Goal: Task Accomplishment & Management: Complete application form

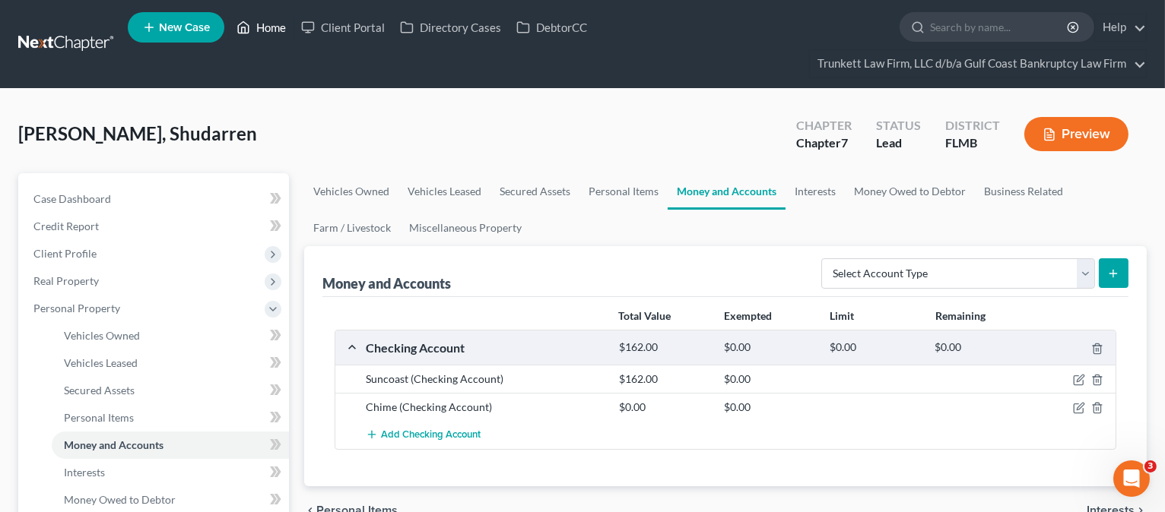
click at [274, 22] on link "Home" at bounding box center [261, 27] width 65 height 27
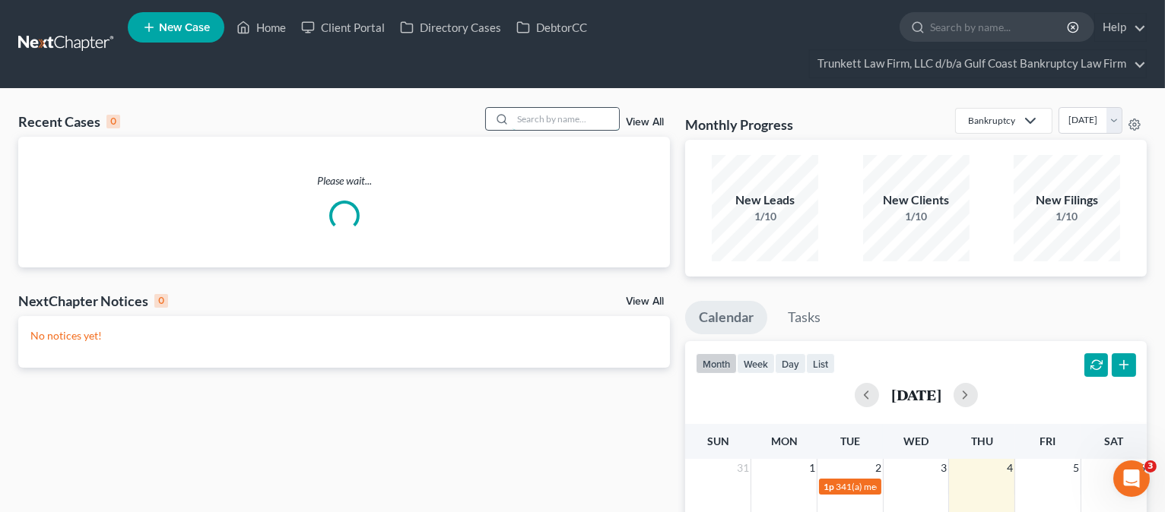
click at [538, 119] on input "search" at bounding box center [565, 119] width 106 height 22
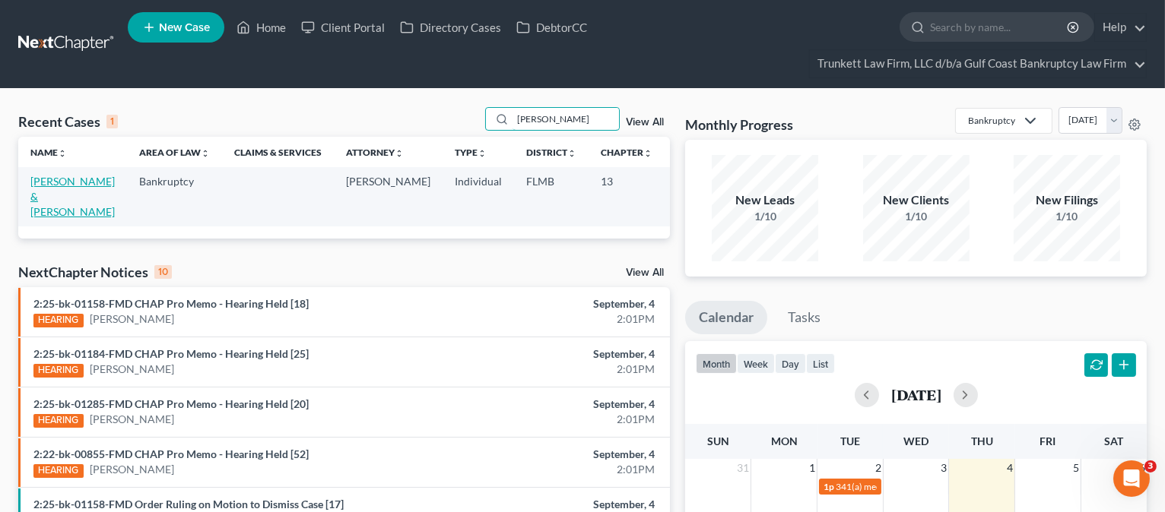
type input "[PERSON_NAME]"
click at [43, 210] on link "[PERSON_NAME] & [PERSON_NAME]" at bounding box center [72, 196] width 84 height 43
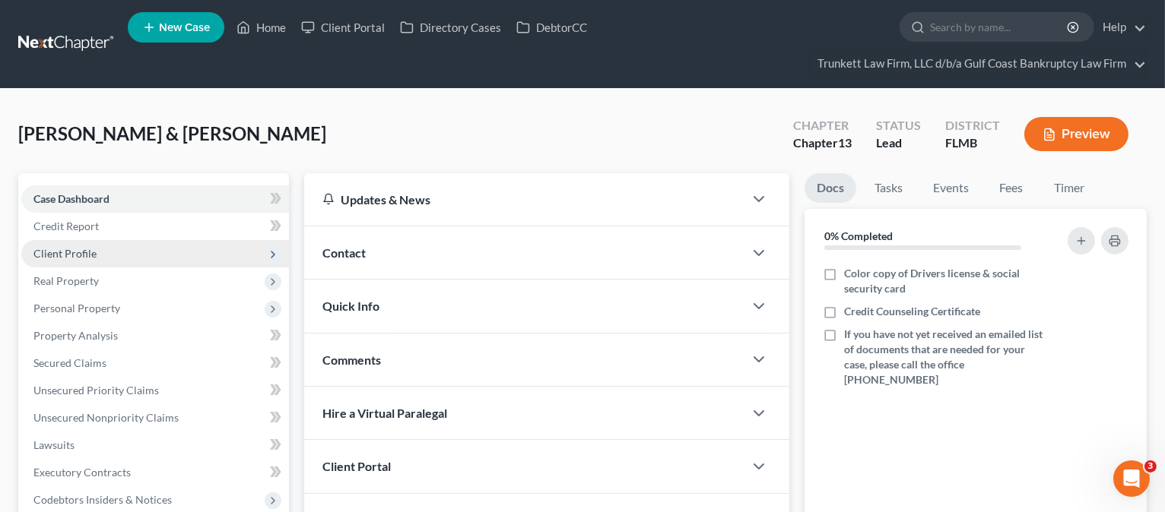
click at [59, 251] on span "Client Profile" at bounding box center [64, 253] width 63 height 13
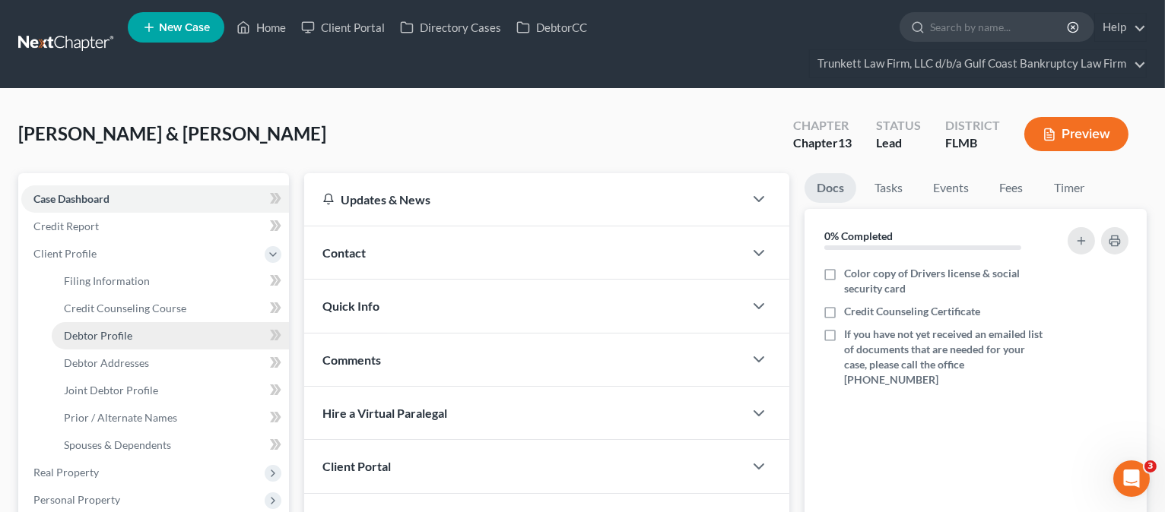
click at [125, 332] on span "Debtor Profile" at bounding box center [98, 335] width 68 height 13
select select "1"
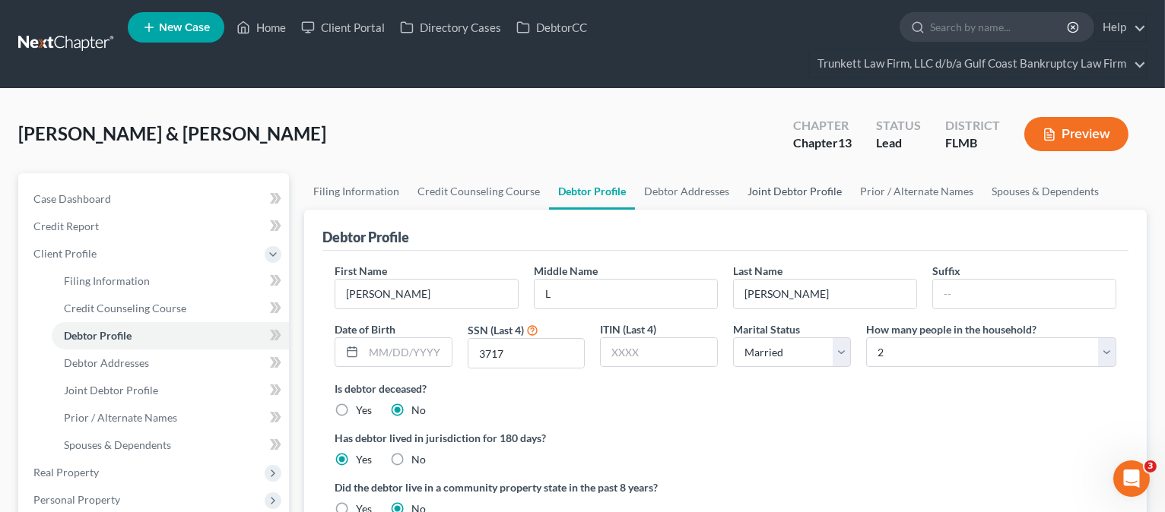
click at [808, 189] on link "Joint Debtor Profile" at bounding box center [794, 191] width 113 height 36
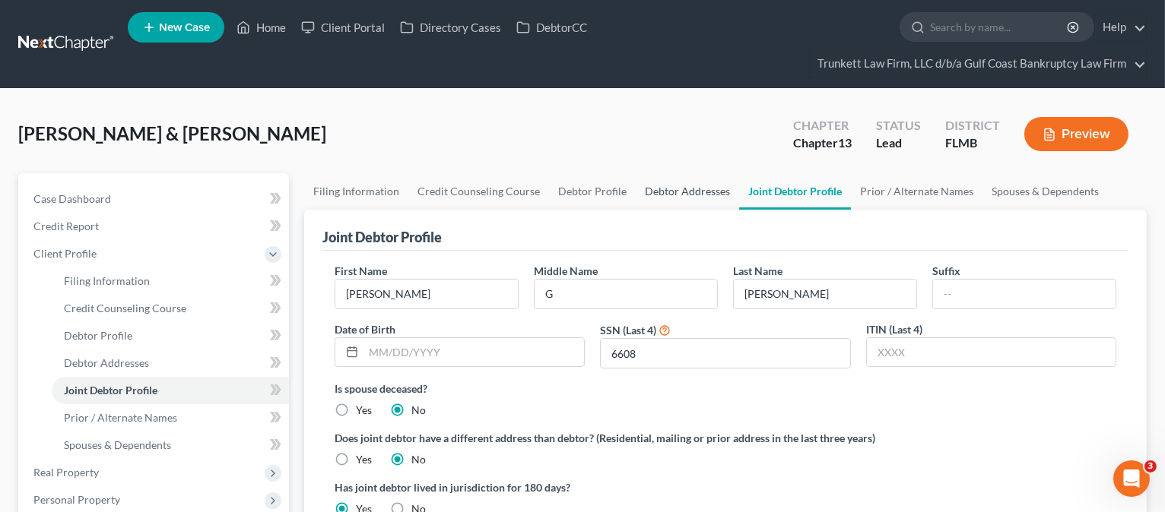
click at [694, 190] on link "Debtor Addresses" at bounding box center [687, 191] width 103 height 36
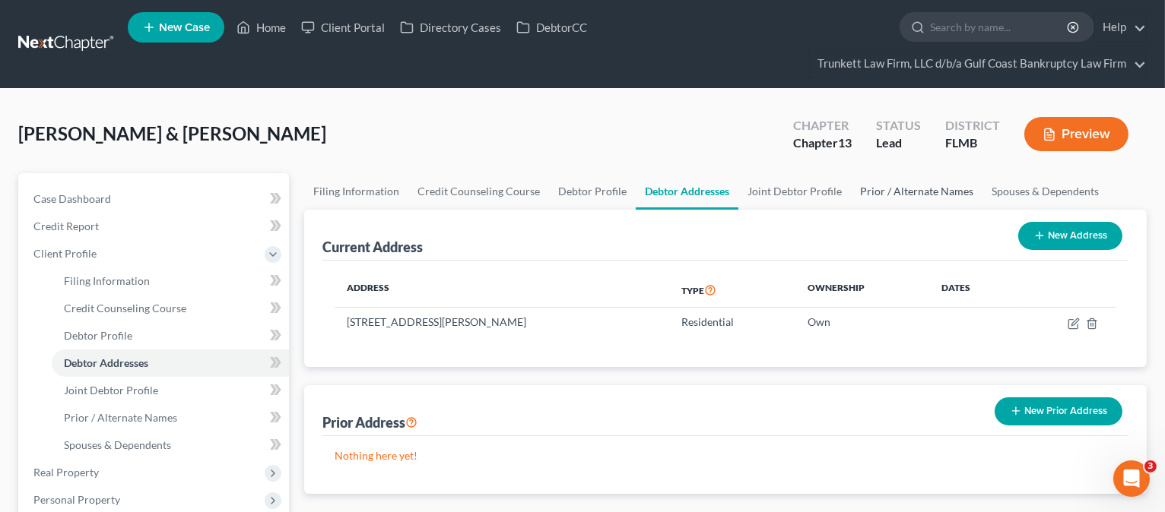
click at [862, 186] on link "Prior / Alternate Names" at bounding box center [917, 191] width 132 height 36
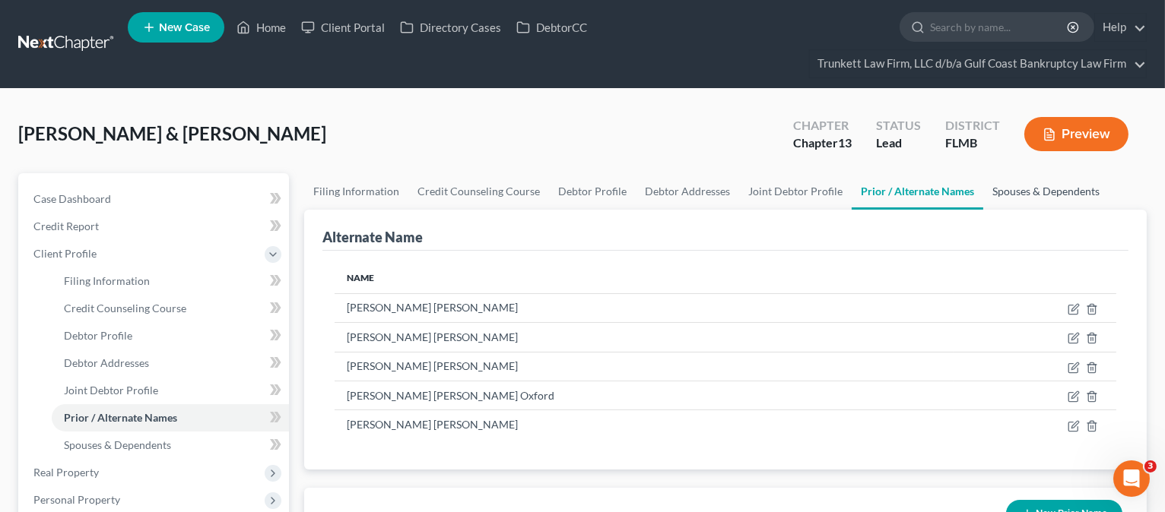
click at [1007, 191] on link "Spouses & Dependents" at bounding box center [1045, 191] width 125 height 36
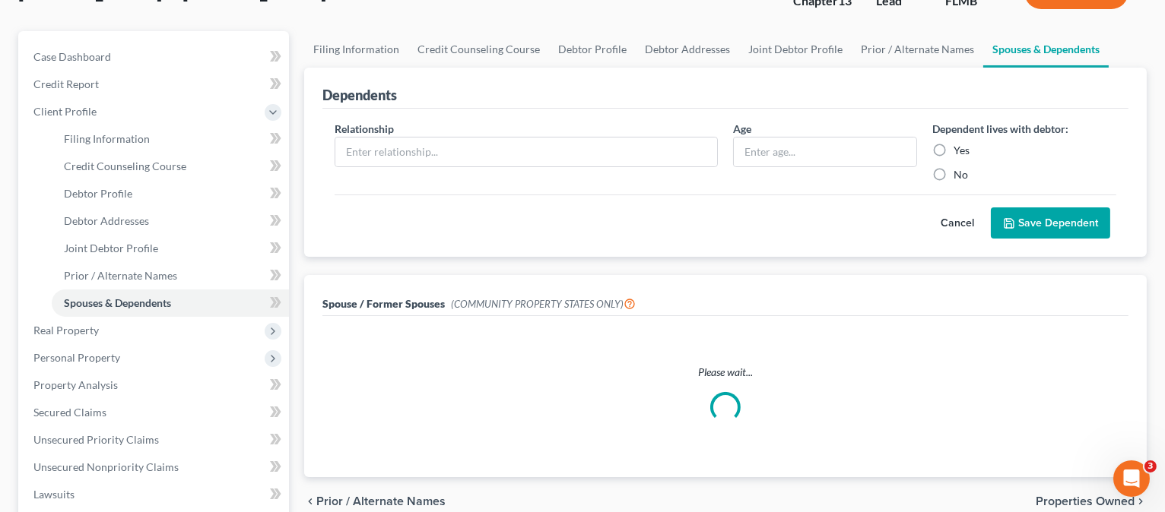
scroll to position [202, 0]
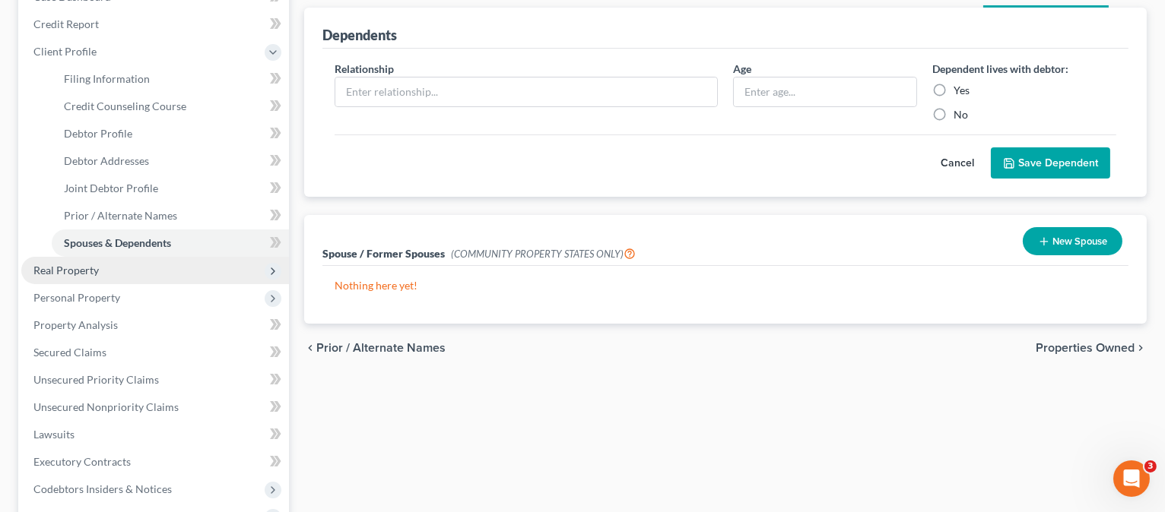
click at [77, 271] on span "Real Property" at bounding box center [65, 270] width 65 height 13
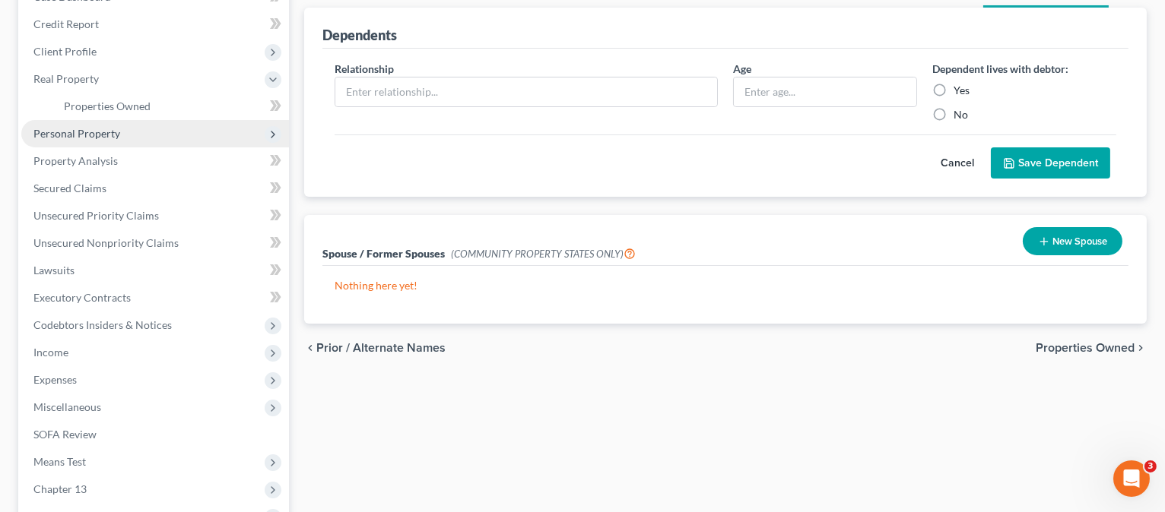
click at [96, 136] on span "Personal Property" at bounding box center [76, 133] width 87 height 13
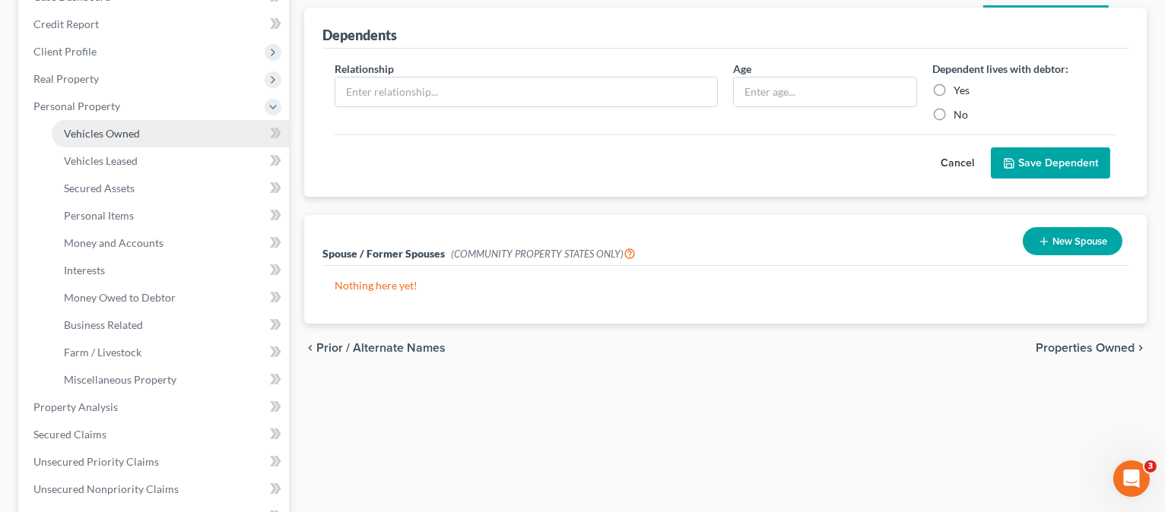
click at [108, 133] on span "Vehicles Owned" at bounding box center [102, 133] width 76 height 13
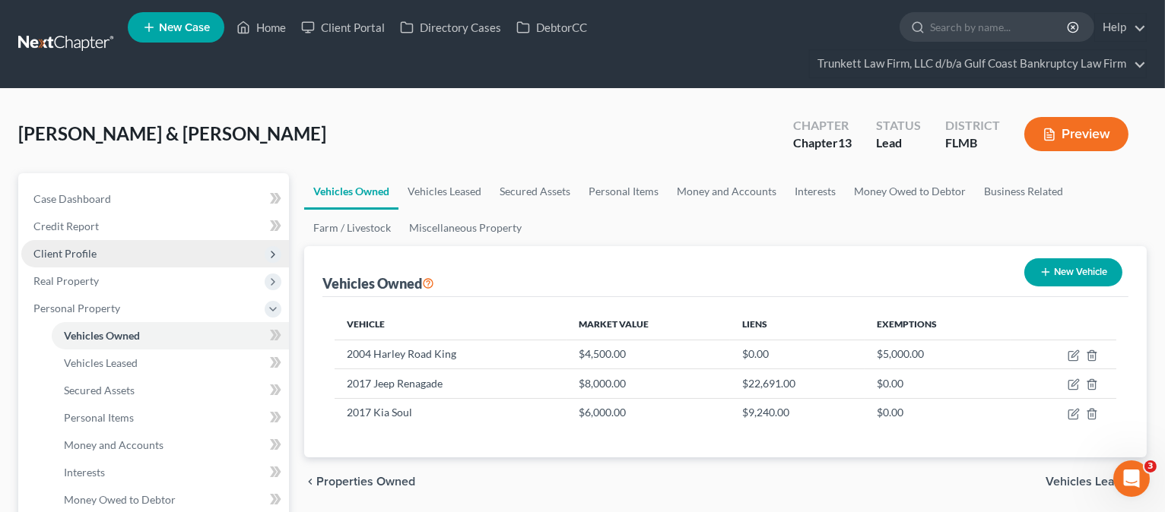
click at [87, 253] on span "Client Profile" at bounding box center [64, 253] width 63 height 13
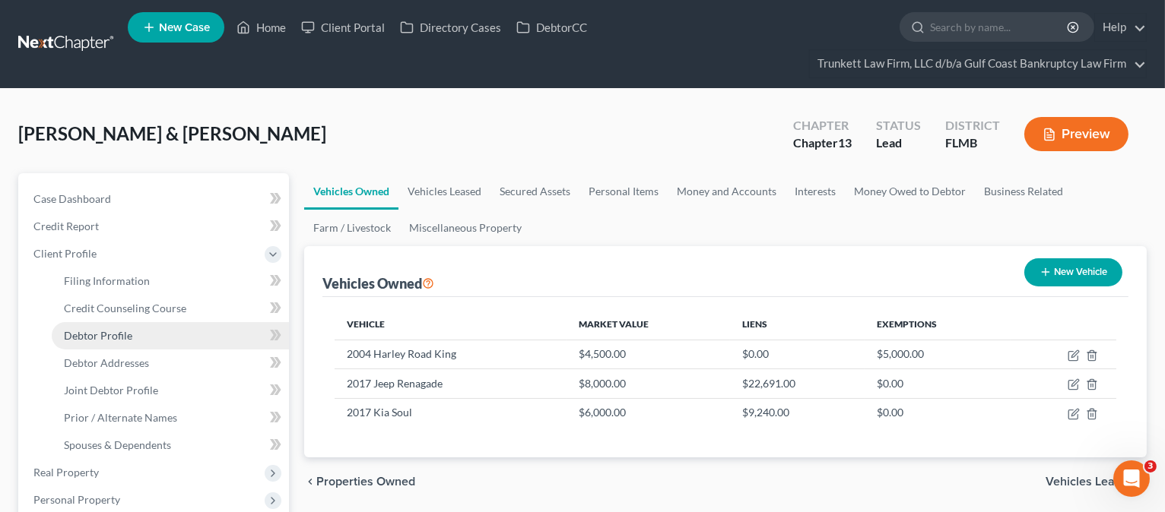
click at [148, 330] on link "Debtor Profile" at bounding box center [170, 335] width 237 height 27
select select "1"
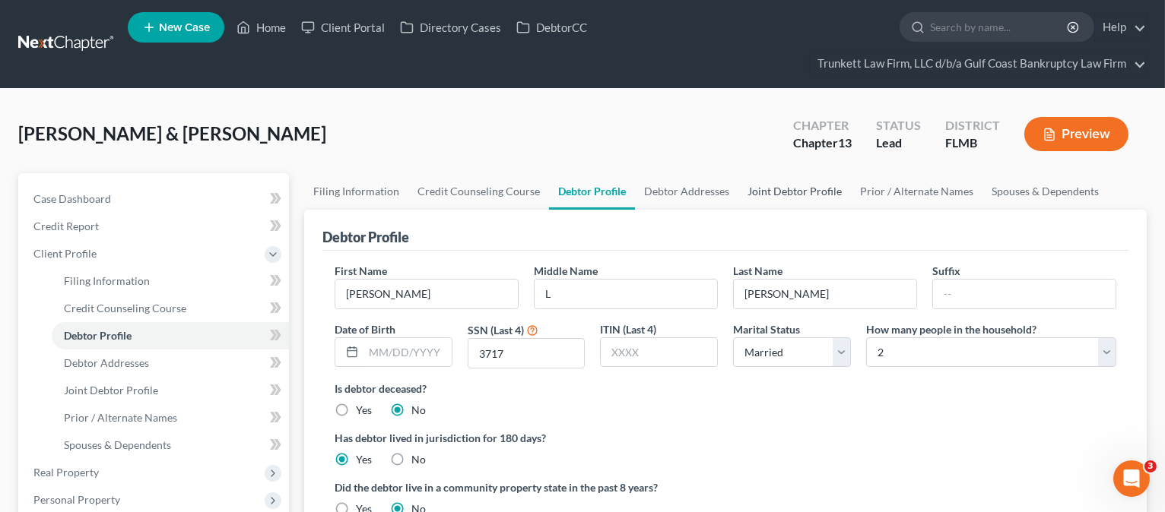
click at [786, 192] on link "Joint Debtor Profile" at bounding box center [794, 191] width 113 height 36
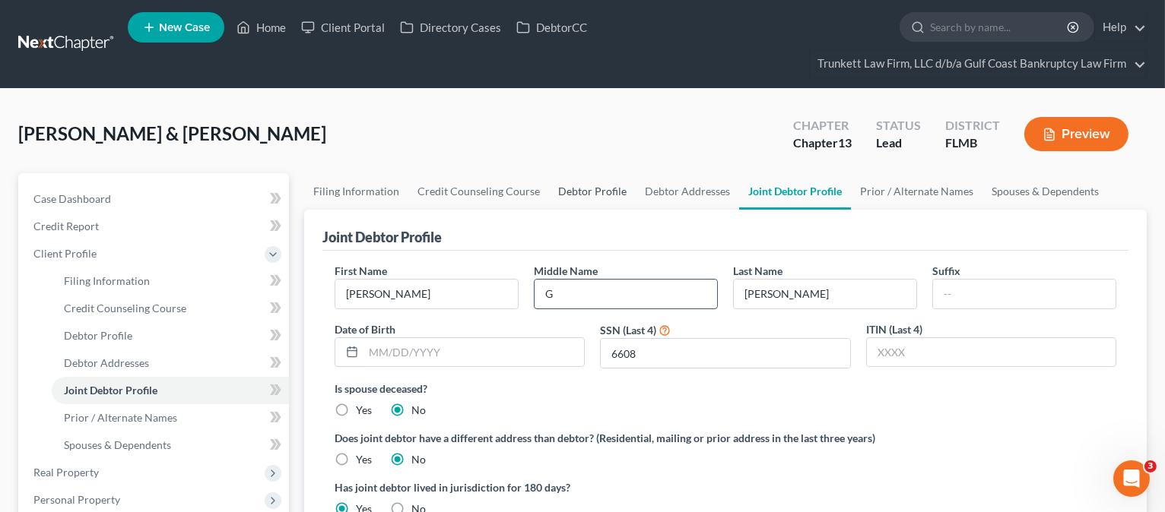
drag, startPoint x: 566, startPoint y: 189, endPoint x: 585, endPoint y: 302, distance: 114.0
click at [566, 189] on link "Debtor Profile" at bounding box center [592, 191] width 87 height 36
select select "1"
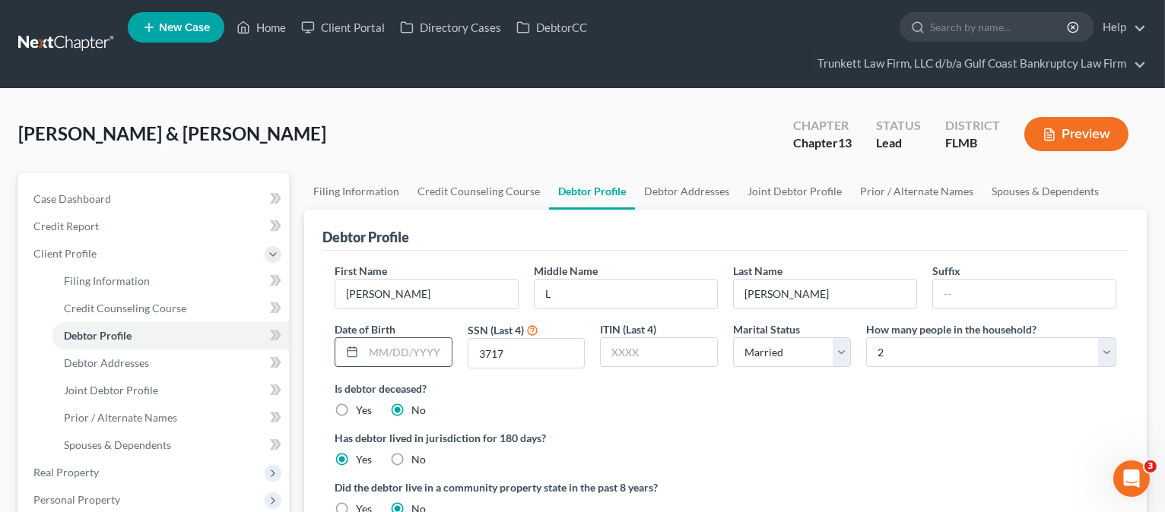
click at [420, 347] on input "text" at bounding box center [407, 352] width 88 height 29
type input "[DATE]"
click at [781, 189] on link "Joint Debtor Profile" at bounding box center [794, 191] width 113 height 36
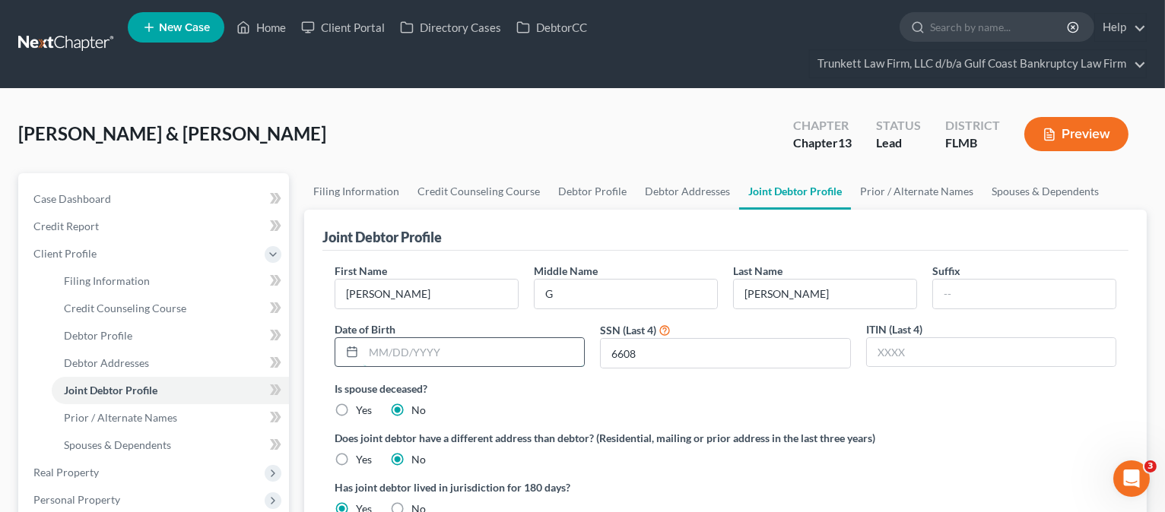
click at [449, 354] on input "text" at bounding box center [473, 352] width 221 height 29
type input "[DATE]"
click at [544, 394] on label "Is spouse deceased?" at bounding box center [726, 389] width 782 height 16
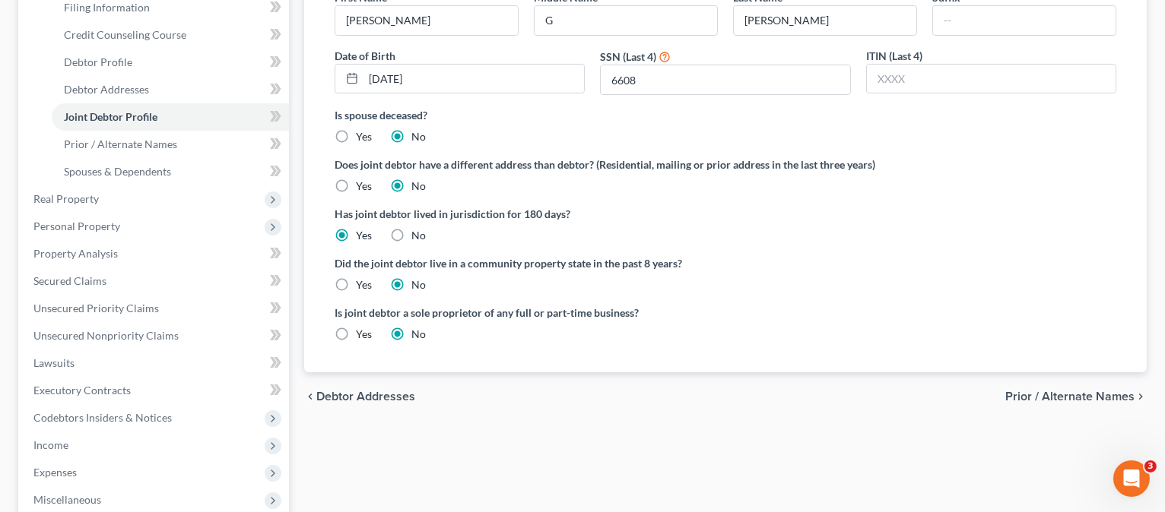
scroll to position [304, 0]
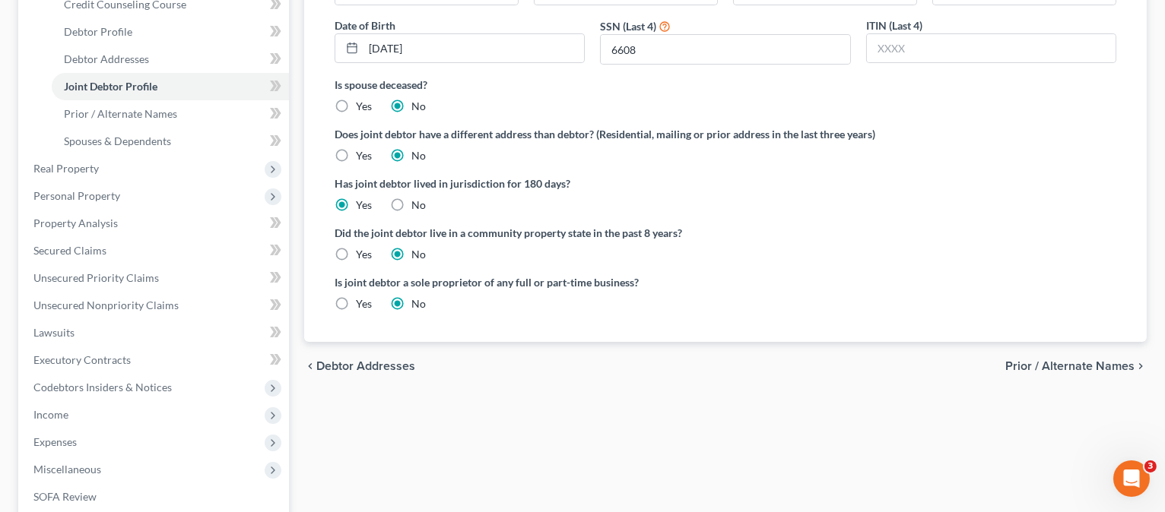
click at [1027, 366] on span "Prior / Alternate Names" at bounding box center [1069, 366] width 129 height 12
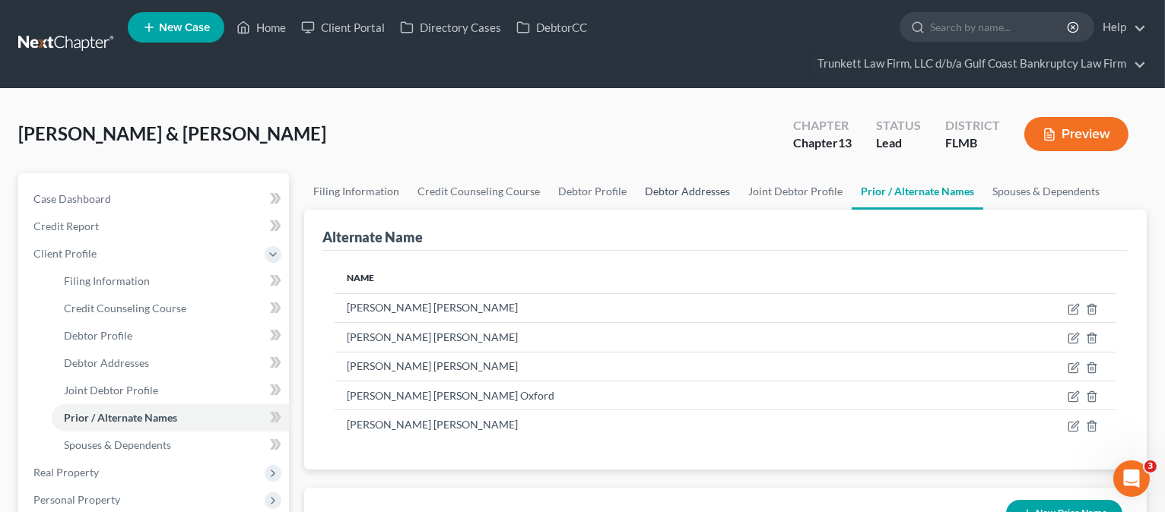
click at [672, 191] on link "Debtor Addresses" at bounding box center [687, 191] width 103 height 36
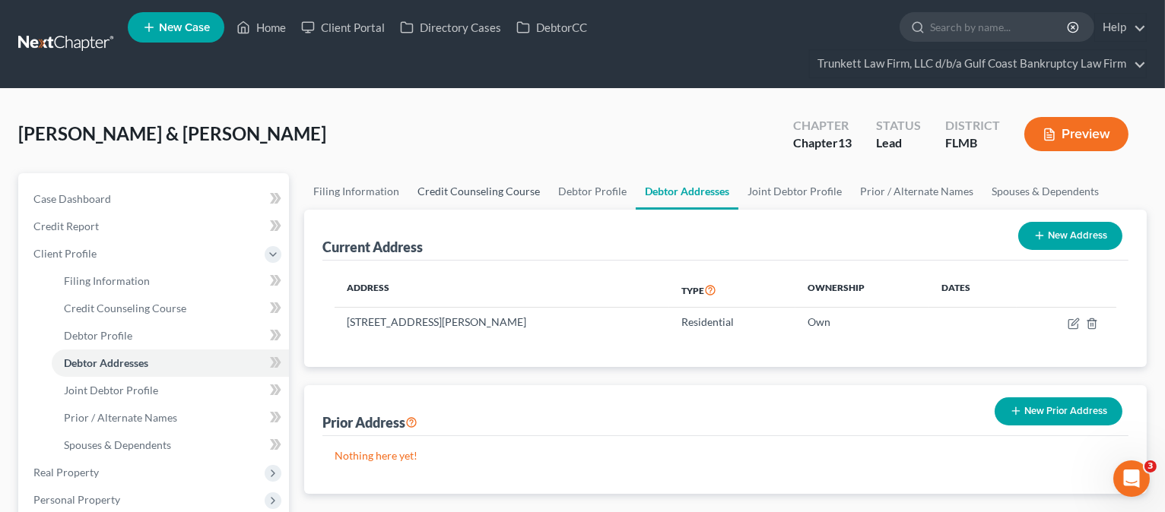
click at [445, 191] on link "Credit Counseling Course" at bounding box center [478, 191] width 141 height 36
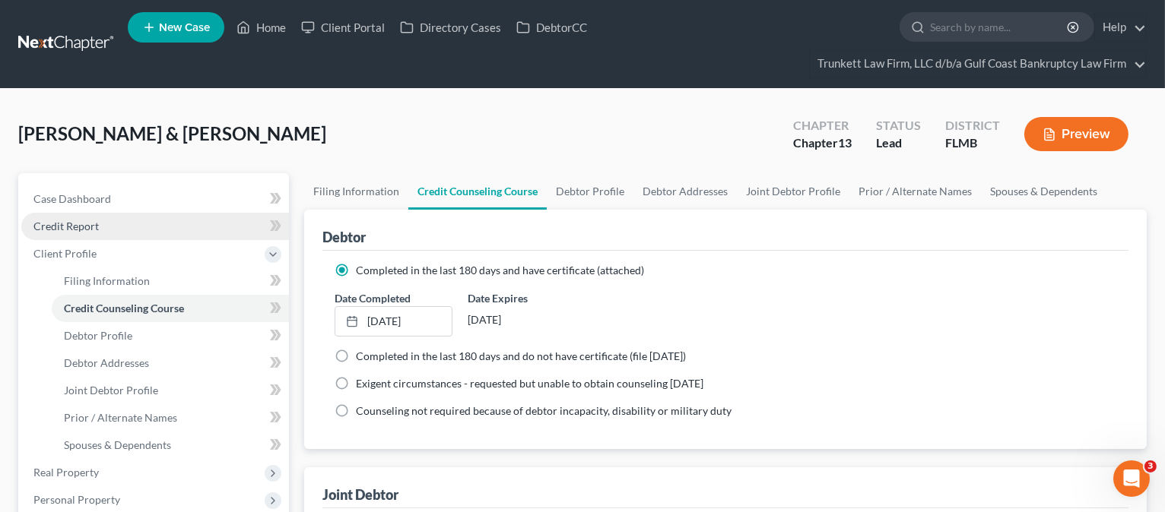
click at [59, 228] on span "Credit Report" at bounding box center [65, 226] width 65 height 13
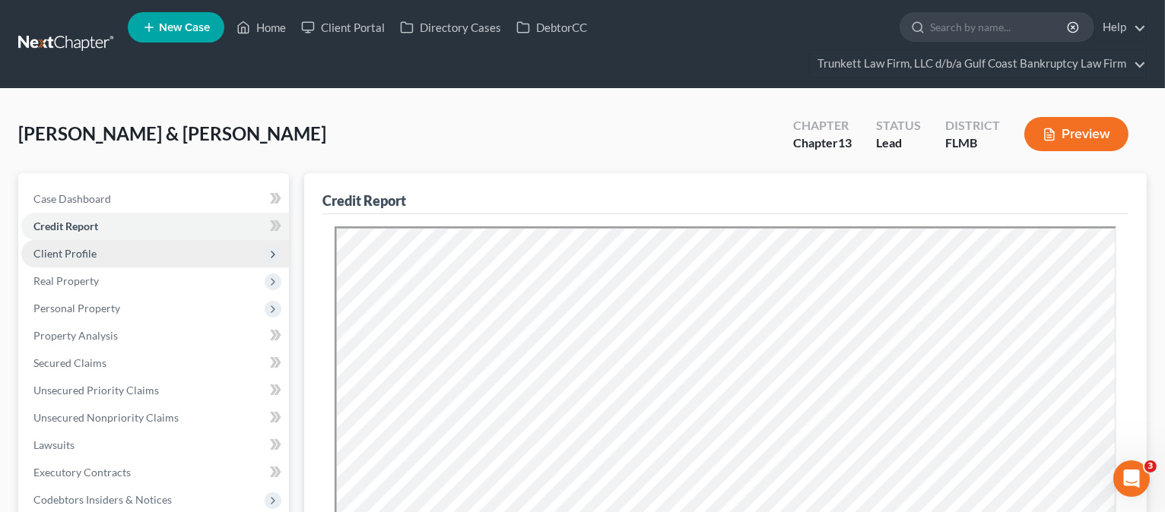
click at [159, 248] on span "Client Profile" at bounding box center [155, 253] width 268 height 27
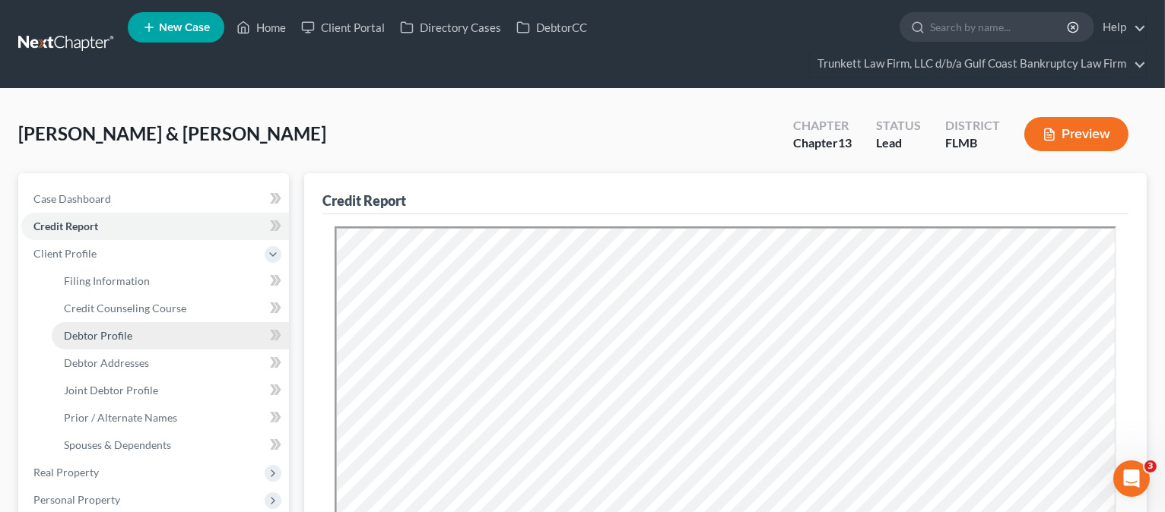
click at [157, 337] on link "Debtor Profile" at bounding box center [170, 335] width 237 height 27
select select "1"
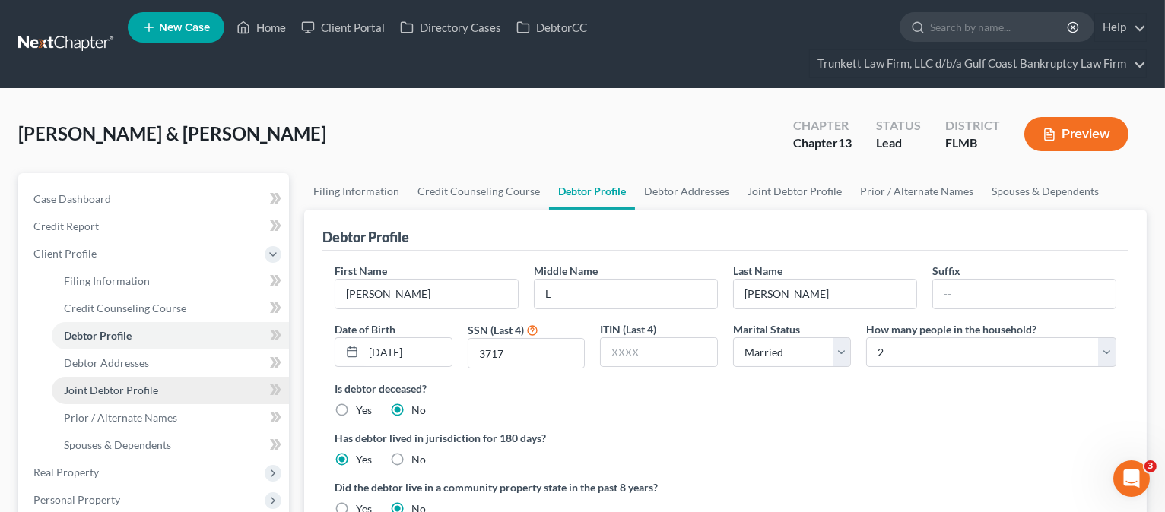
click at [134, 384] on span "Joint Debtor Profile" at bounding box center [111, 390] width 94 height 13
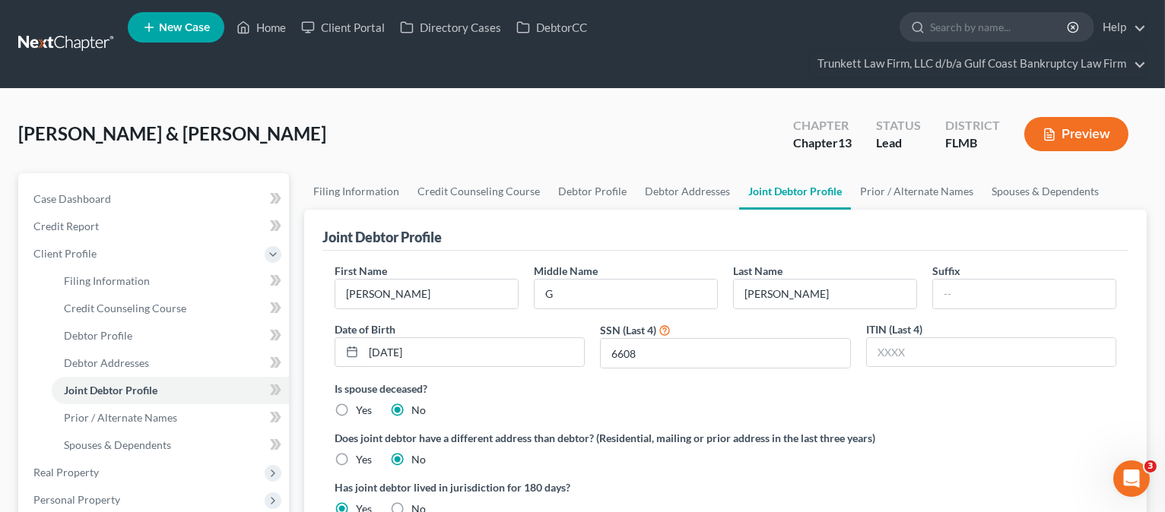
click at [388, 114] on div "[PERSON_NAME] & [PERSON_NAME] Upgraded Chapter Chapter 13 Status Lead District …" at bounding box center [582, 140] width 1128 height 66
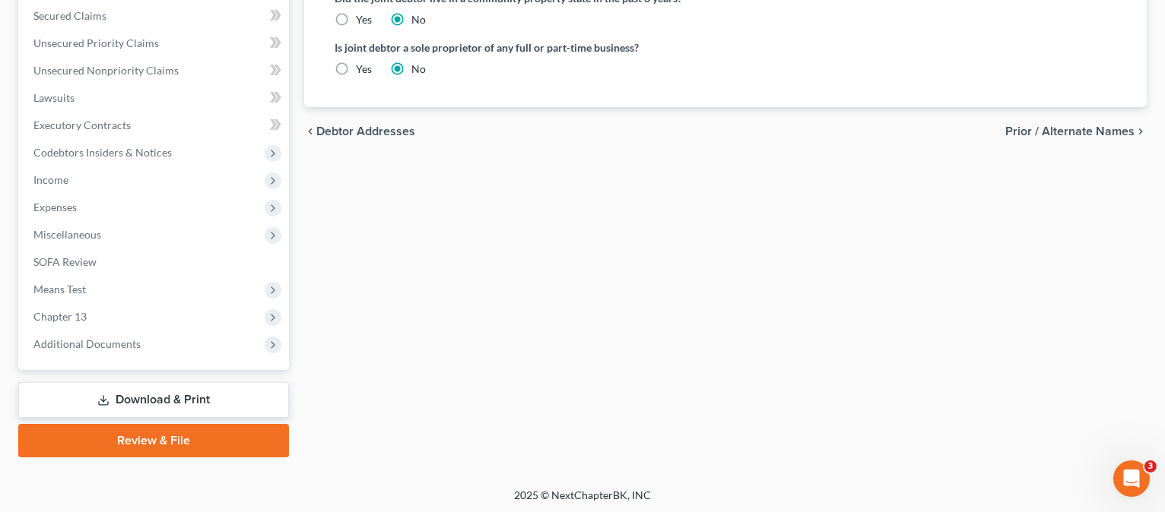
scroll to position [540, 0]
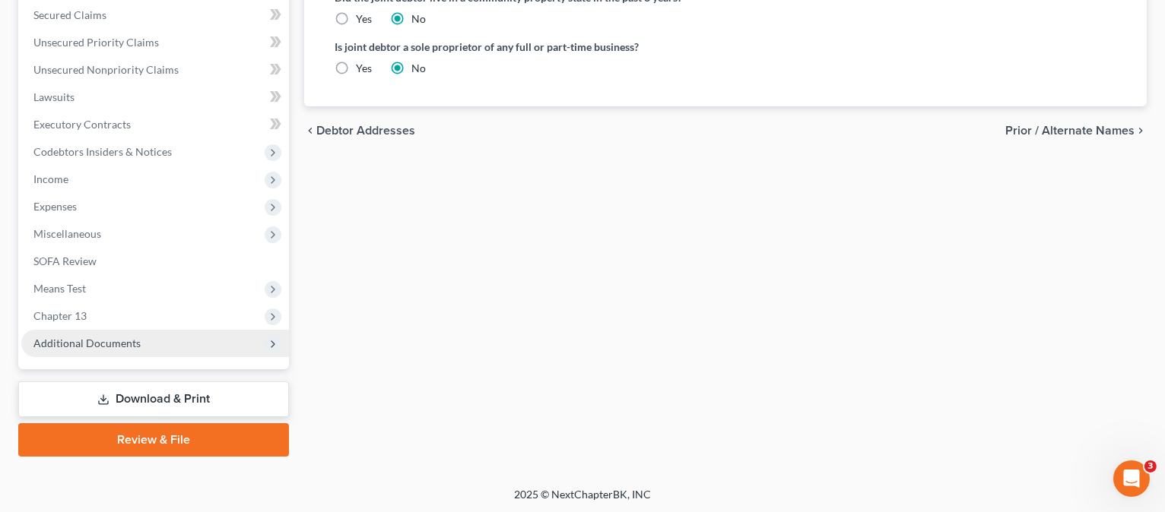
click at [69, 344] on span "Additional Documents" at bounding box center [86, 343] width 107 height 13
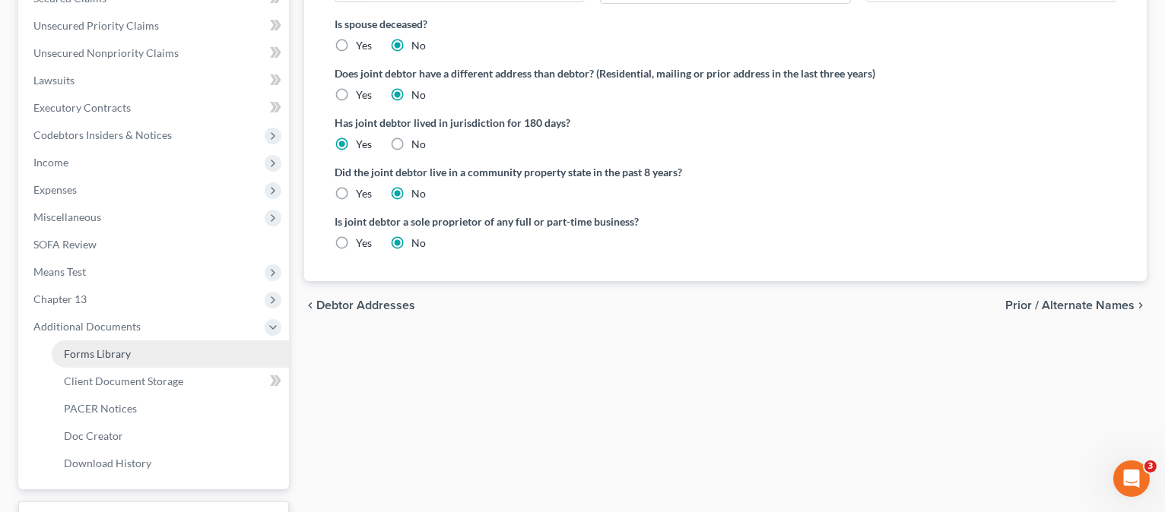
scroll to position [348, 0]
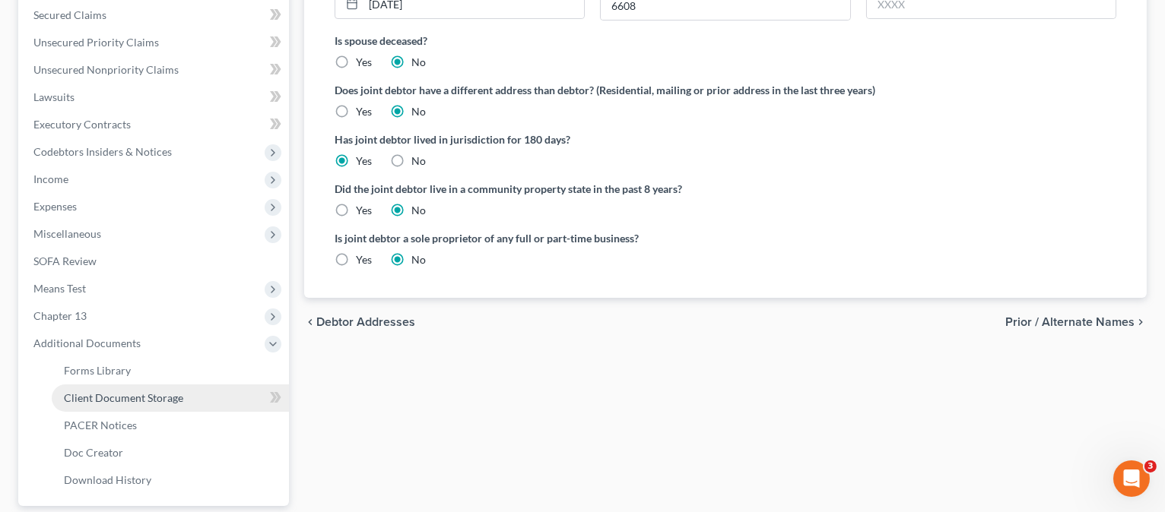
click at [101, 400] on span "Client Document Storage" at bounding box center [123, 398] width 119 height 13
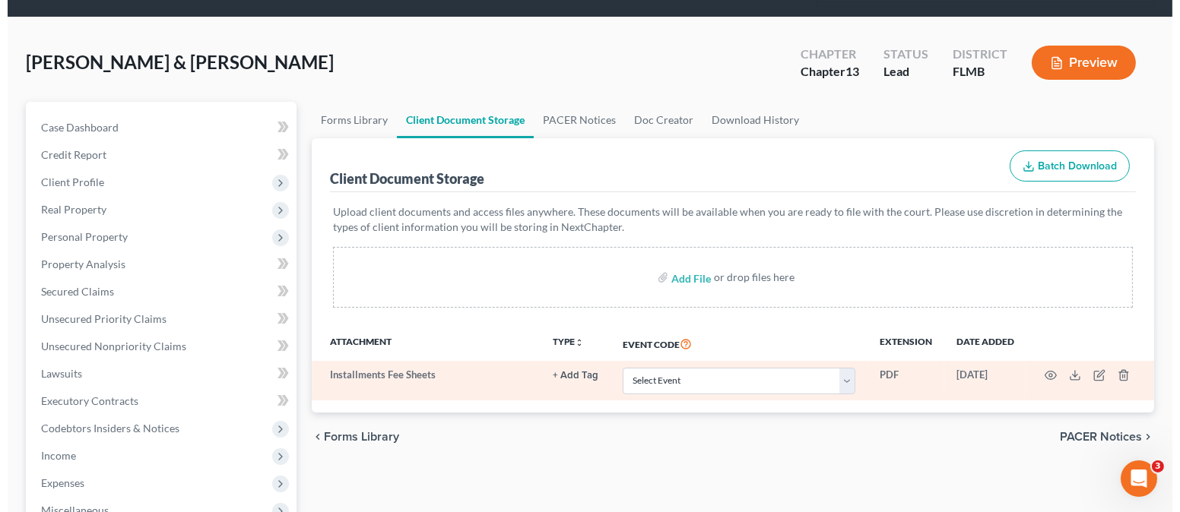
scroll to position [101, 0]
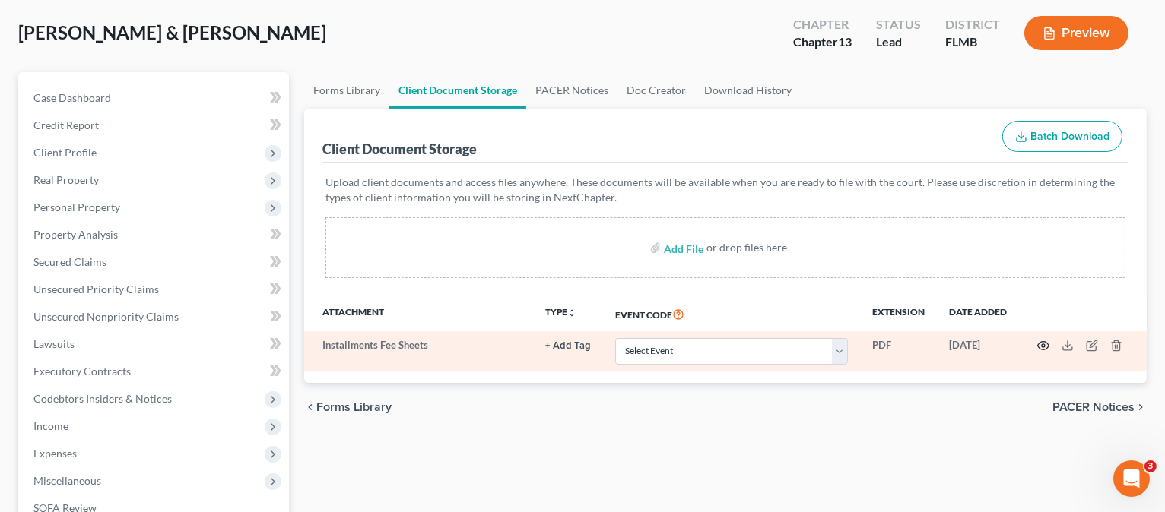
click at [1046, 344] on icon "button" at bounding box center [1043, 346] width 12 height 12
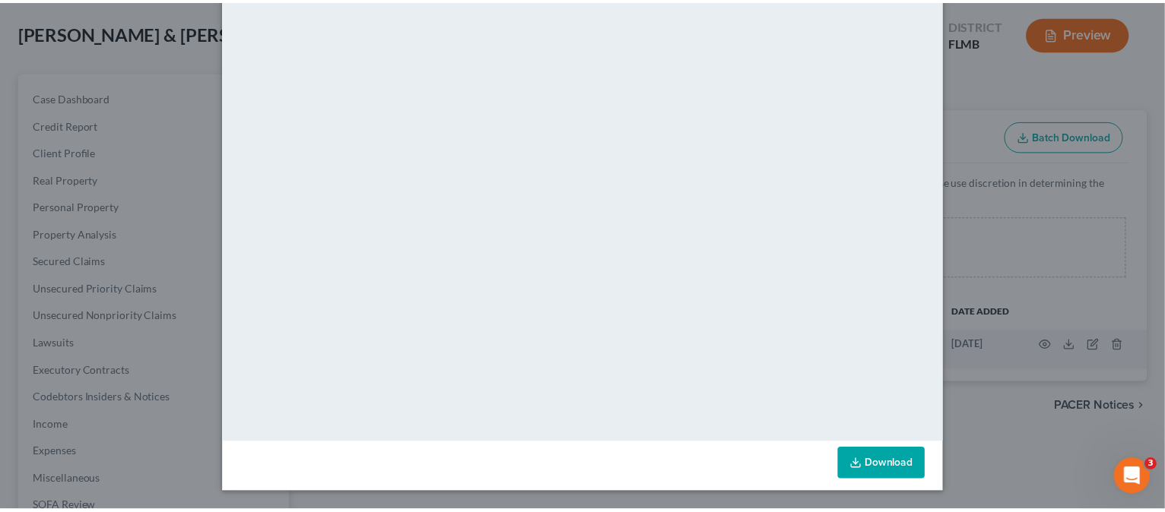
scroll to position [0, 0]
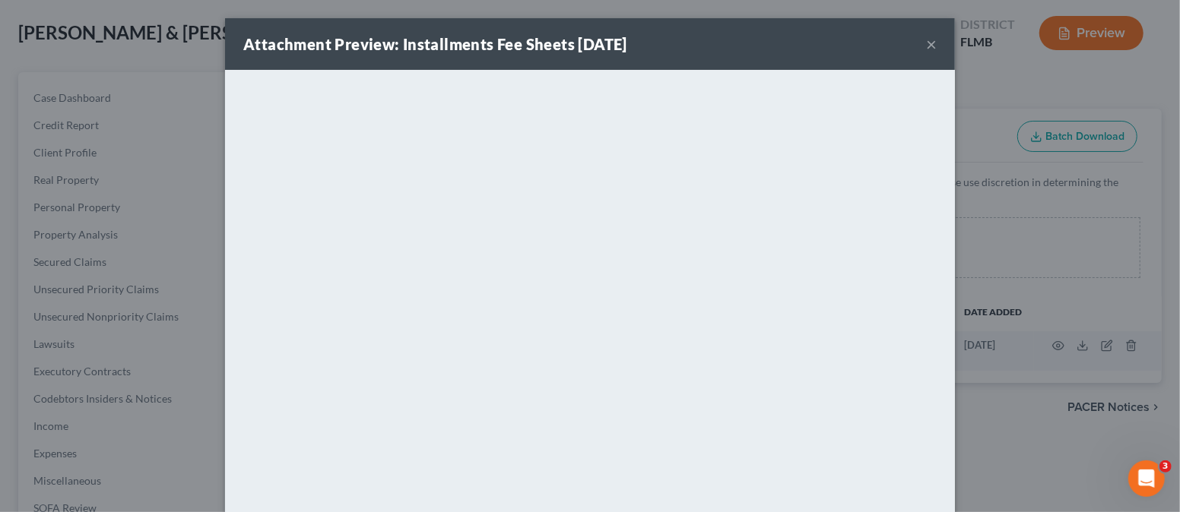
click at [926, 37] on button "×" at bounding box center [931, 44] width 11 height 18
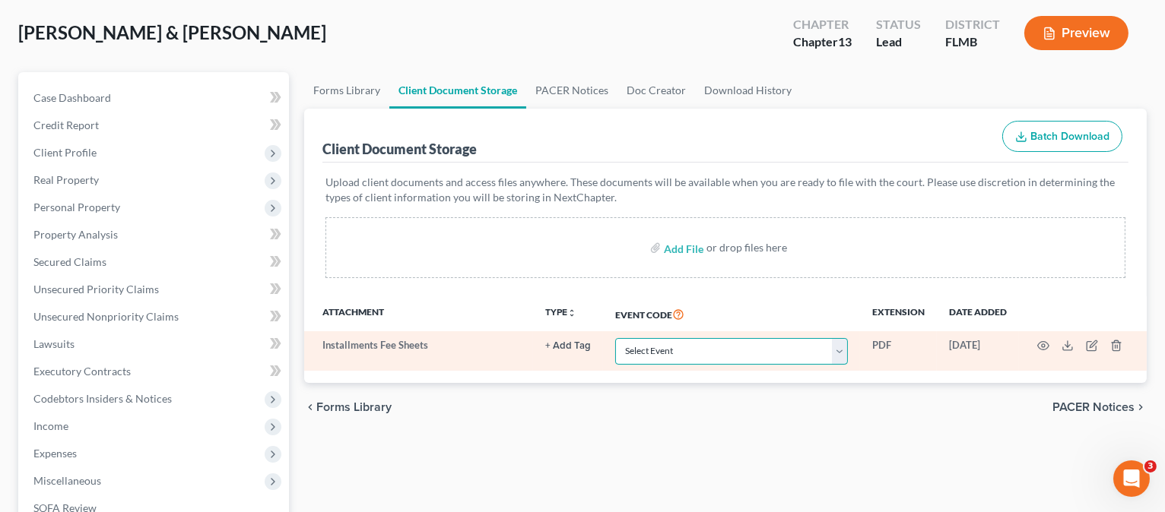
click at [843, 351] on select "Select Event 20 Largest Unsecured Creditors Amended Chapter 13 Plan Amended Cre…" at bounding box center [731, 351] width 233 height 27
select select "4"
click at [615, 338] on select "Select Event 20 Largest Unsecured Creditors Amended Chapter 13 Plan Amended Cre…" at bounding box center [731, 351] width 233 height 27
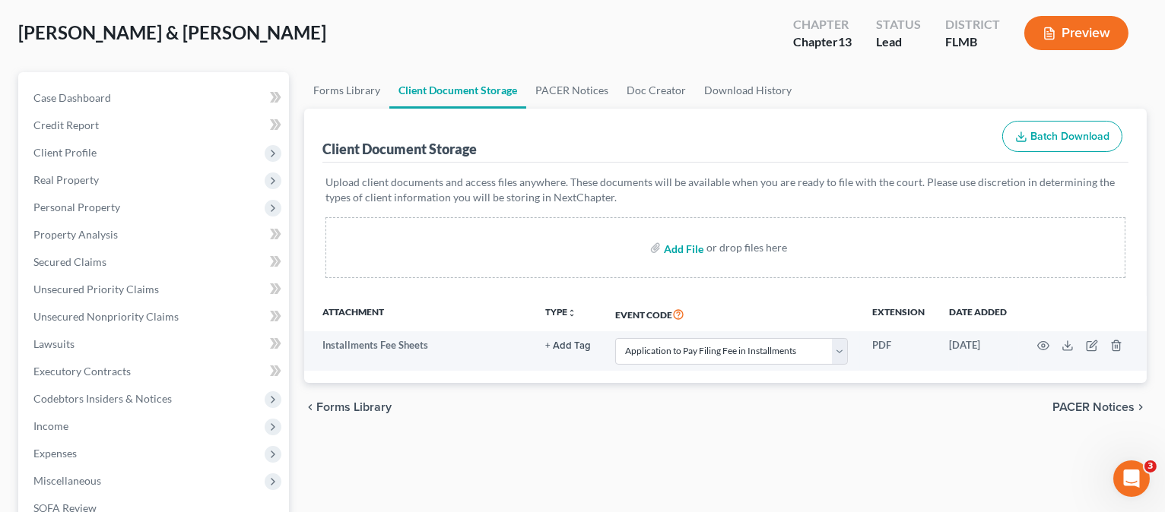
click at [690, 244] on input "file" at bounding box center [682, 247] width 36 height 27
type input "C:\fakepath\CCC.pdf"
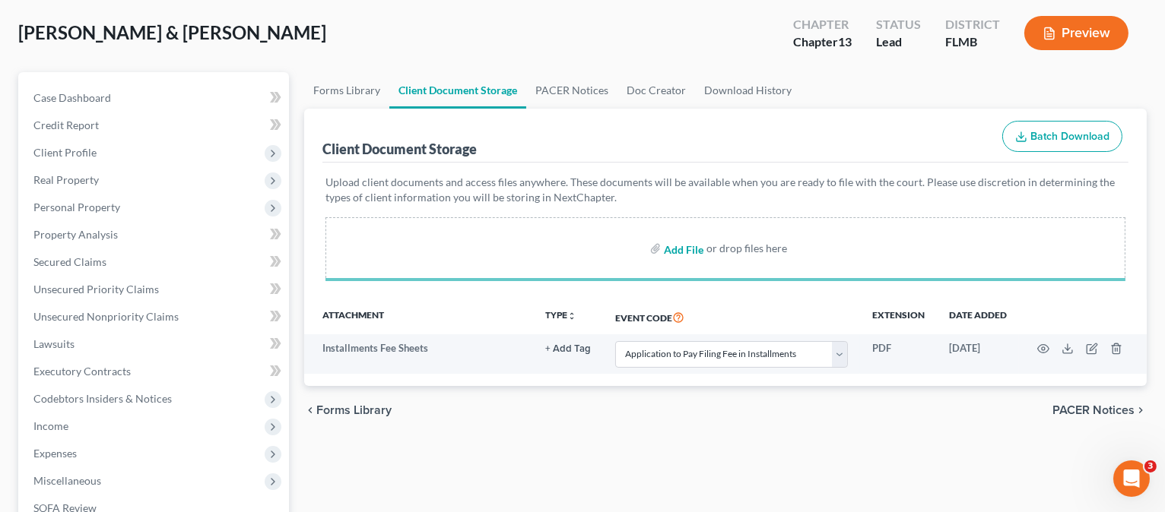
select select "4"
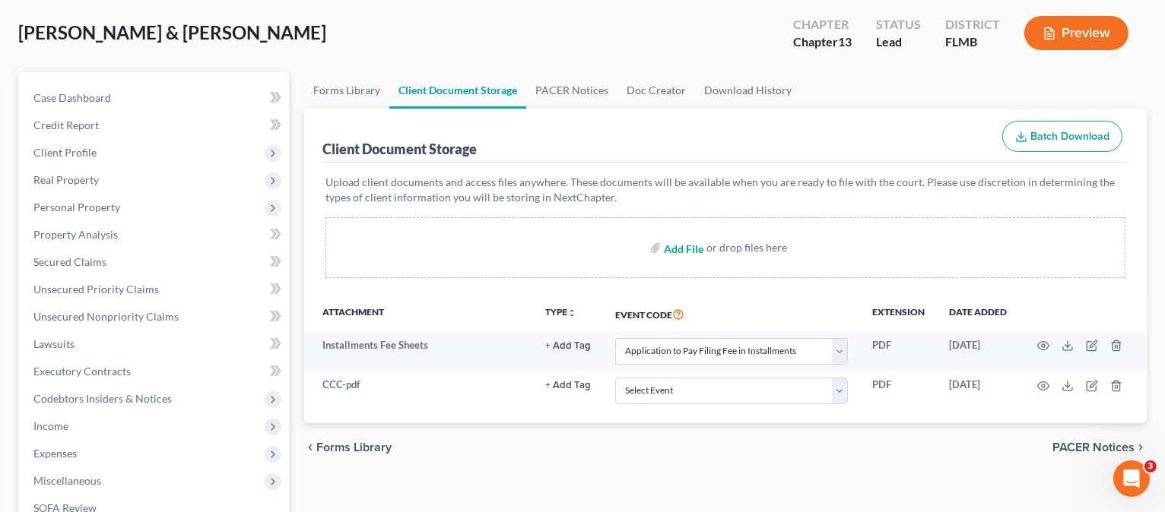
click at [685, 247] on input "file" at bounding box center [682, 247] width 36 height 27
type input "C:\fakepath\PLAN.pdf"
select select "4"
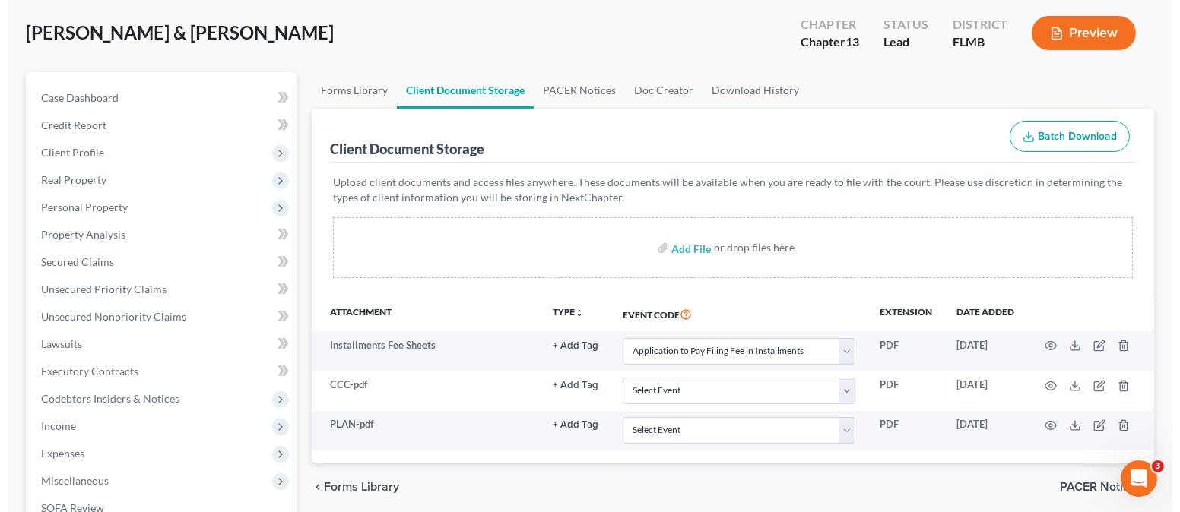
scroll to position [202, 0]
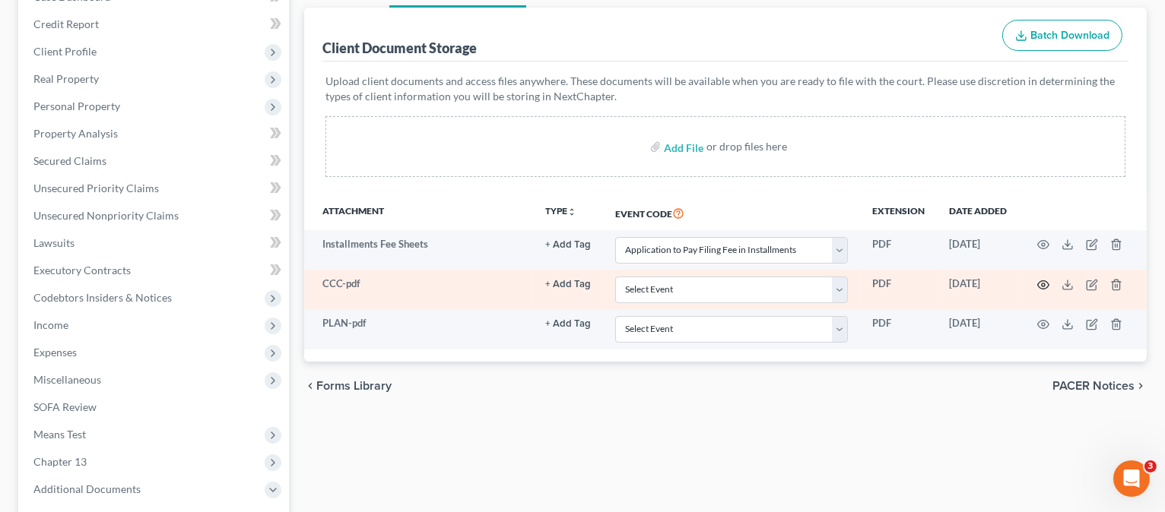
click at [1038, 281] on icon "button" at bounding box center [1043, 285] width 11 height 8
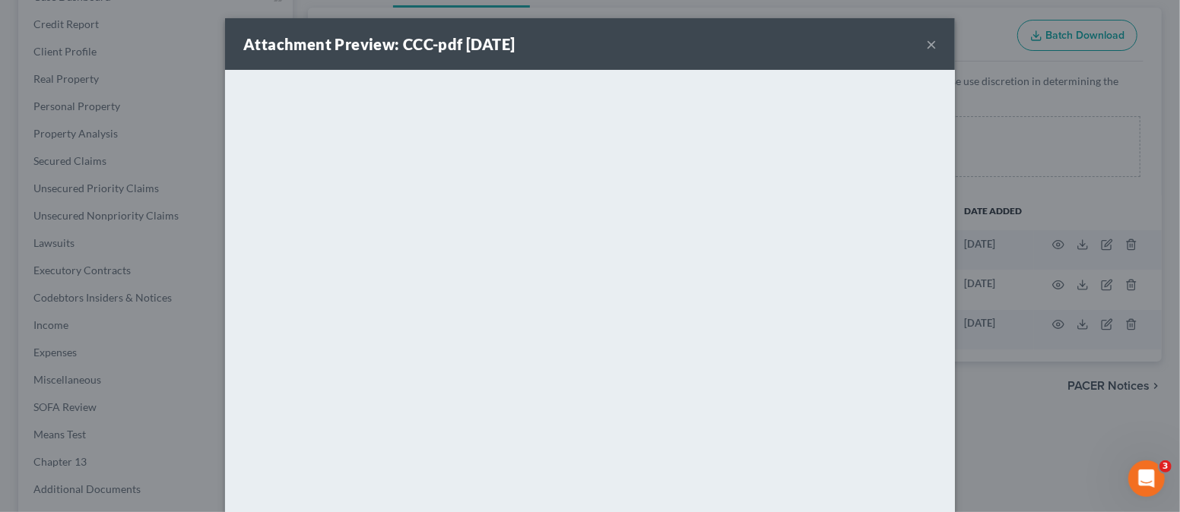
click at [926, 36] on button "×" at bounding box center [931, 44] width 11 height 18
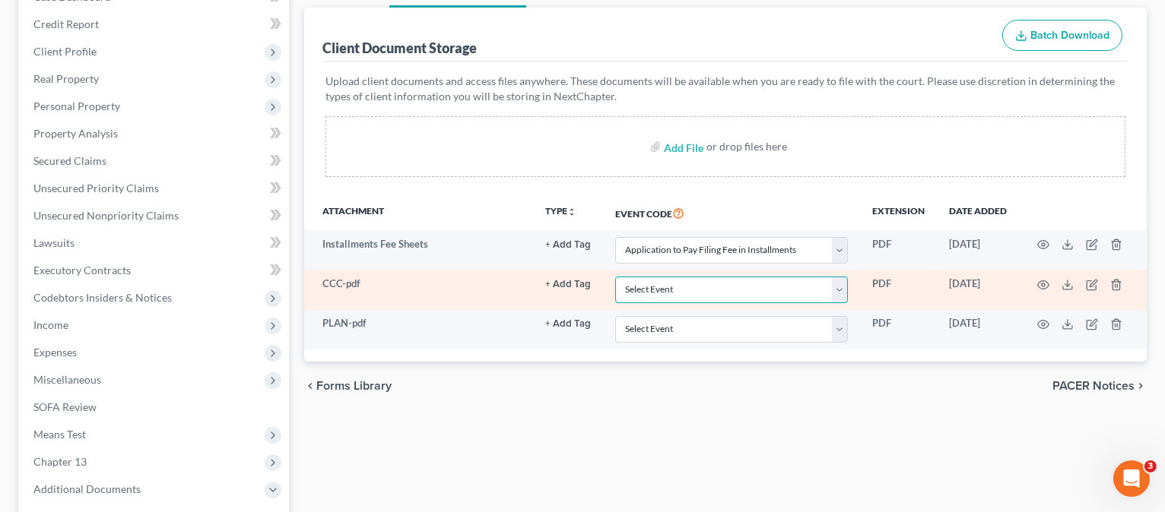
click at [845, 292] on select "Select Event 20 Largest Unsecured Creditors Amended Chapter 13 Plan Amended Cre…" at bounding box center [731, 290] width 233 height 27
select select "9"
click at [615, 277] on select "Select Event 20 Largest Unsecured Creditors Amended Chapter 13 Plan Amended Cre…" at bounding box center [731, 290] width 233 height 27
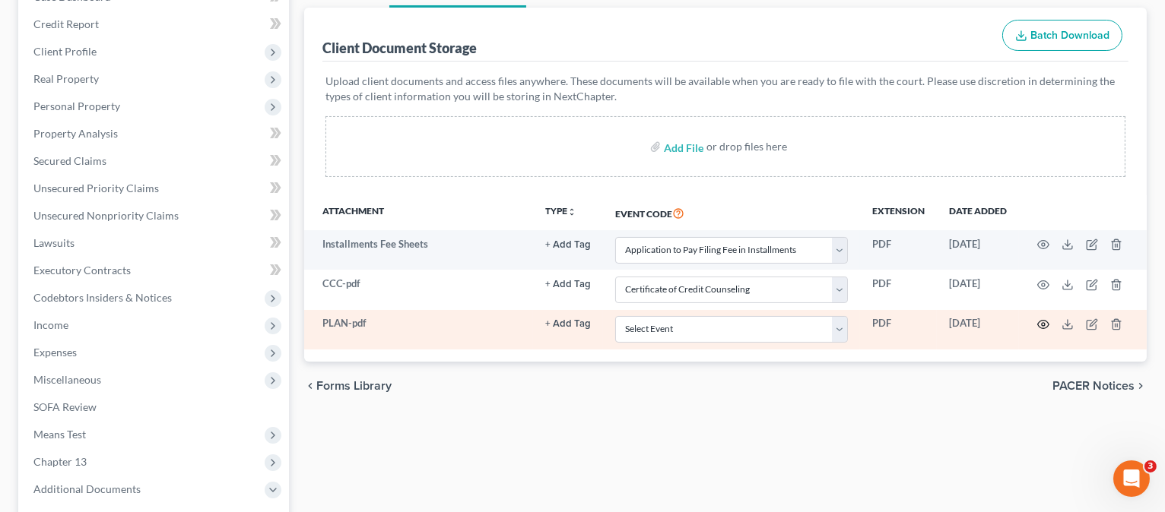
click at [1042, 323] on circle "button" at bounding box center [1043, 324] width 3 height 3
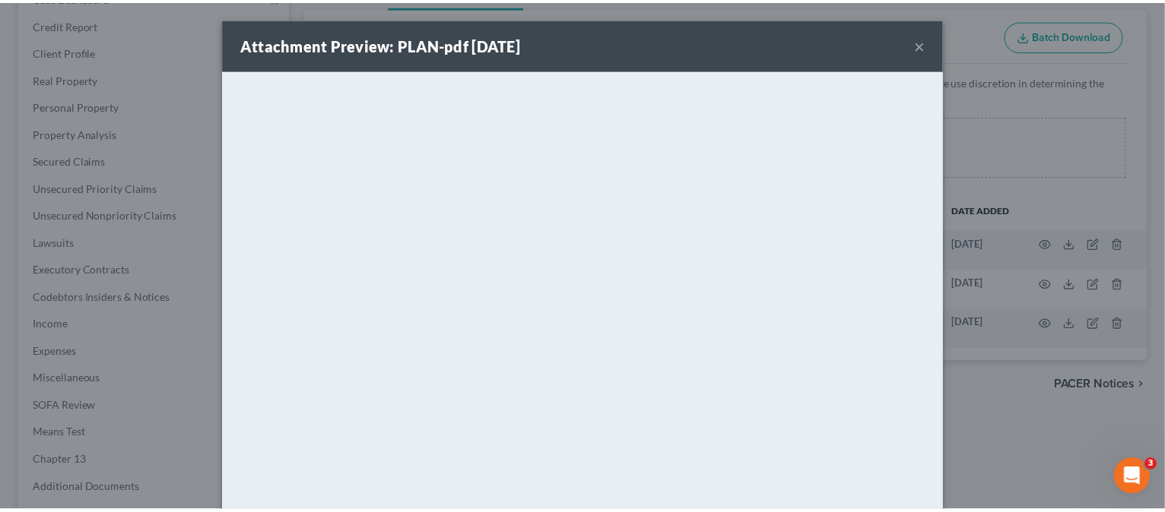
scroll to position [0, 0]
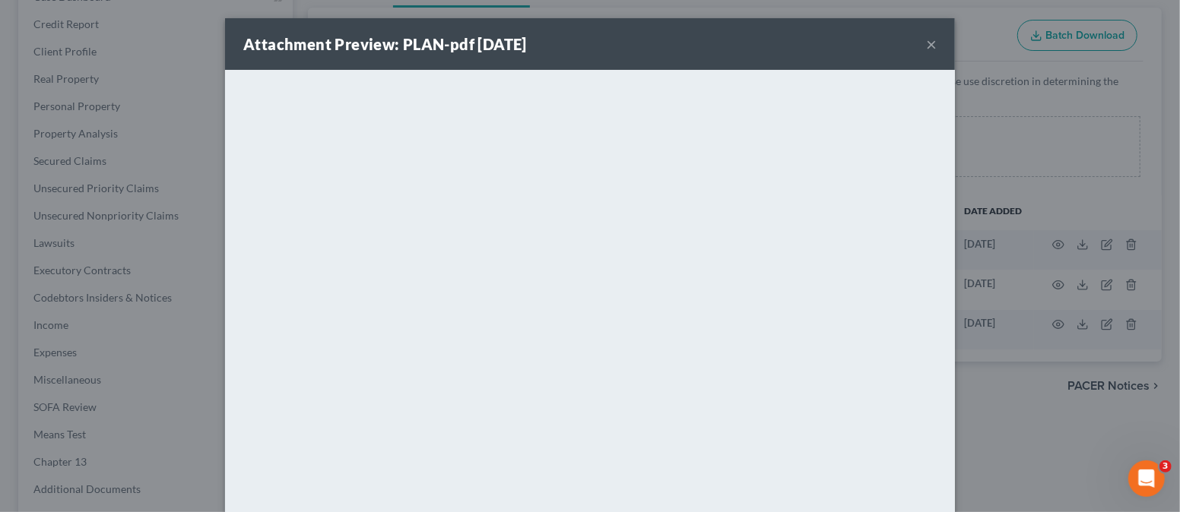
click at [926, 42] on button "×" at bounding box center [931, 44] width 11 height 18
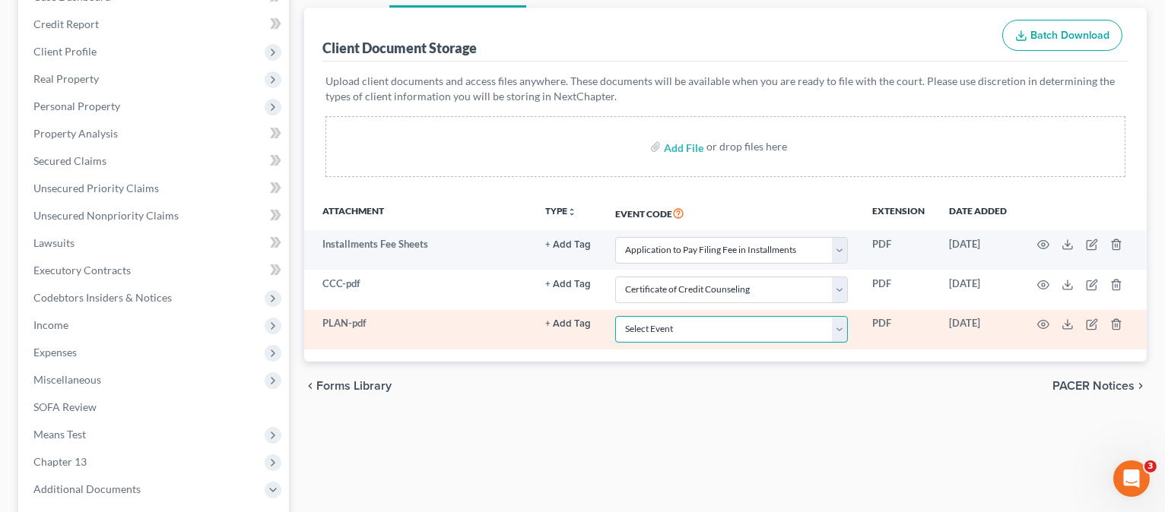
click at [839, 325] on select "Select Event 20 Largest Unsecured Creditors Amended Chapter 13 Plan Amended Cre…" at bounding box center [731, 329] width 233 height 27
select select "12"
click at [615, 316] on select "Select Event 20 Largest Unsecured Creditors Amended Chapter 13 Plan Amended Cre…" at bounding box center [731, 329] width 233 height 27
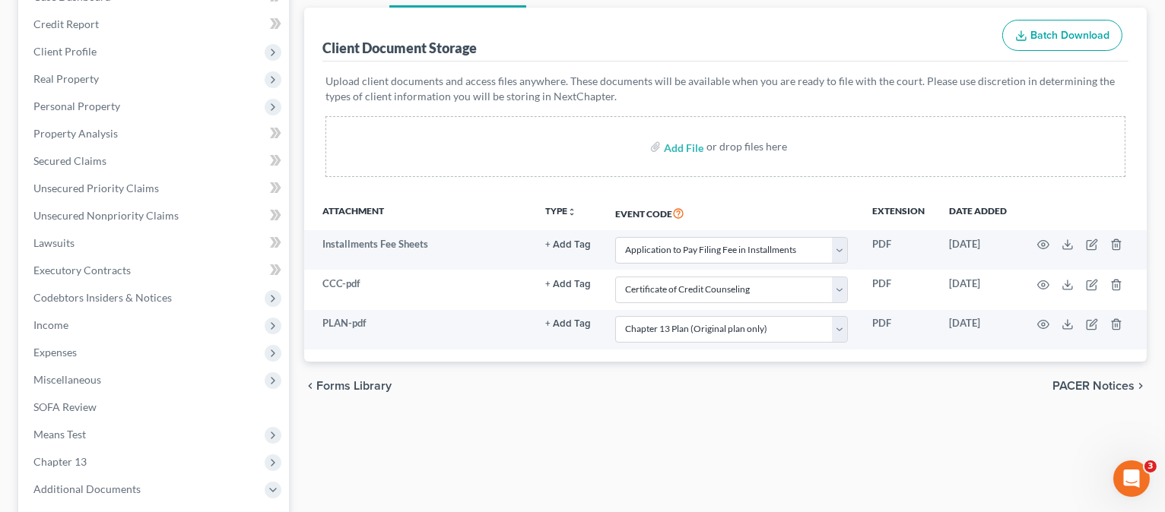
click at [788, 201] on th "Event Code" at bounding box center [731, 212] width 257 height 35
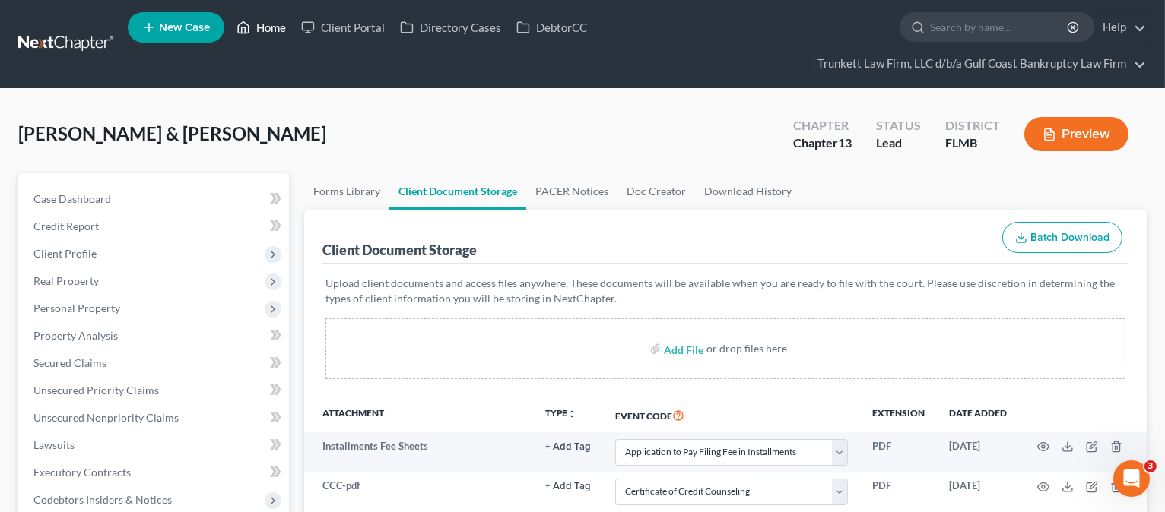
click at [267, 25] on link "Home" at bounding box center [261, 27] width 65 height 27
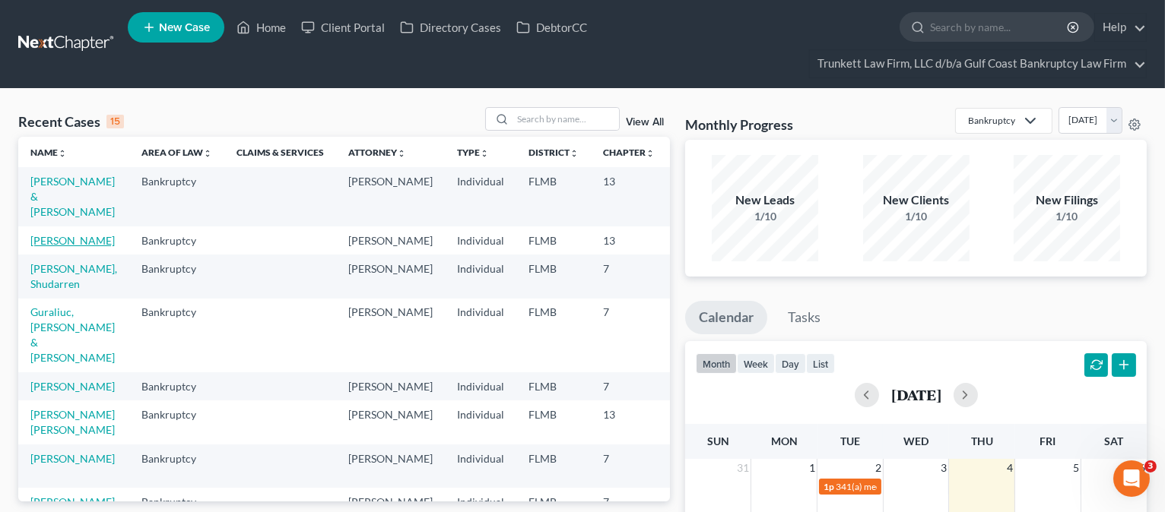
click at [48, 247] on link "[PERSON_NAME]" at bounding box center [72, 240] width 84 height 13
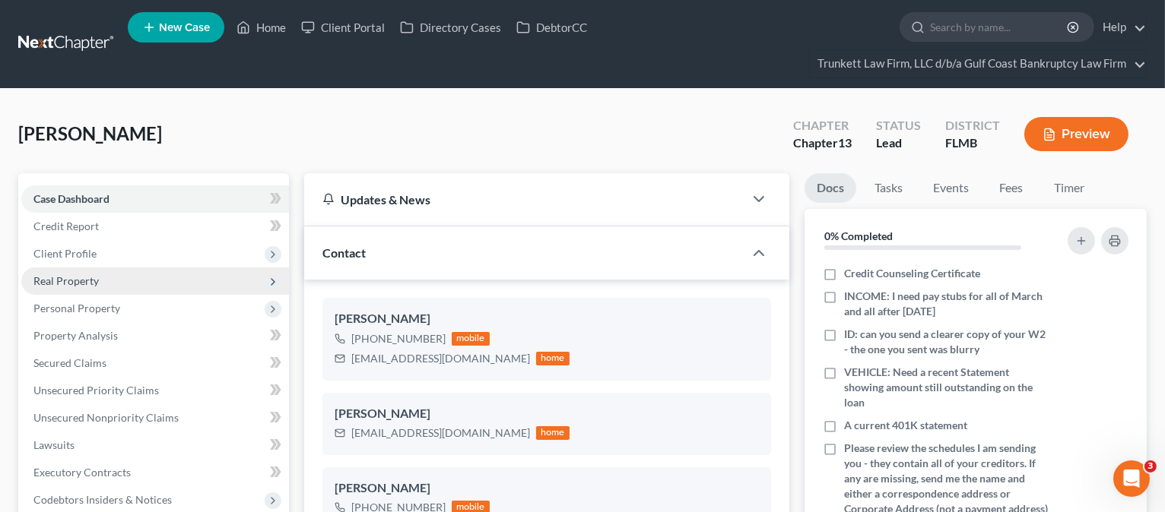
click at [68, 279] on span "Real Property" at bounding box center [65, 280] width 65 height 13
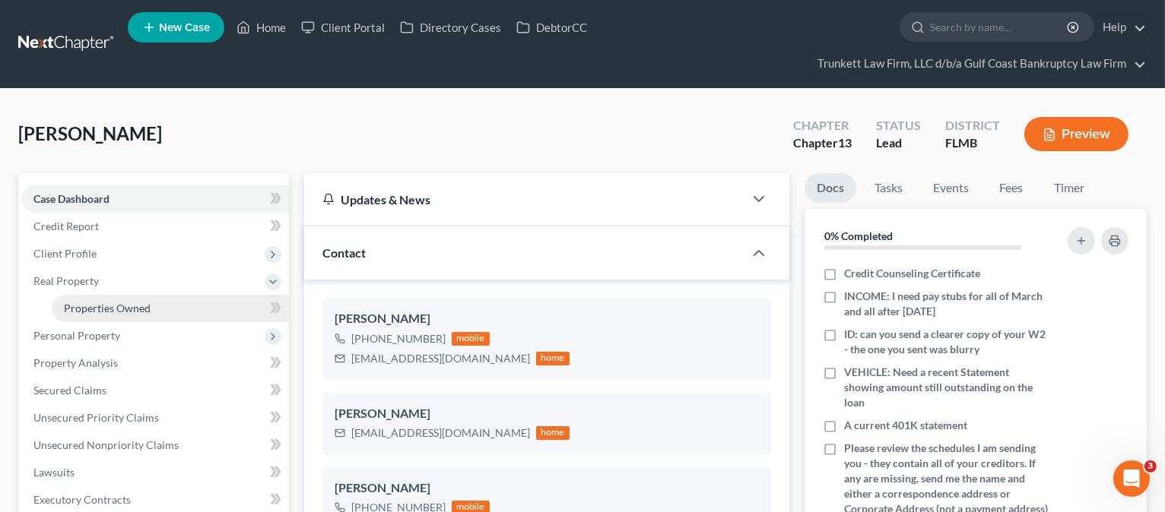
click at [88, 298] on link "Properties Owned" at bounding box center [170, 308] width 237 height 27
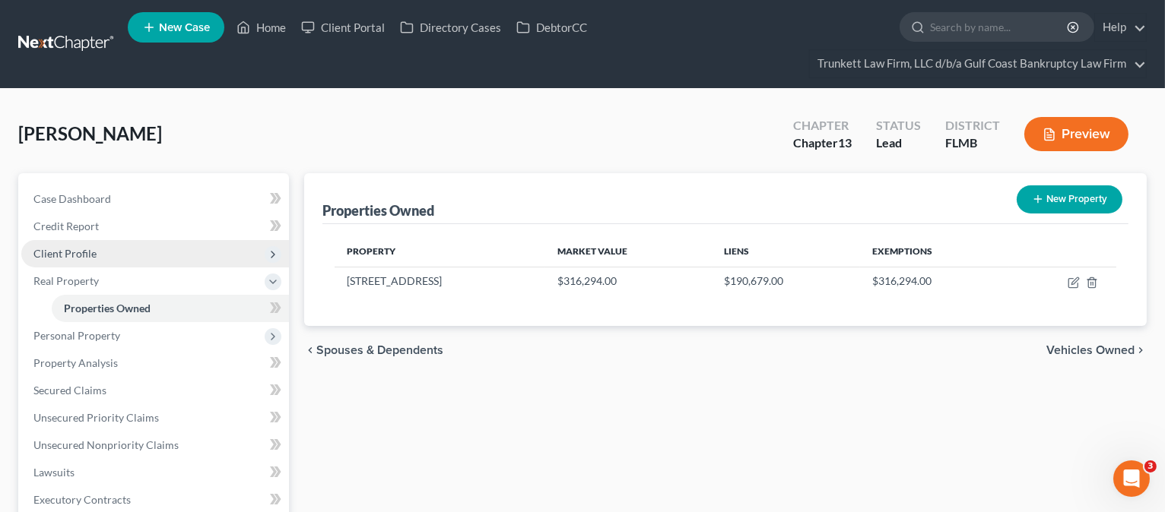
click at [109, 254] on span "Client Profile" at bounding box center [155, 253] width 268 height 27
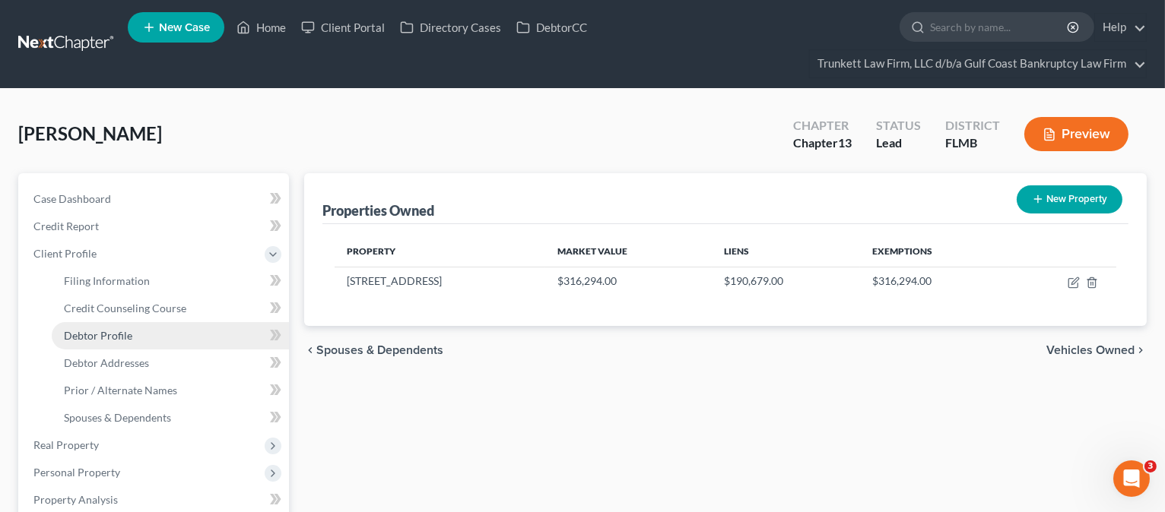
click at [113, 329] on span "Debtor Profile" at bounding box center [98, 335] width 68 height 13
select select "0"
select select "2"
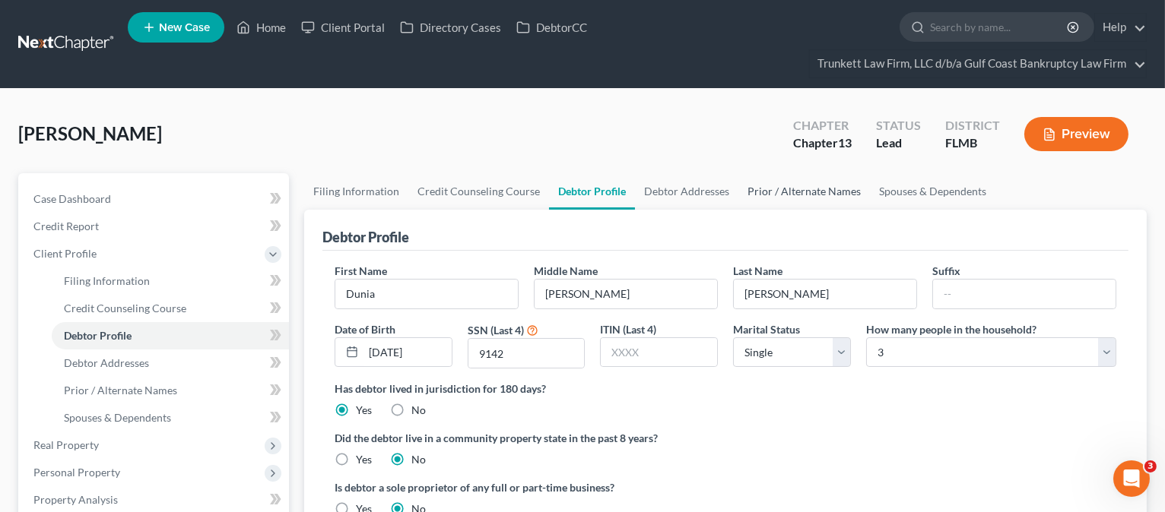
click at [798, 189] on link "Prior / Alternate Names" at bounding box center [804, 191] width 132 height 36
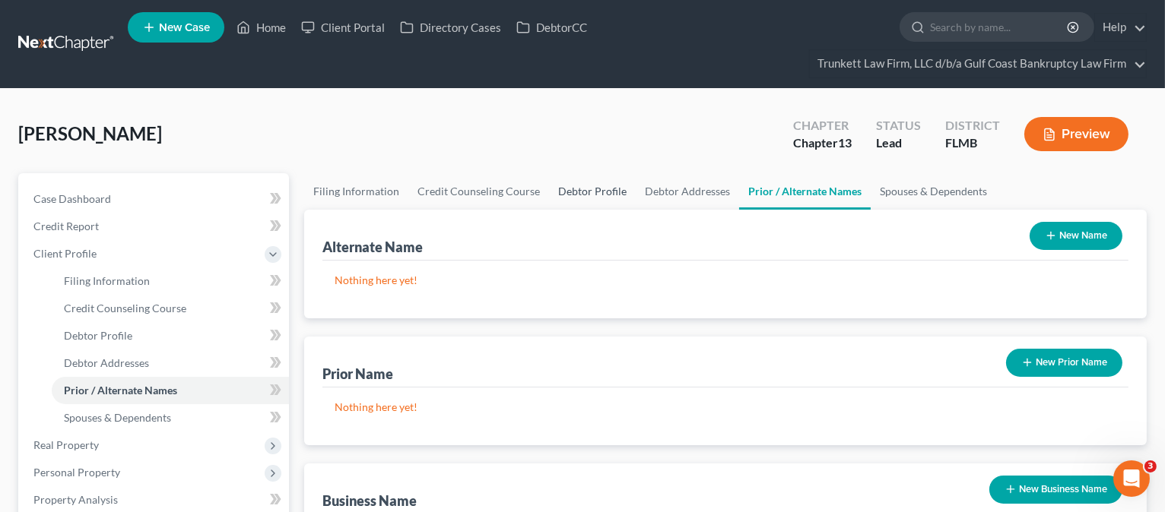
click at [573, 186] on link "Debtor Profile" at bounding box center [592, 191] width 87 height 36
select select "0"
select select "2"
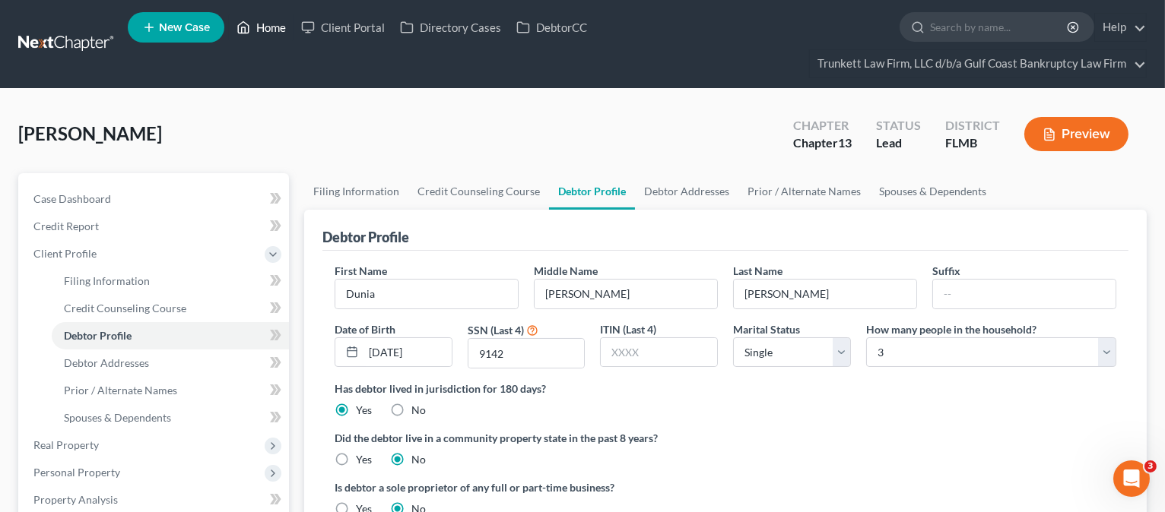
click at [263, 30] on link "Home" at bounding box center [261, 27] width 65 height 27
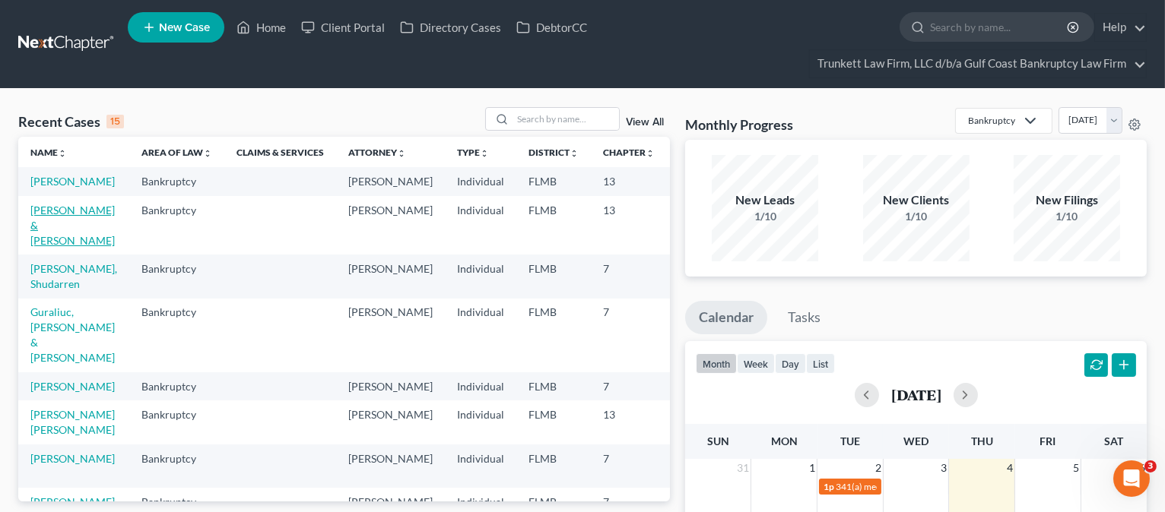
click at [51, 245] on link "[PERSON_NAME] & [PERSON_NAME]" at bounding box center [72, 225] width 84 height 43
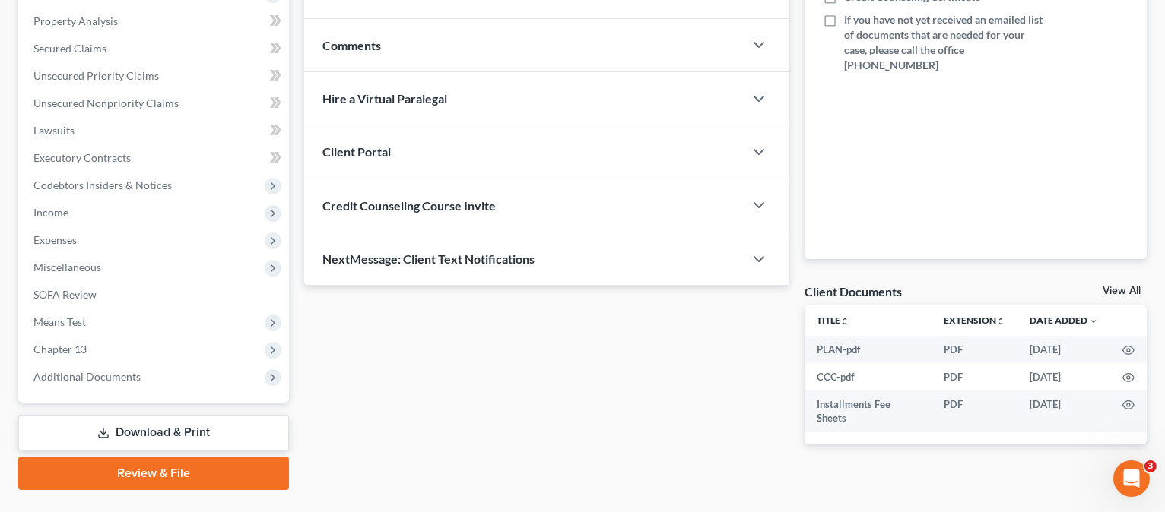
scroll to position [348, 0]
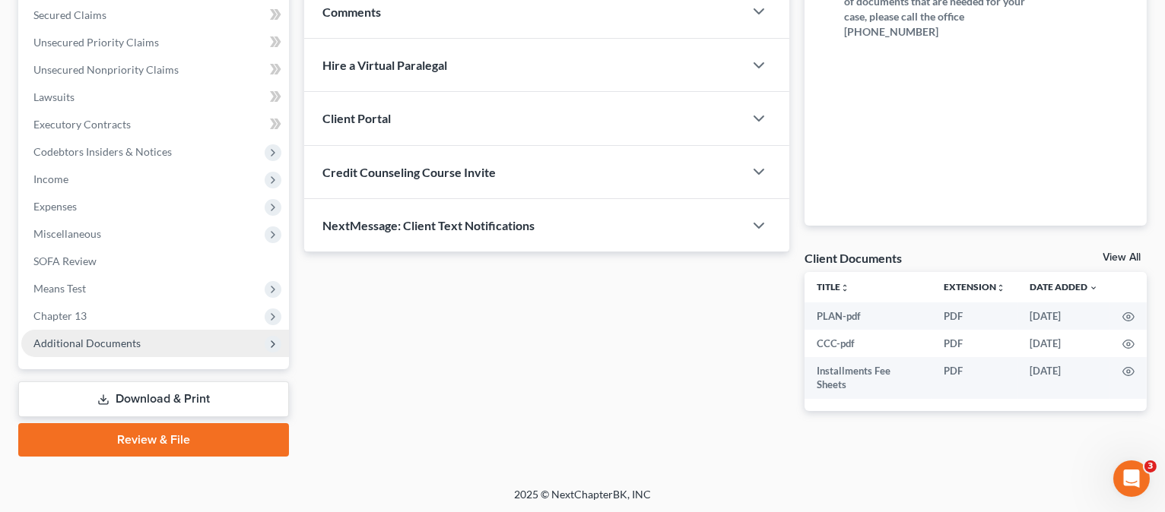
click at [109, 341] on span "Additional Documents" at bounding box center [86, 343] width 107 height 13
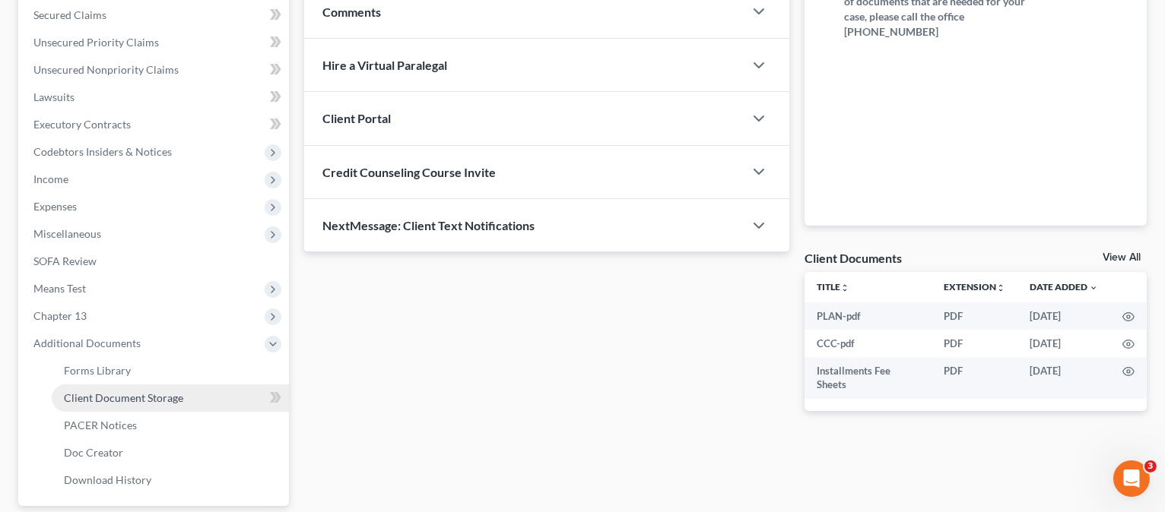
click at [119, 392] on span "Client Document Storage" at bounding box center [123, 398] width 119 height 13
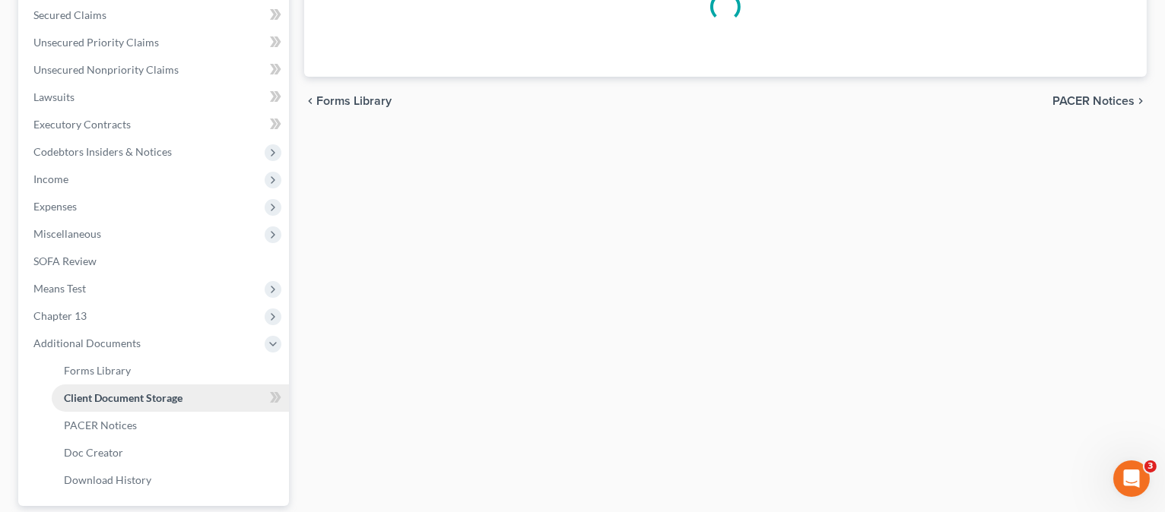
select select "4"
select select "9"
select select "12"
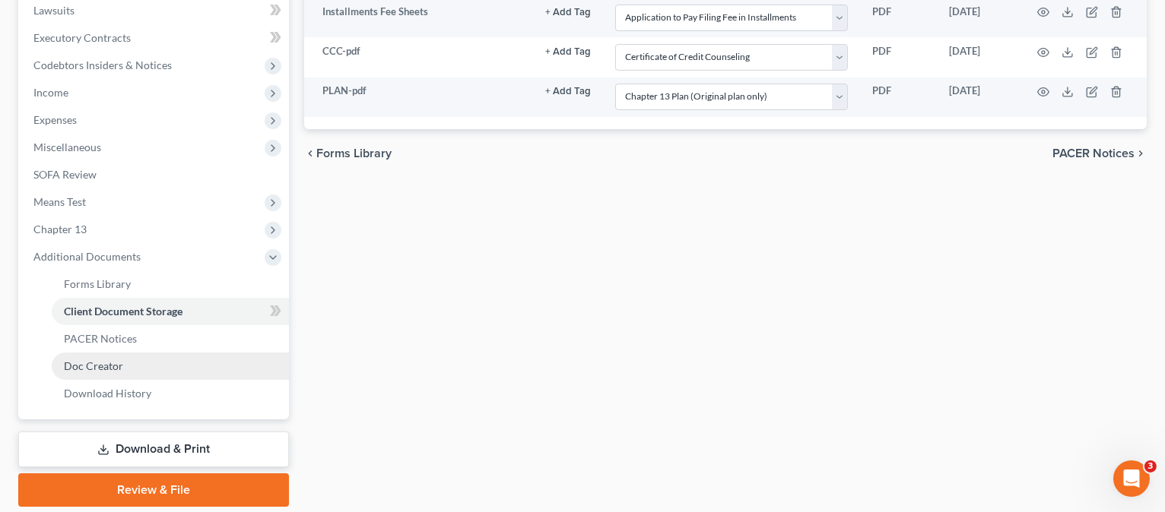
scroll to position [485, 0]
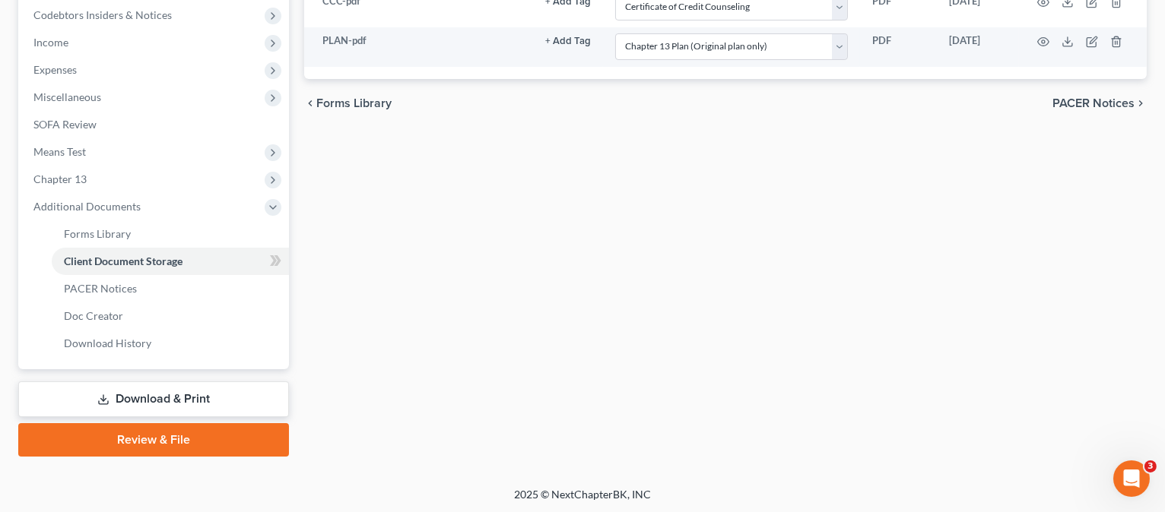
click at [116, 400] on link "Download & Print" at bounding box center [153, 400] width 271 height 36
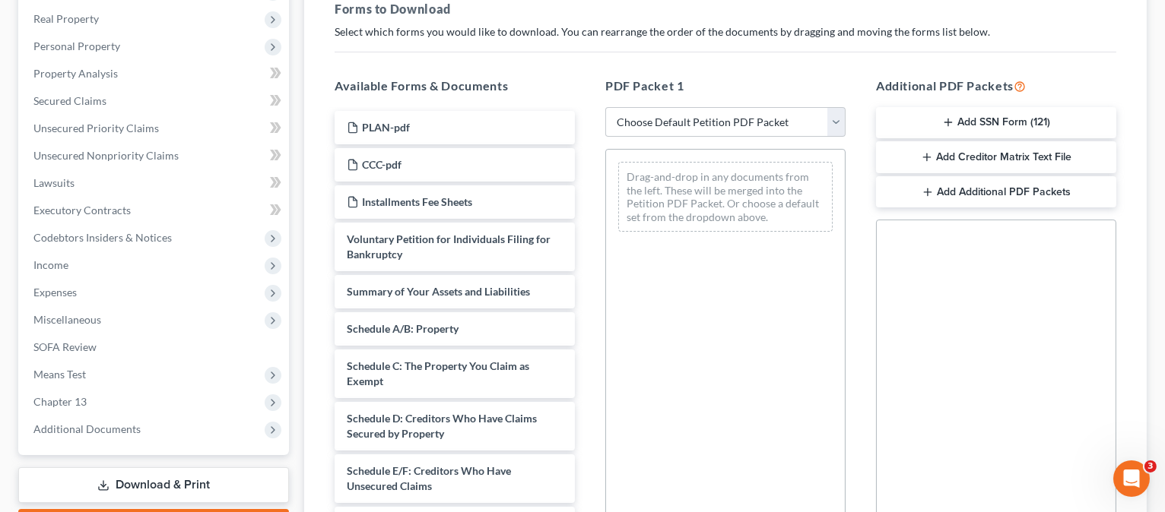
scroll to position [101, 0]
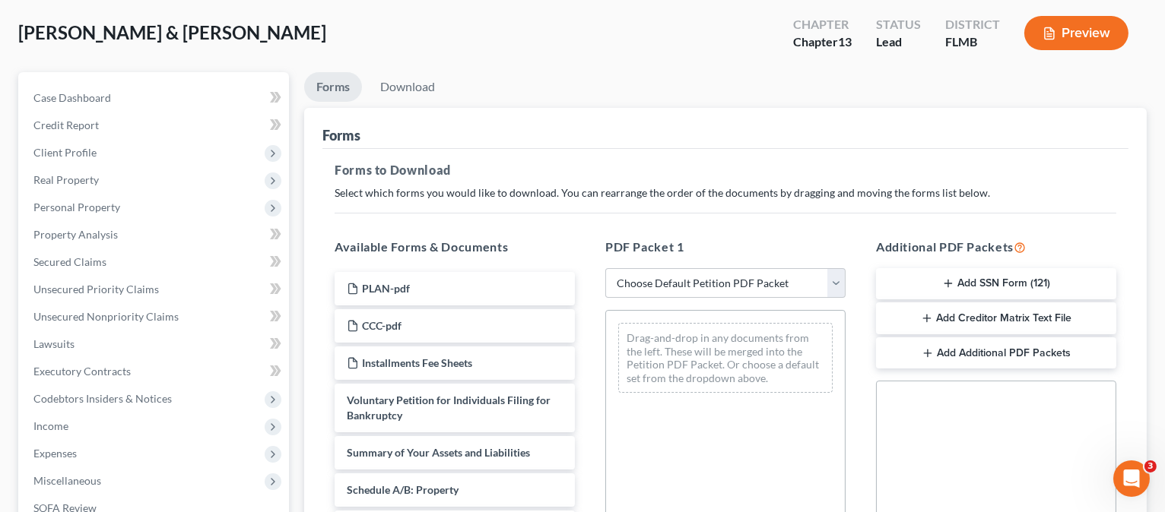
click at [1003, 282] on button "Add SSN Form (121)" at bounding box center [996, 284] width 240 height 32
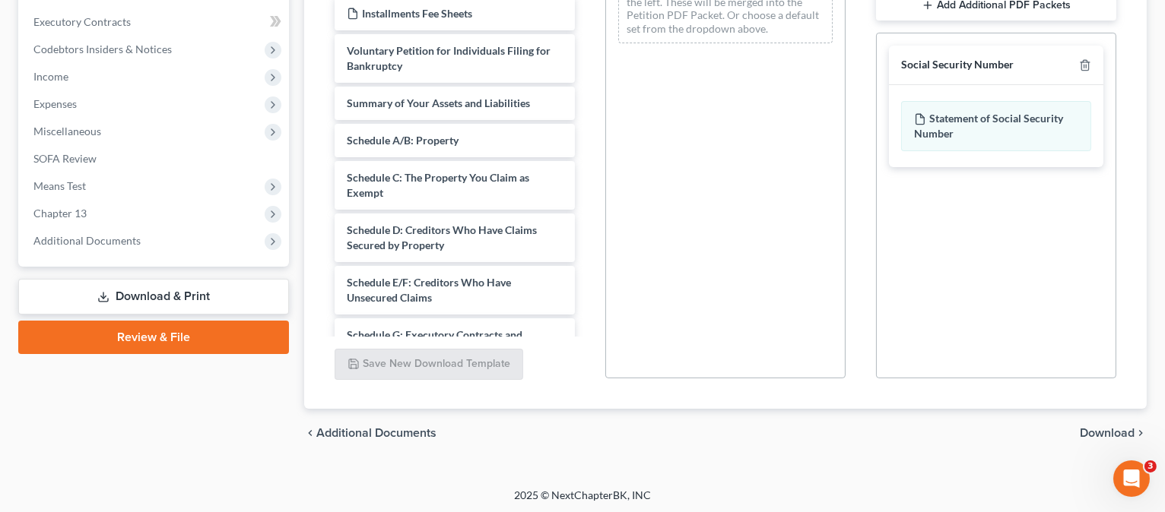
scroll to position [452, 0]
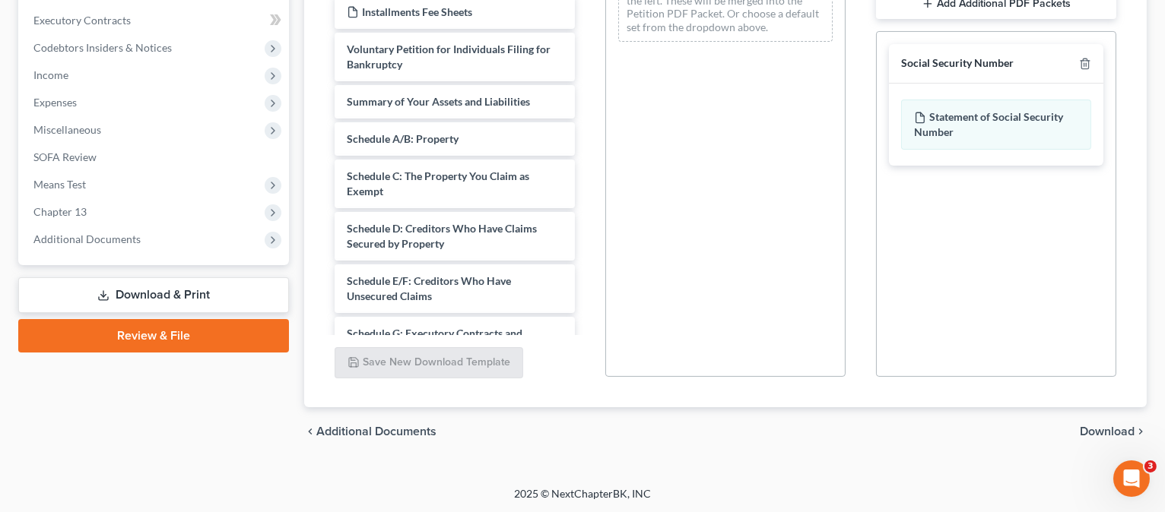
click at [1095, 430] on span "Download" at bounding box center [1107, 432] width 55 height 12
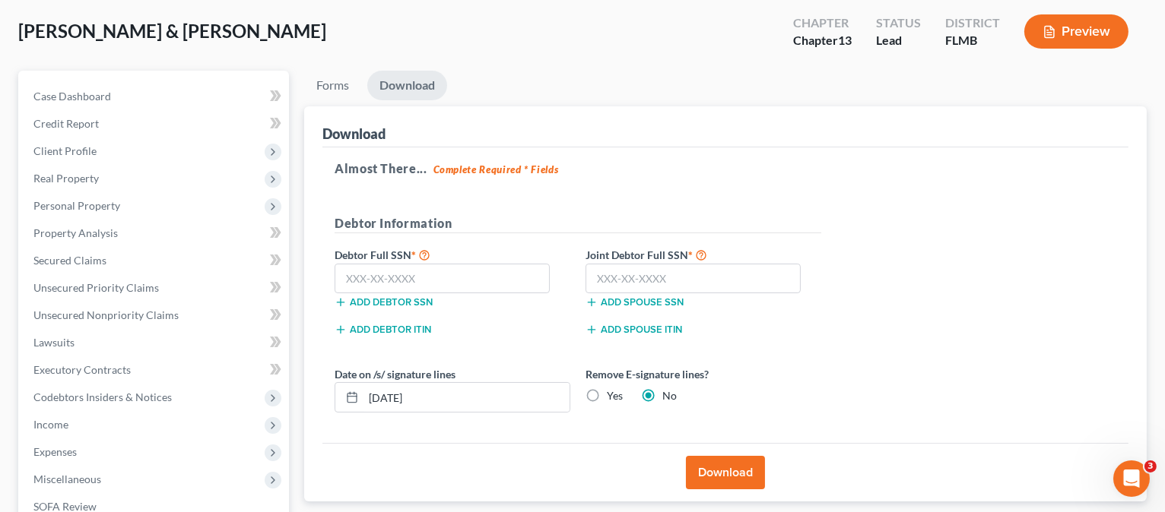
scroll to position [44, 0]
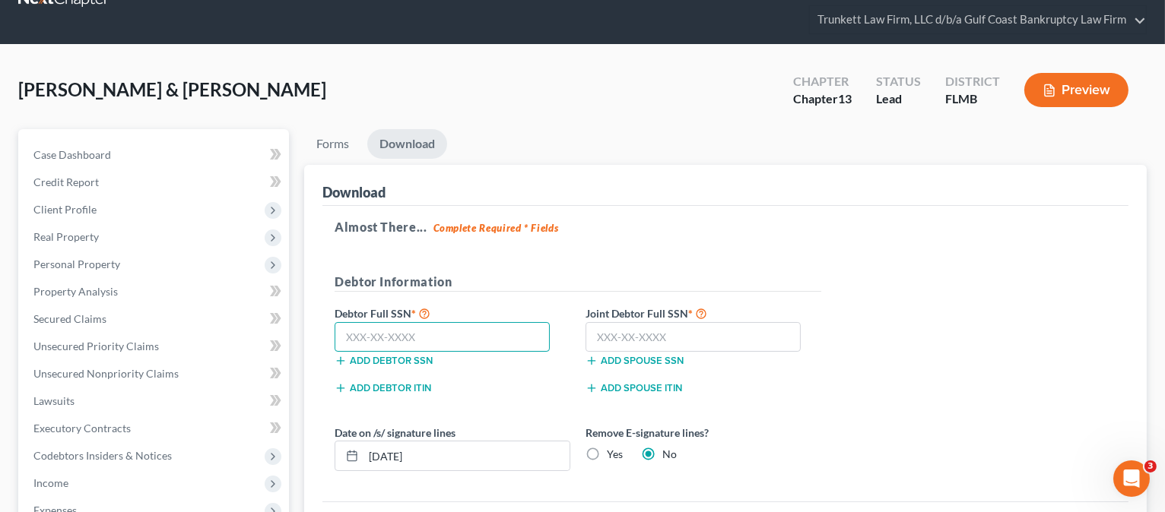
click at [386, 339] on input "text" at bounding box center [442, 337] width 215 height 30
type input "259-06-3717"
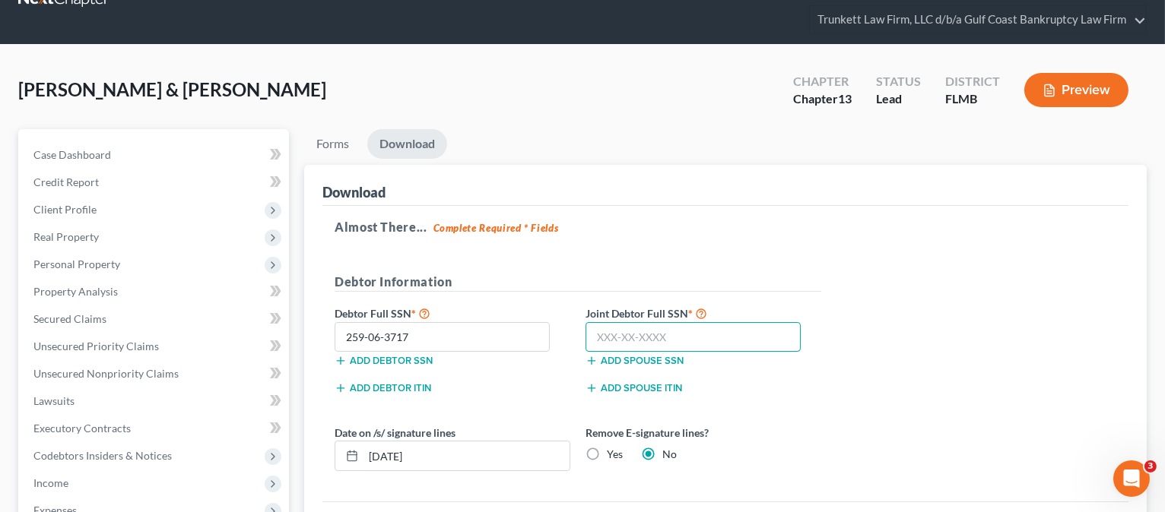
click at [646, 334] on input "text" at bounding box center [692, 337] width 215 height 30
type input "252-59-6608"
click at [395, 454] on input "[DATE]" at bounding box center [466, 456] width 206 height 29
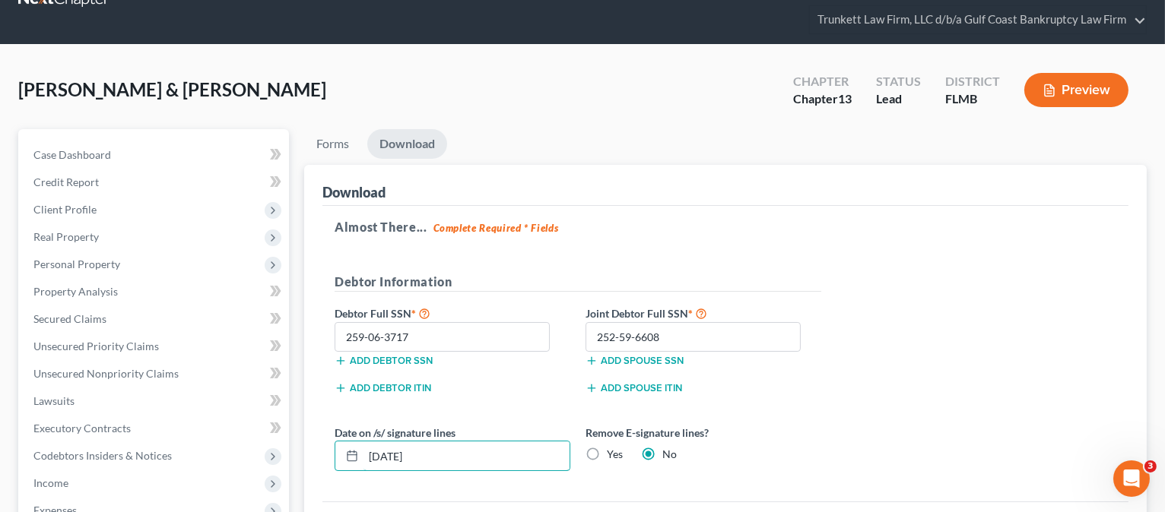
type input "[DATE]"
click at [795, 381] on div "Add spouse ITIN" at bounding box center [703, 386] width 251 height 15
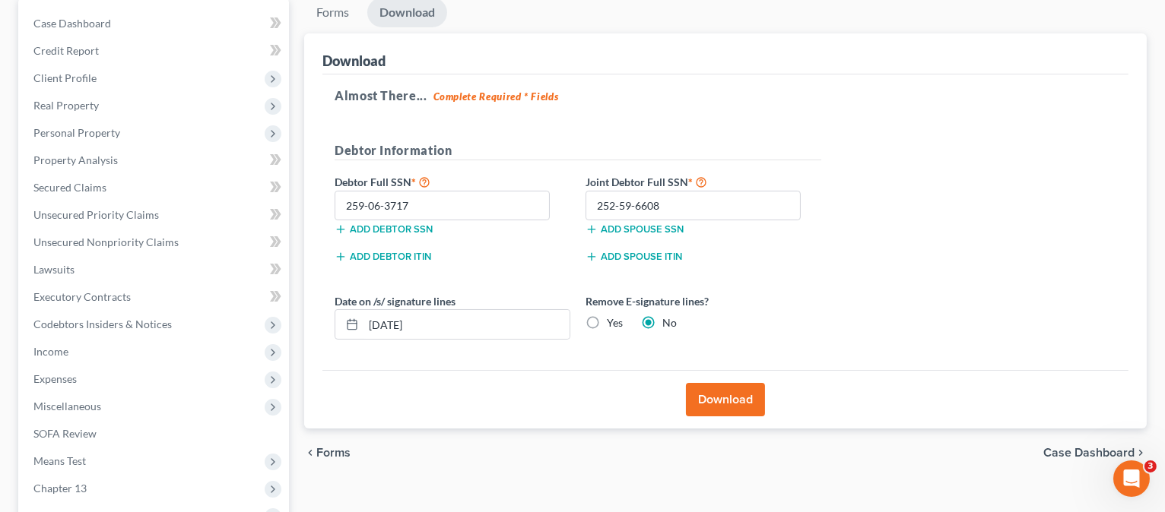
scroll to position [246, 0]
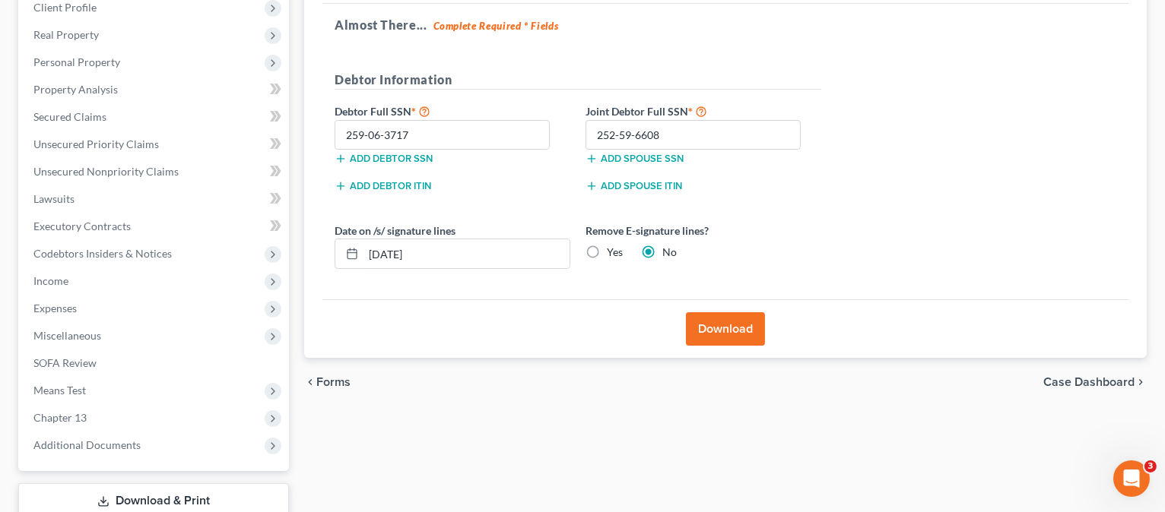
click at [719, 327] on button "Download" at bounding box center [725, 329] width 79 height 33
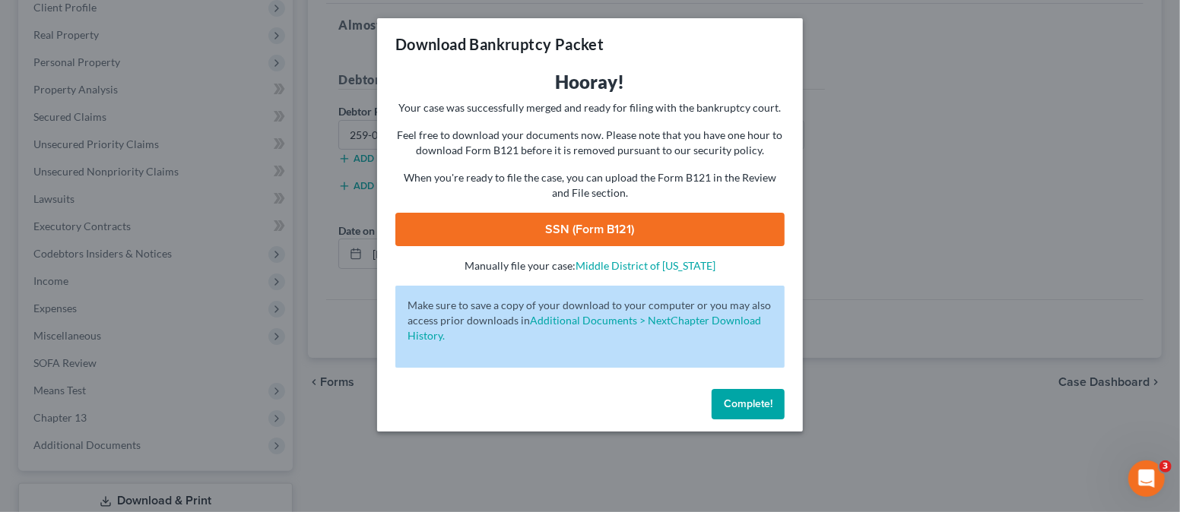
click at [602, 234] on link "SSN (Form B121)" at bounding box center [589, 229] width 389 height 33
click at [760, 399] on span "Complete!" at bounding box center [748, 404] width 49 height 13
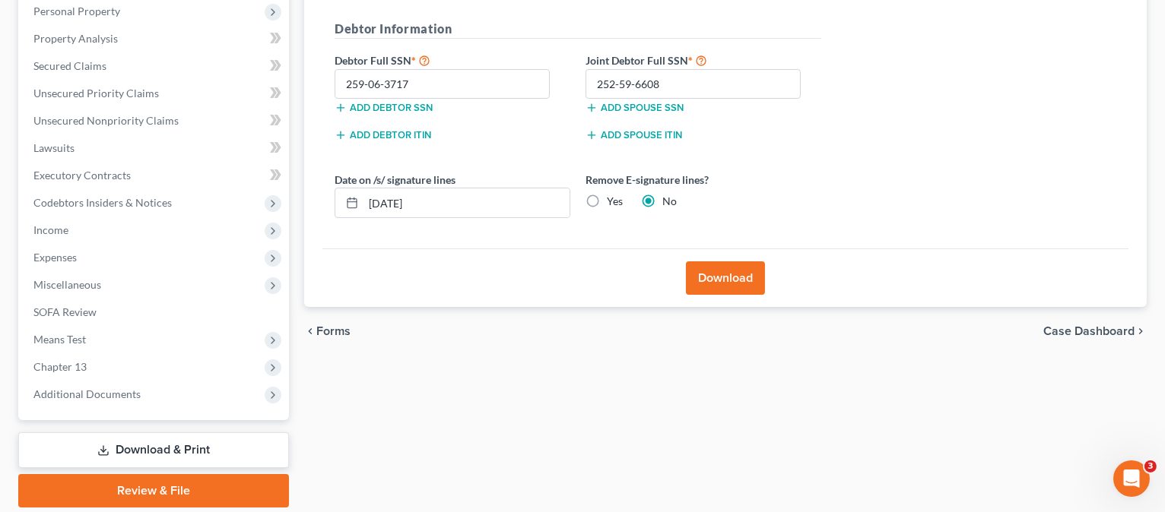
scroll to position [304, 0]
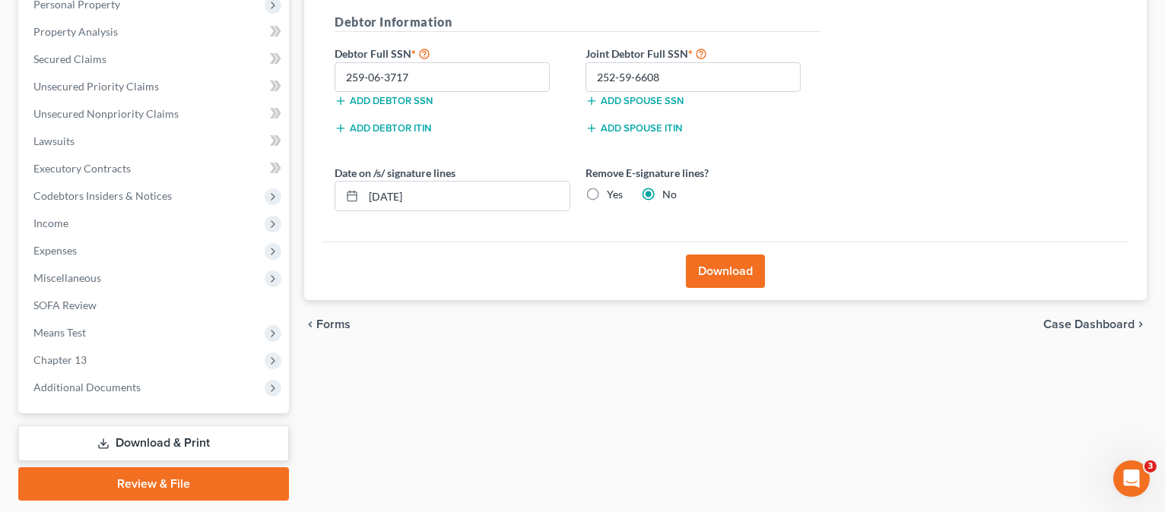
drag, startPoint x: 147, startPoint y: 481, endPoint x: 154, endPoint y: 485, distance: 8.9
click at [147, 481] on link "Review & File" at bounding box center [153, 484] width 271 height 33
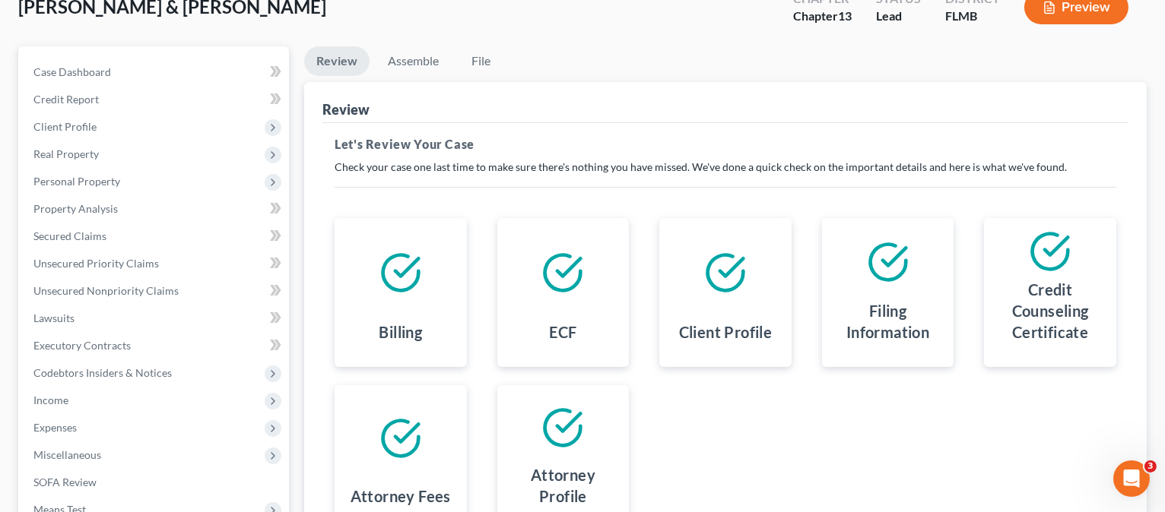
scroll to position [101, 0]
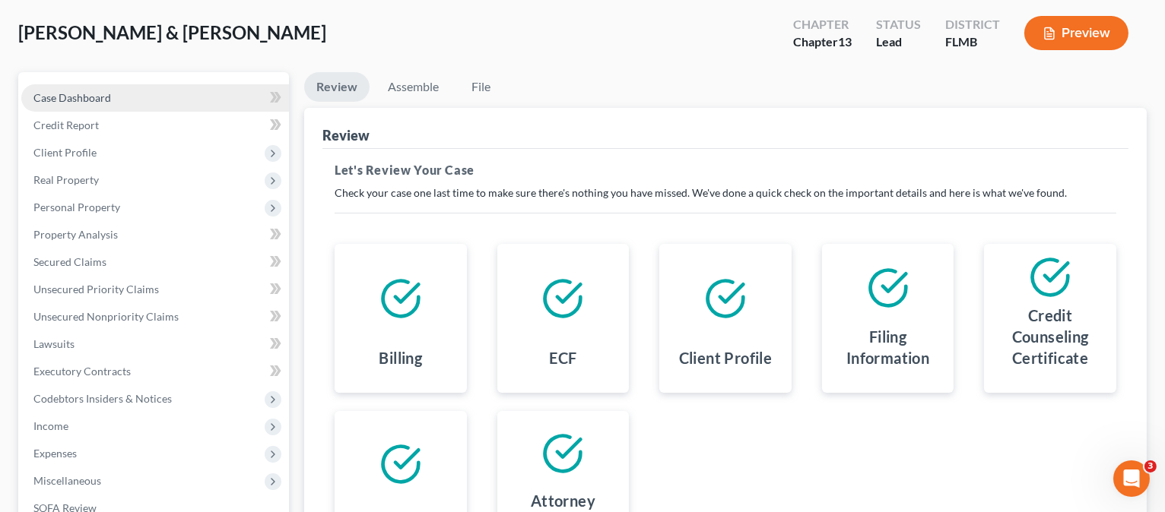
click at [81, 96] on span "Case Dashboard" at bounding box center [72, 97] width 78 height 13
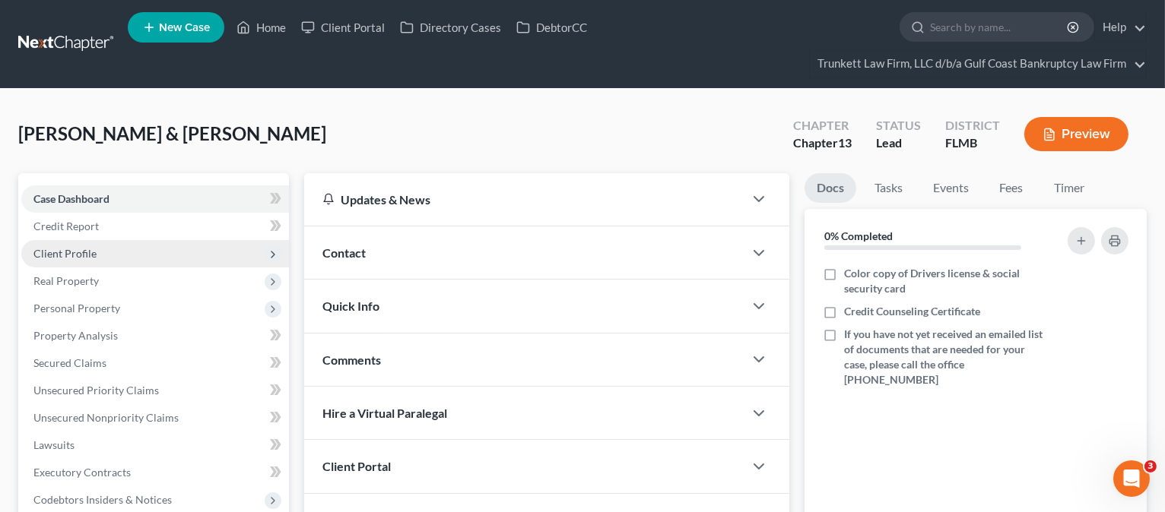
click at [99, 247] on span "Client Profile" at bounding box center [155, 253] width 268 height 27
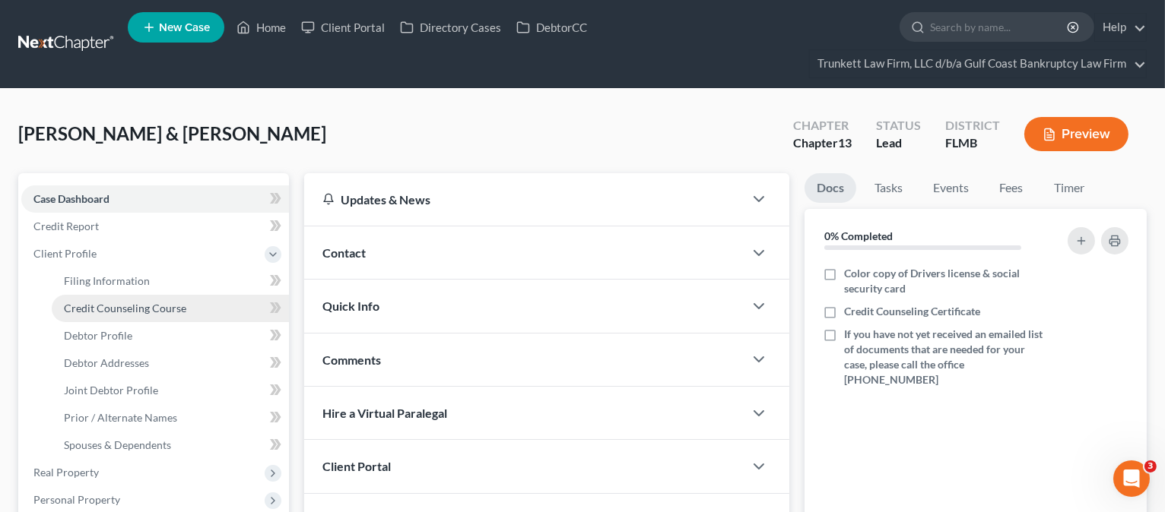
click at [105, 302] on span "Credit Counseling Course" at bounding box center [125, 308] width 122 height 13
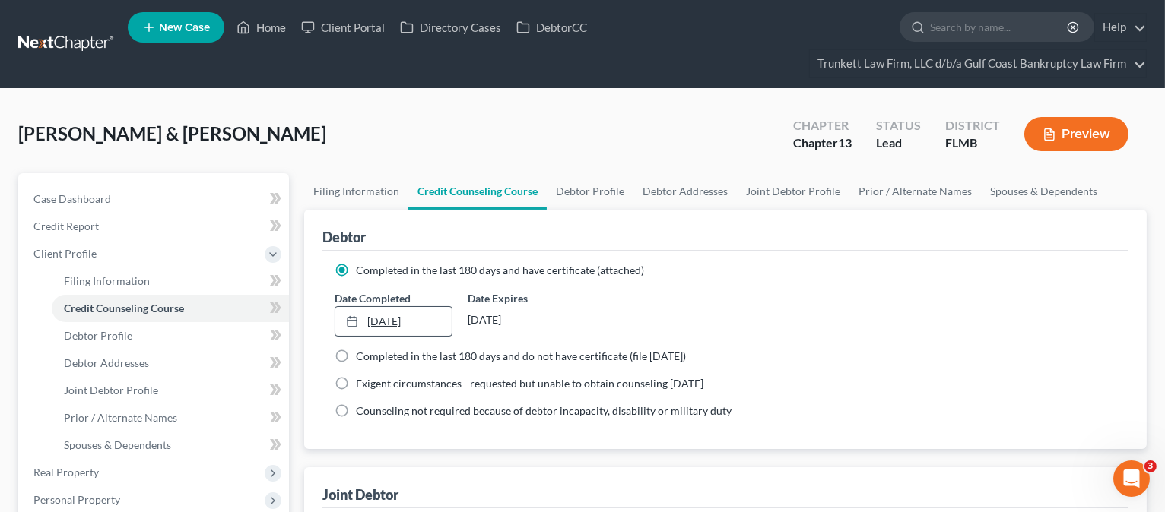
click at [352, 320] on icon at bounding box center [352, 322] width 12 height 12
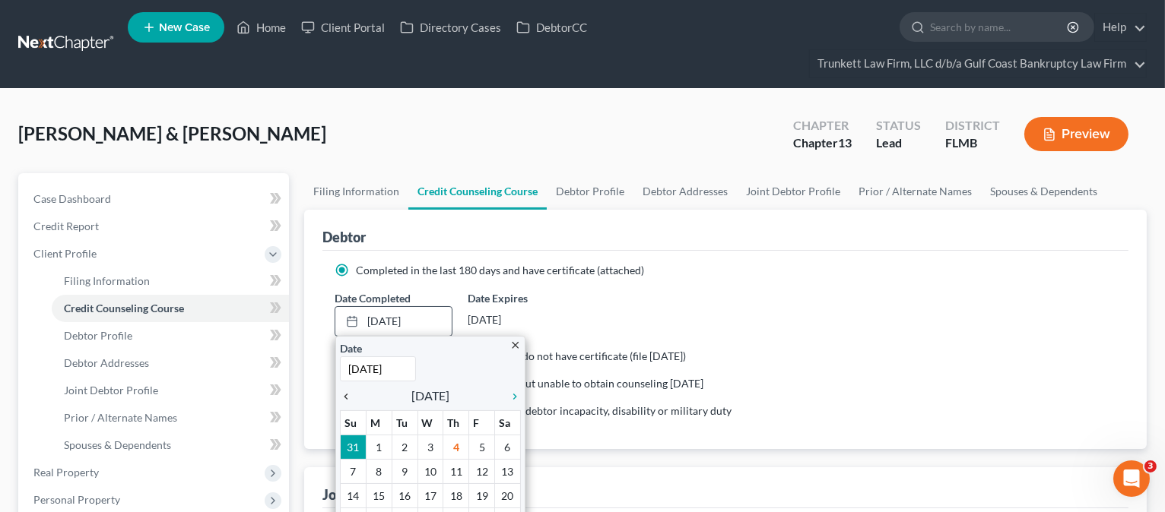
click at [346, 395] on icon "chevron_left" at bounding box center [350, 397] width 20 height 12
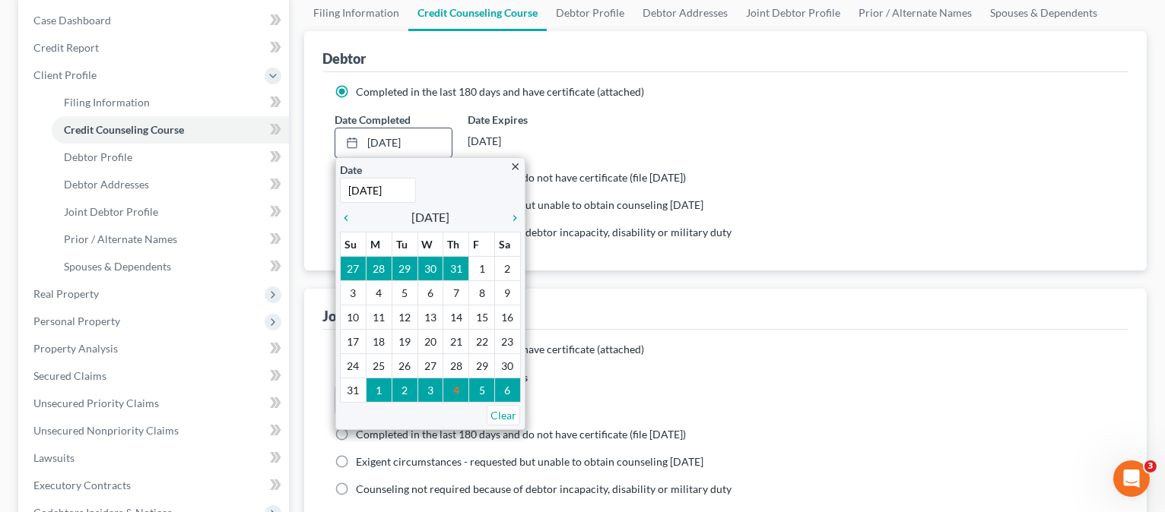
scroll to position [202, 0]
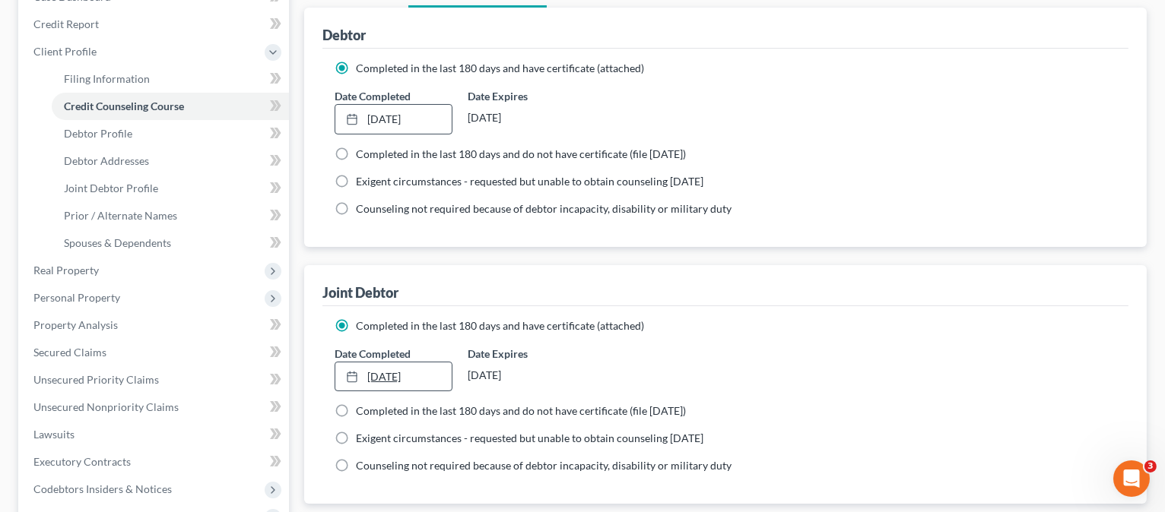
click at [389, 369] on link "[DATE]" at bounding box center [393, 377] width 116 height 29
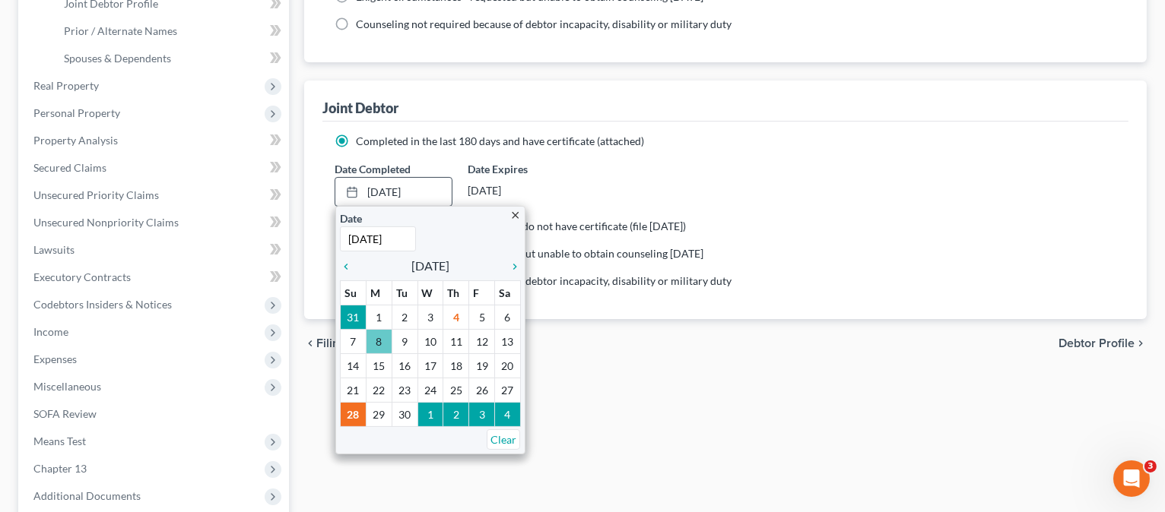
scroll to position [405, 0]
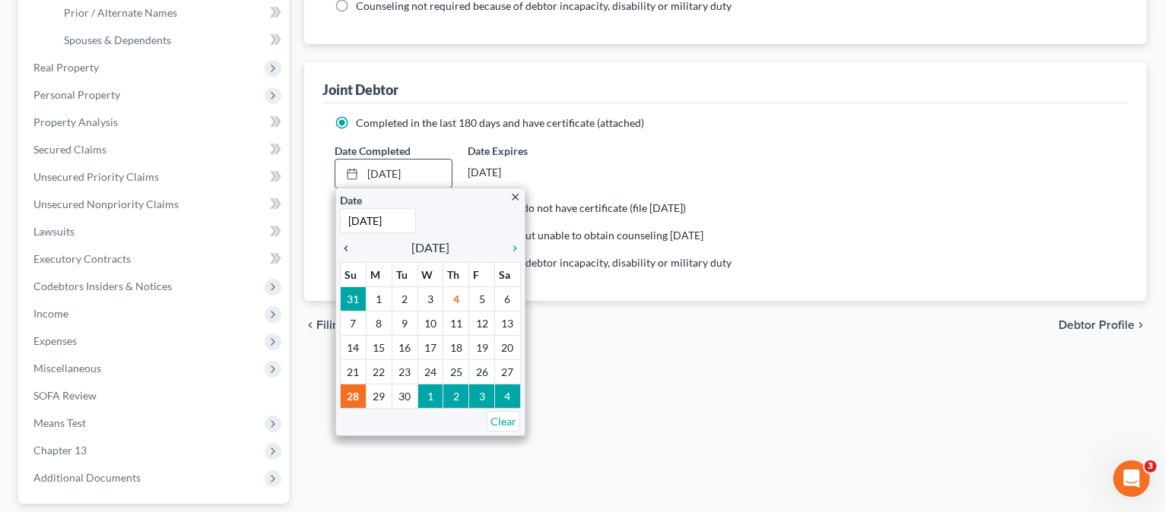
click at [347, 244] on icon "chevron_left" at bounding box center [350, 249] width 20 height 12
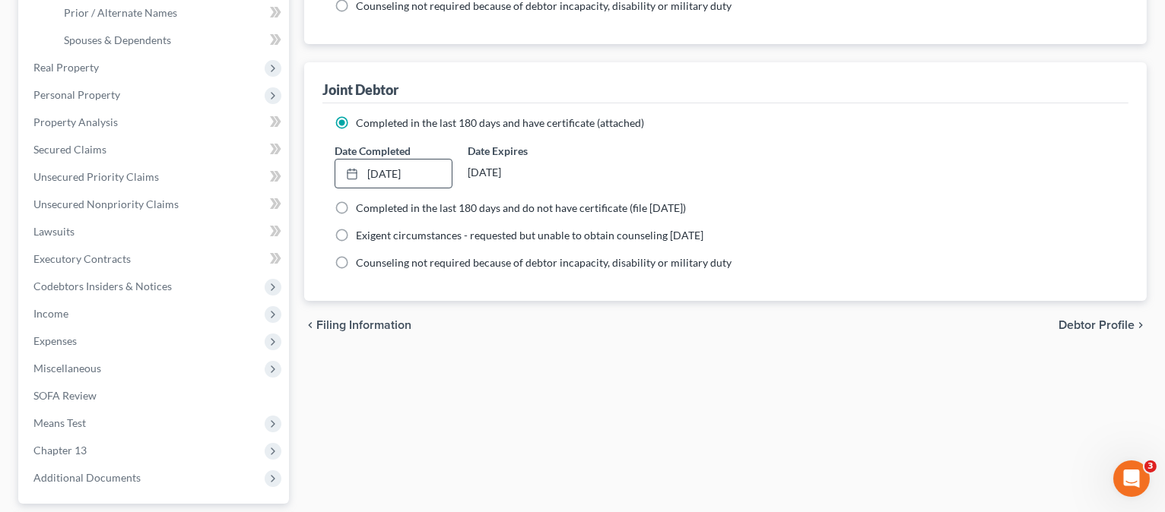
click at [556, 411] on div "Filing Information Credit Counseling Course Debtor Profile Debtor Addresses Joi…" at bounding box center [726, 179] width 858 height 823
click at [1080, 326] on span "Debtor Profile" at bounding box center [1096, 325] width 76 height 12
select select "1"
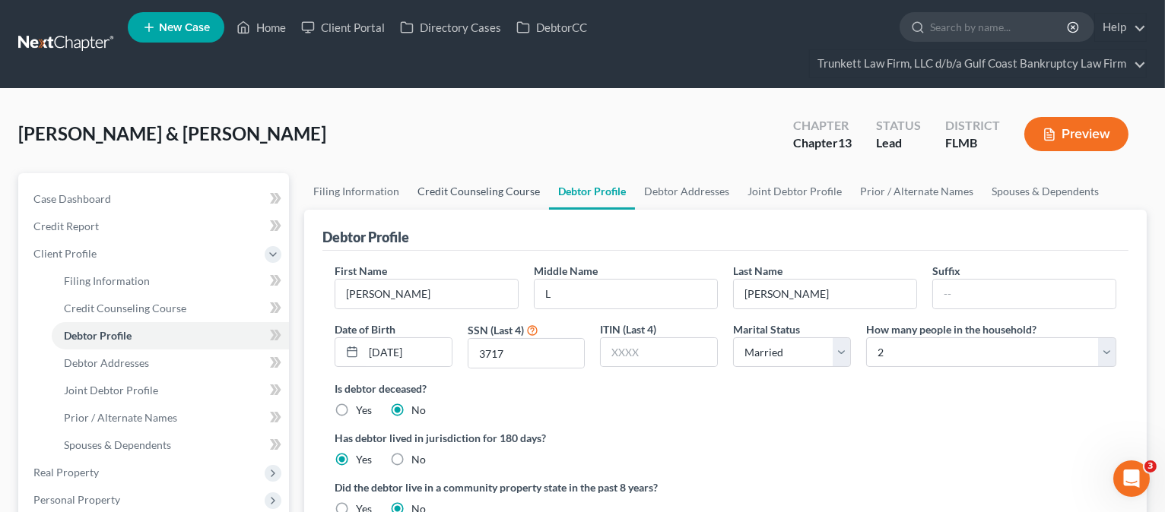
click at [502, 186] on link "Credit Counseling Course" at bounding box center [478, 191] width 141 height 36
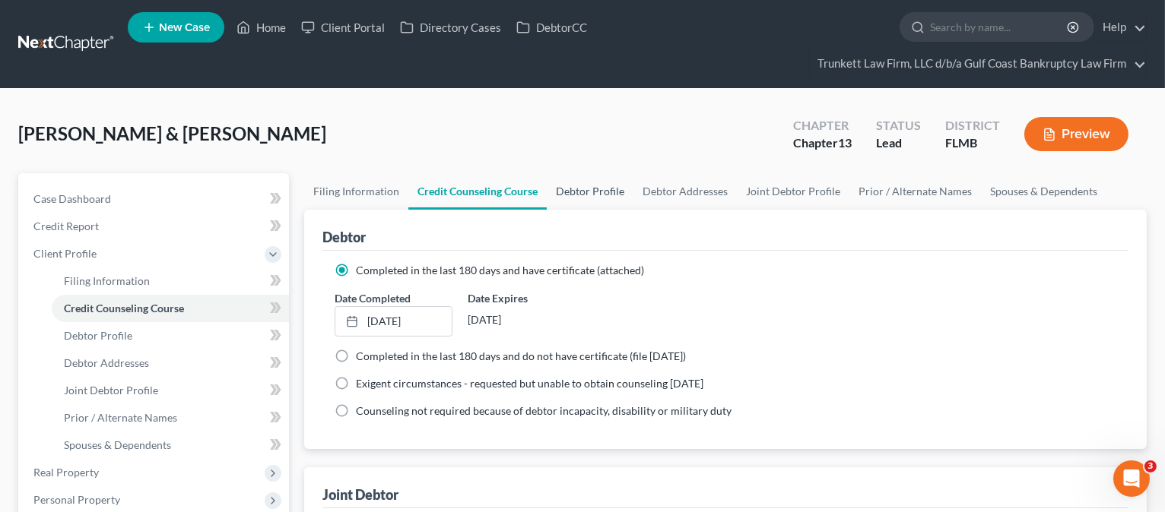
click at [601, 188] on link "Debtor Profile" at bounding box center [590, 191] width 87 height 36
select select "1"
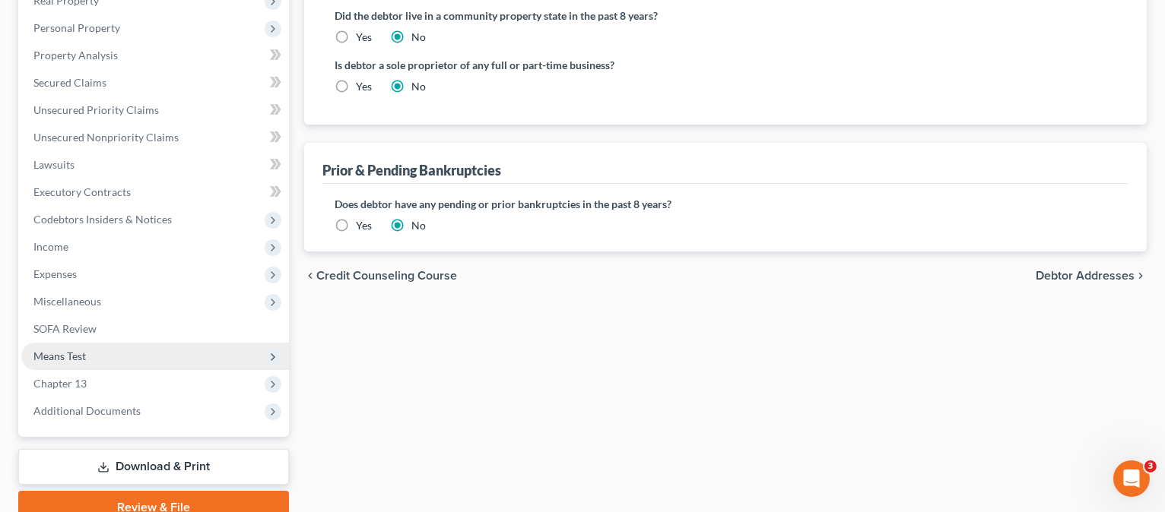
scroll to position [506, 0]
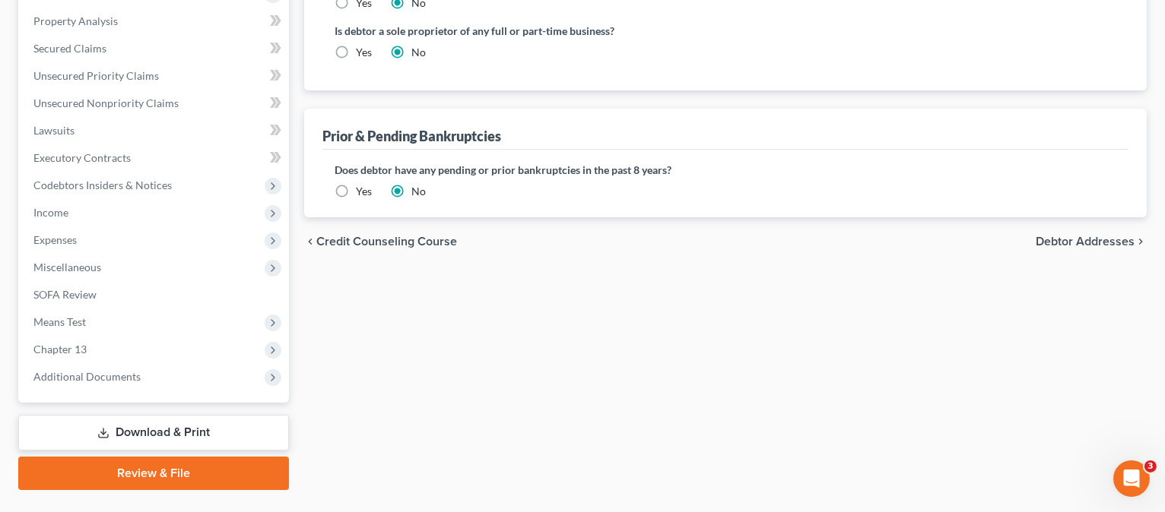
click at [509, 351] on div "Filing Information Credit Counseling Course Debtor Profile Debtor Addresses Joi…" at bounding box center [726, 78] width 858 height 823
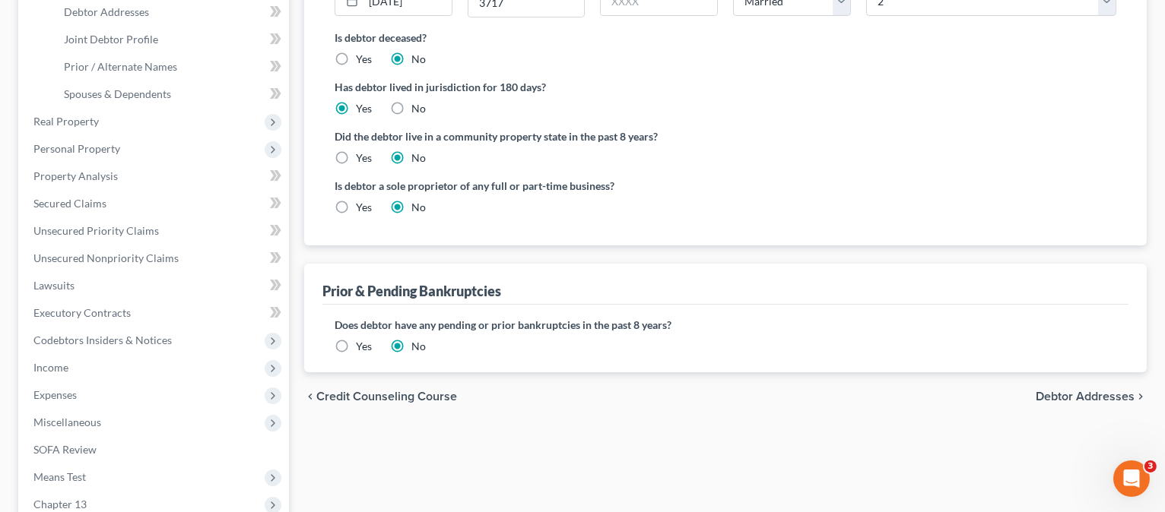
scroll to position [540, 0]
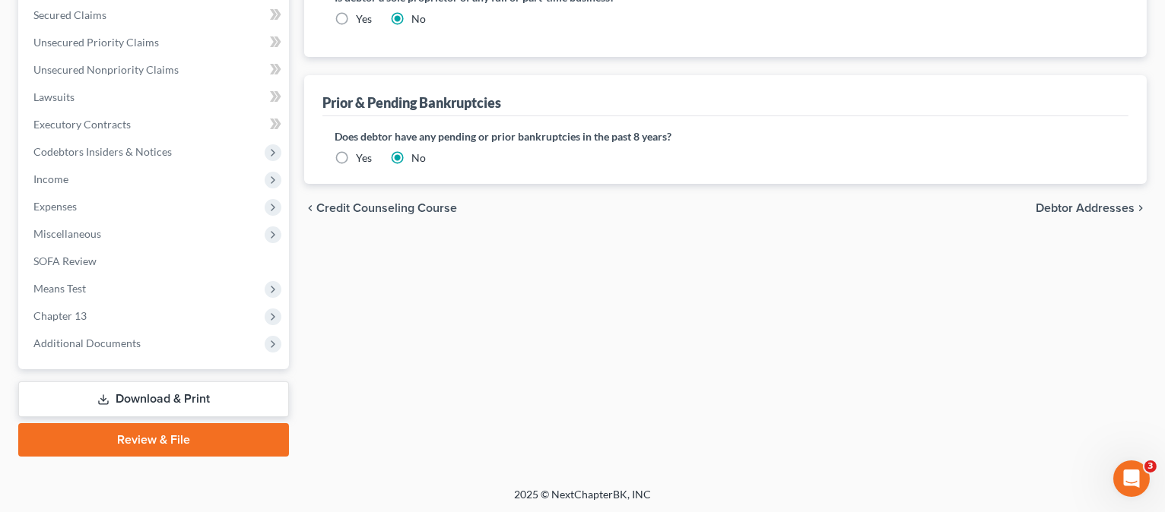
click at [129, 441] on link "Review & File" at bounding box center [153, 440] width 271 height 33
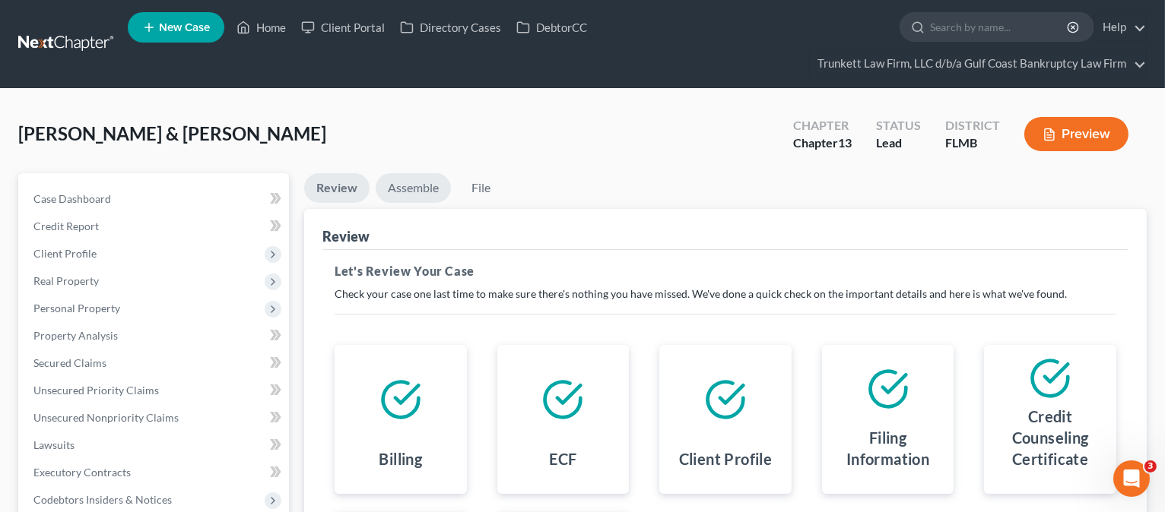
click at [409, 188] on link "Assemble" at bounding box center [413, 188] width 75 height 30
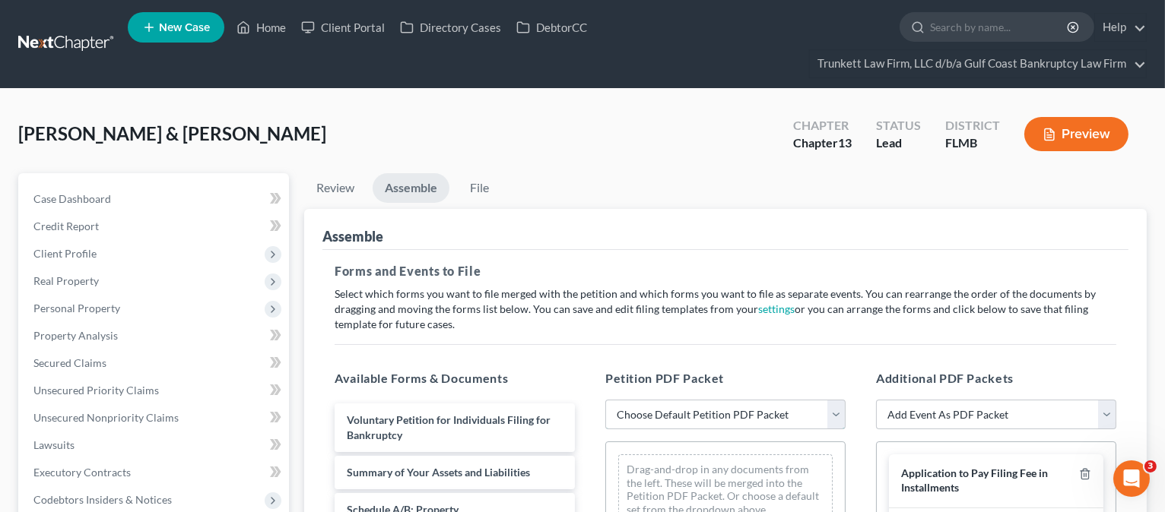
click at [752, 412] on select "Choose Default Petition PDF Packet Complete Bankruptcy Petition (all forms and …" at bounding box center [725, 415] width 240 height 30
select select "0"
click at [605, 400] on select "Choose Default Petition PDF Packet Complete Bankruptcy Petition (all forms and …" at bounding box center [725, 415] width 240 height 30
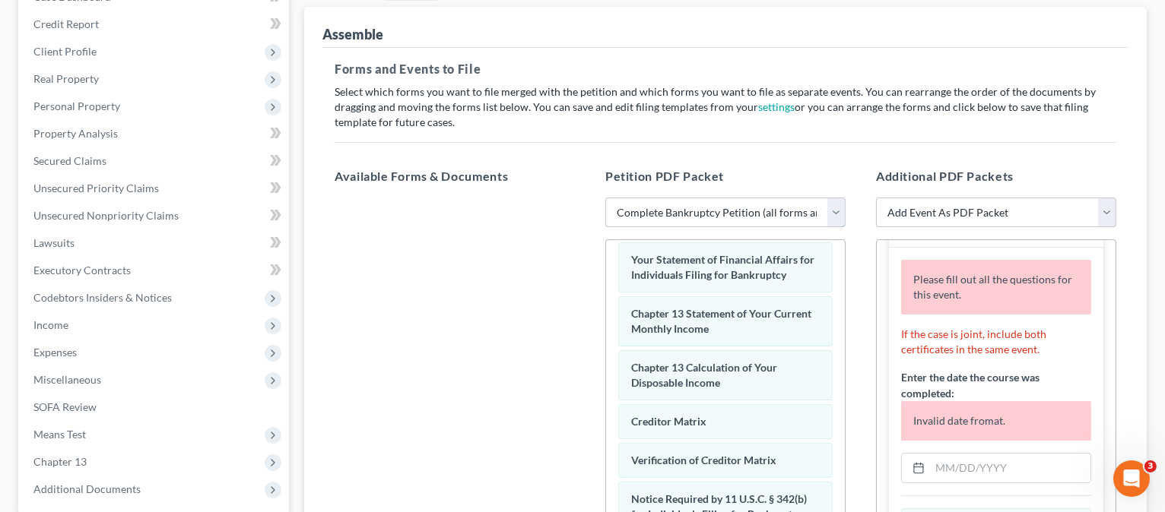
scroll to position [304, 0]
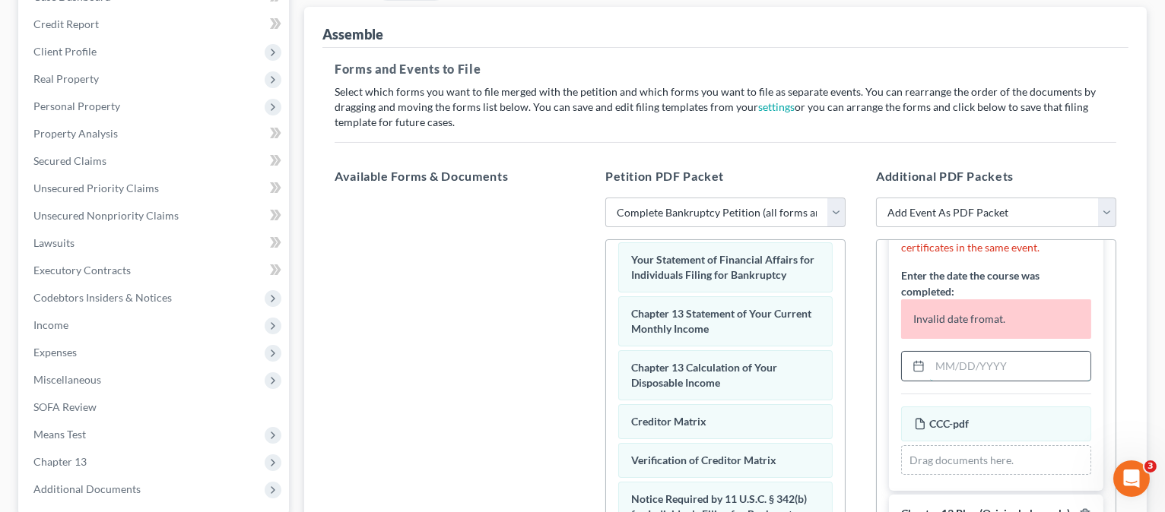
click at [968, 366] on input "text" at bounding box center [1010, 366] width 160 height 29
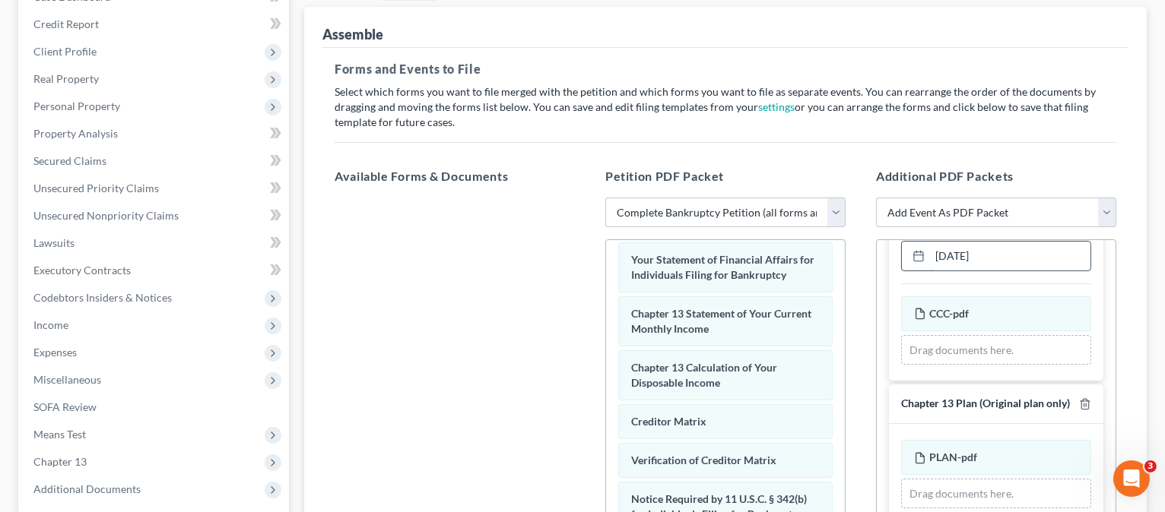
scroll to position [236, 0]
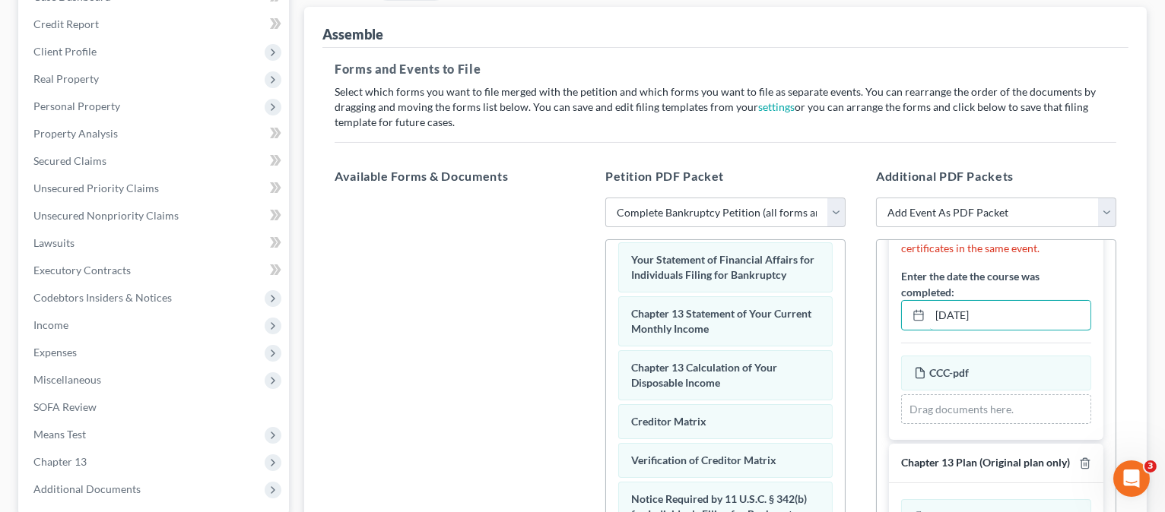
type input "[DATE]"
click at [1009, 335] on div "If the case is joint, include both certificates in the same event. Enter the da…" at bounding box center [996, 327] width 214 height 227
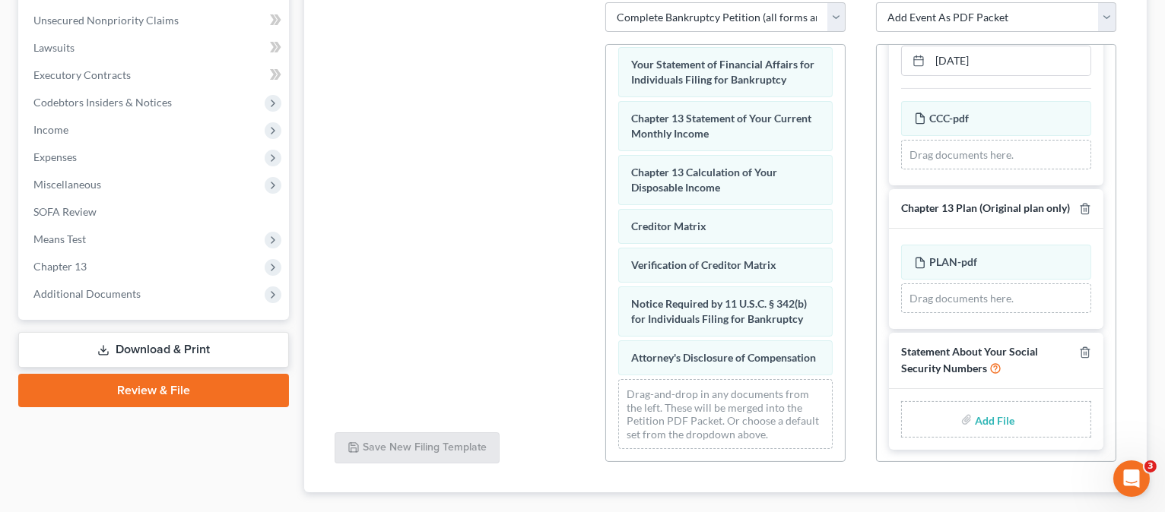
scroll to position [405, 0]
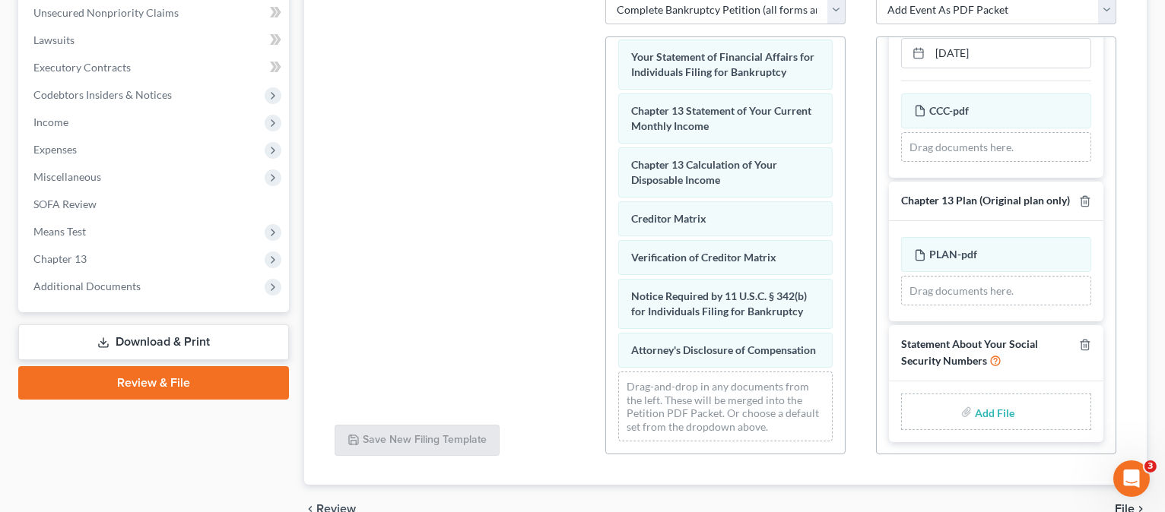
click at [988, 413] on input "file" at bounding box center [993, 411] width 36 height 27
type input "C:\fakepath\STATEMENT OF SOCIAL SECURITY.pdf"
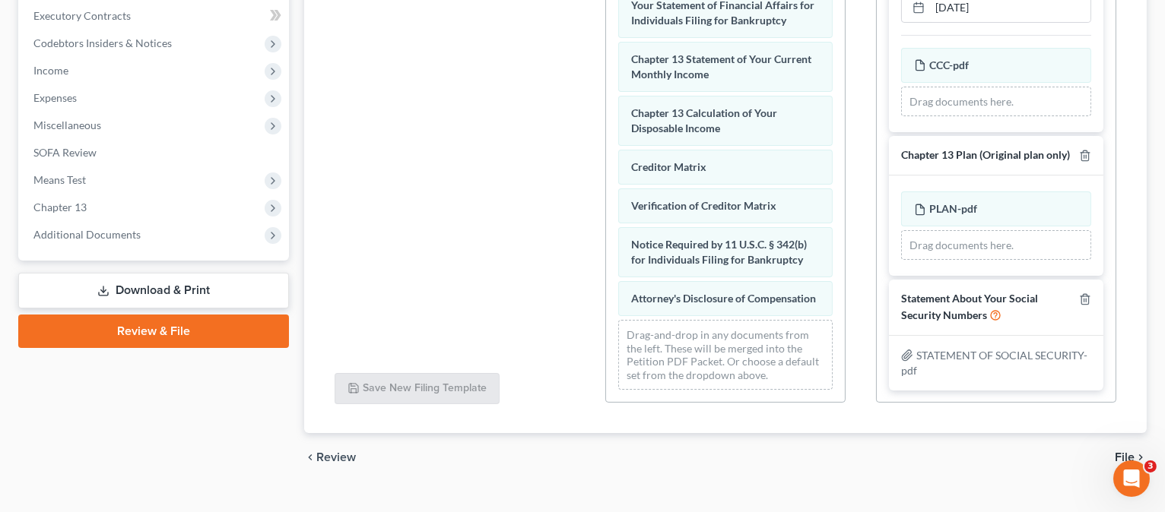
scroll to position [483, 0]
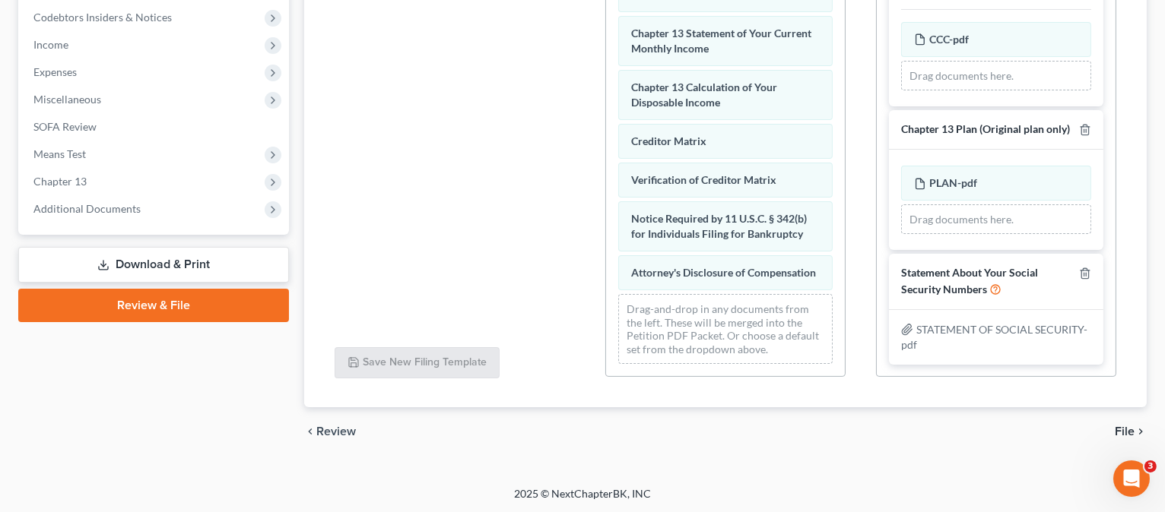
click at [1125, 430] on span "File" at bounding box center [1125, 432] width 20 height 12
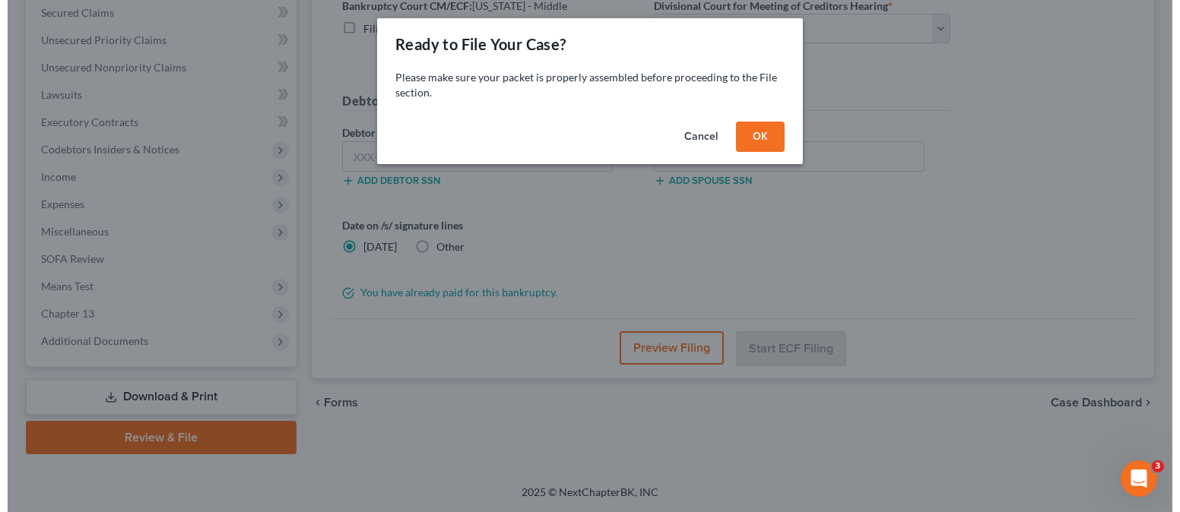
scroll to position [348, 0]
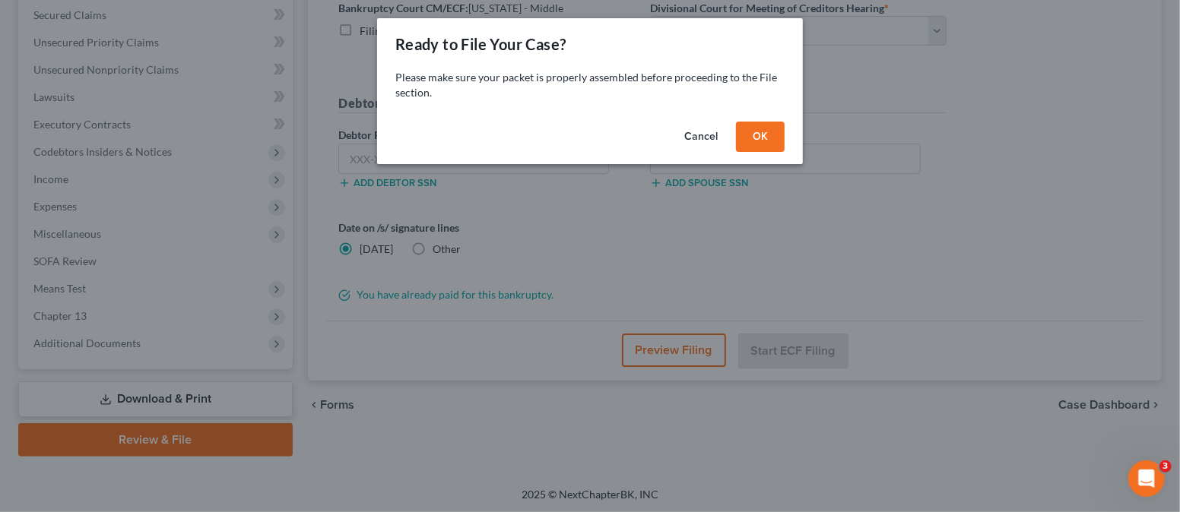
click at [692, 132] on button "Cancel" at bounding box center [701, 137] width 58 height 30
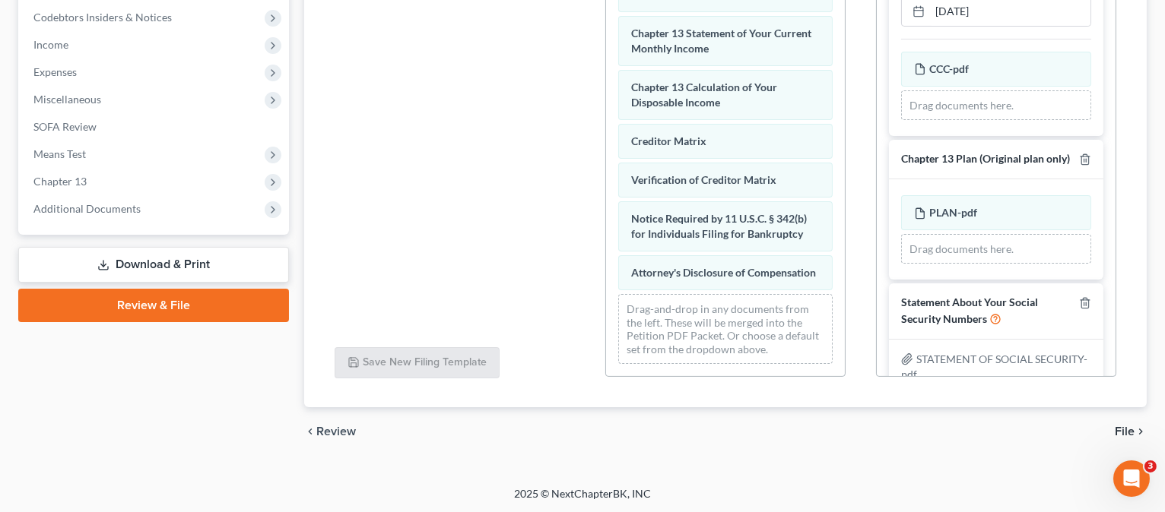
scroll to position [300, 0]
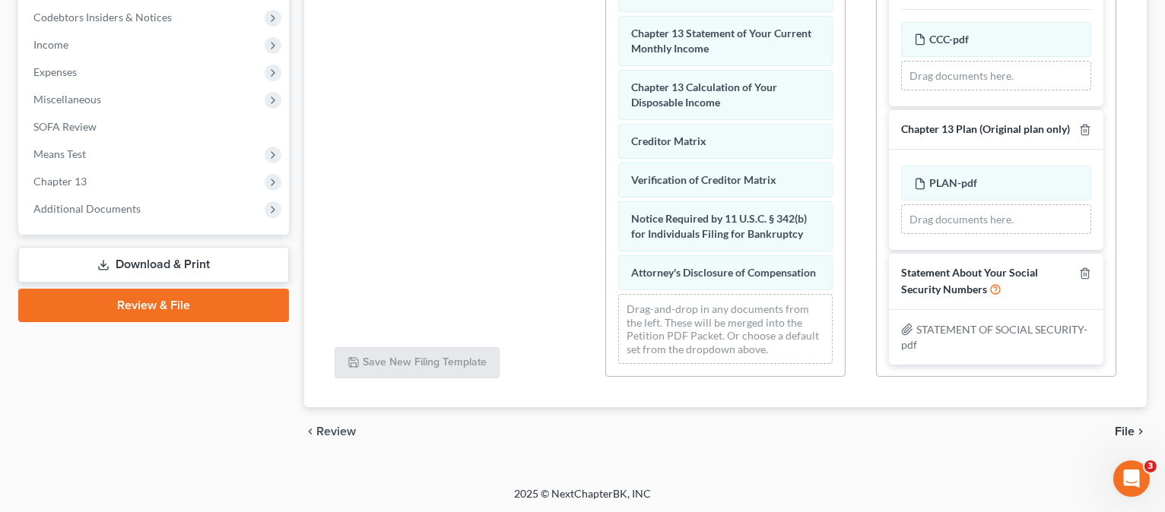
click at [1121, 433] on span "File" at bounding box center [1125, 432] width 20 height 12
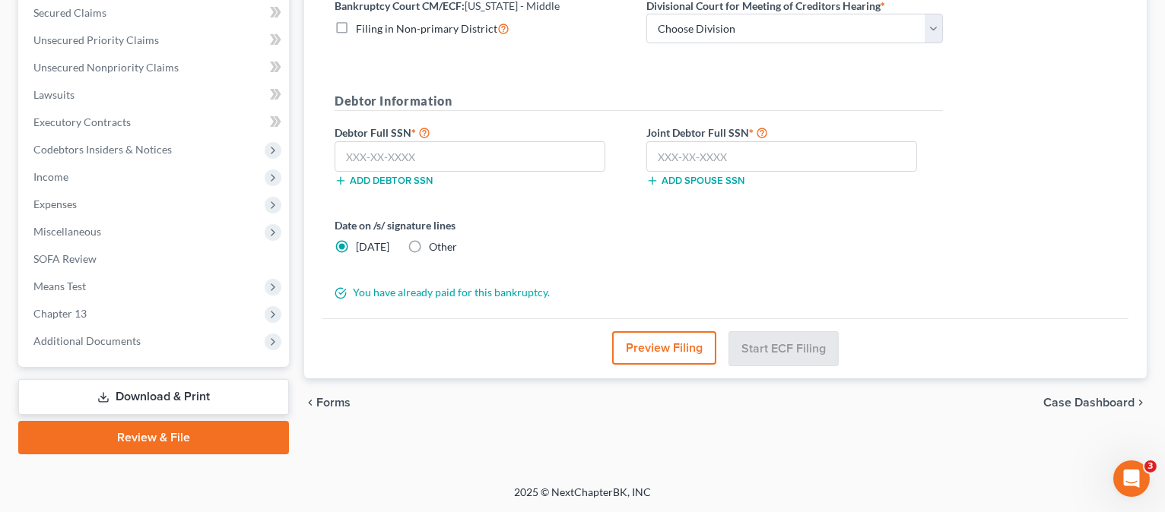
scroll to position [348, 0]
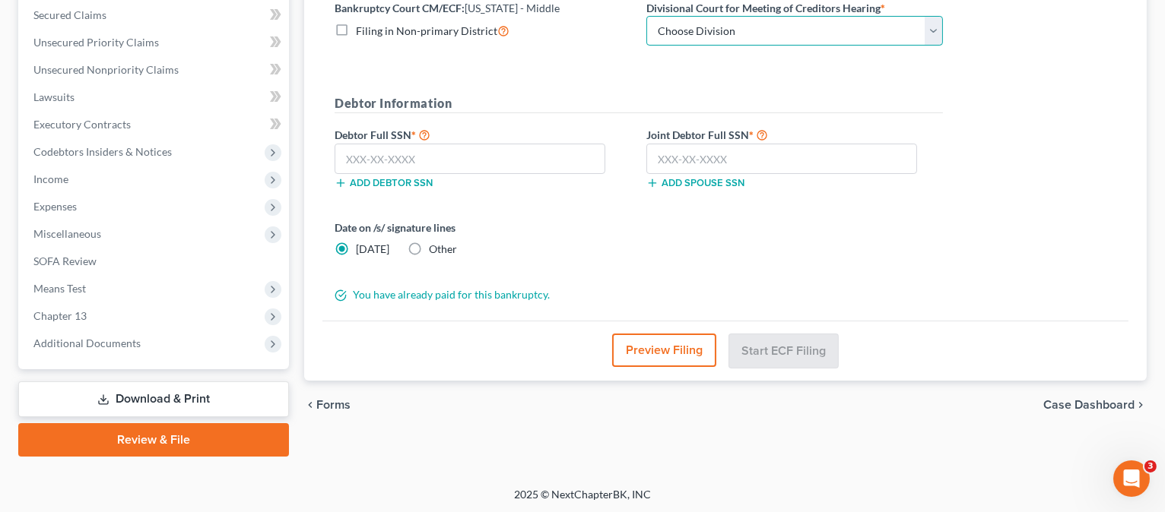
click at [752, 33] on select "Choose Division [GEOGRAPHIC_DATA][PERSON_NAME] [GEOGRAPHIC_DATA] [GEOGRAPHIC_DA…" at bounding box center [794, 31] width 297 height 30
select select "0"
click at [646, 16] on select "Choose Division [GEOGRAPHIC_DATA][PERSON_NAME] [GEOGRAPHIC_DATA] [GEOGRAPHIC_DA…" at bounding box center [794, 31] width 297 height 30
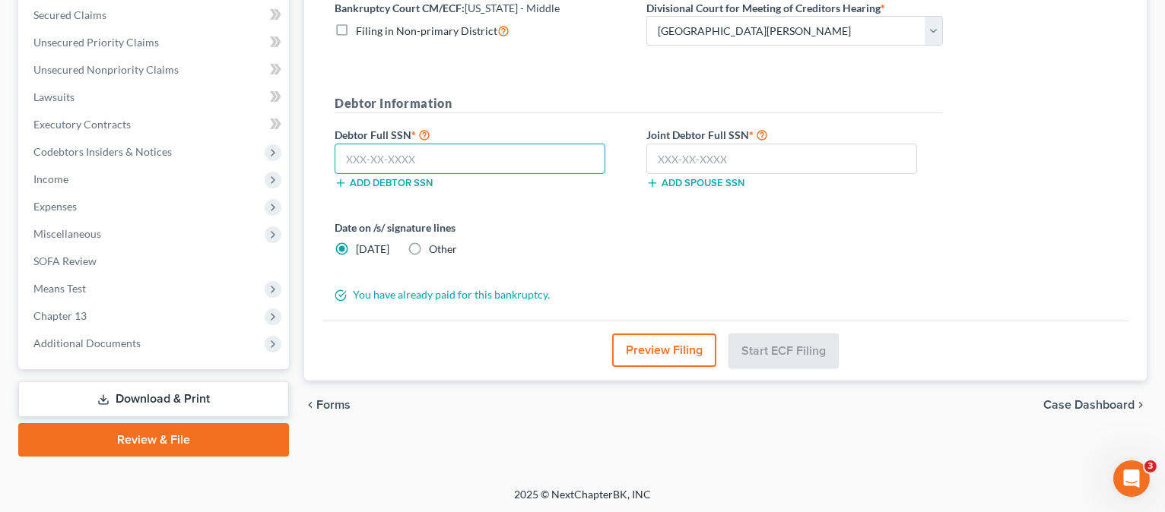
click at [452, 162] on input "text" at bounding box center [470, 159] width 271 height 30
type input "259-06-3717"
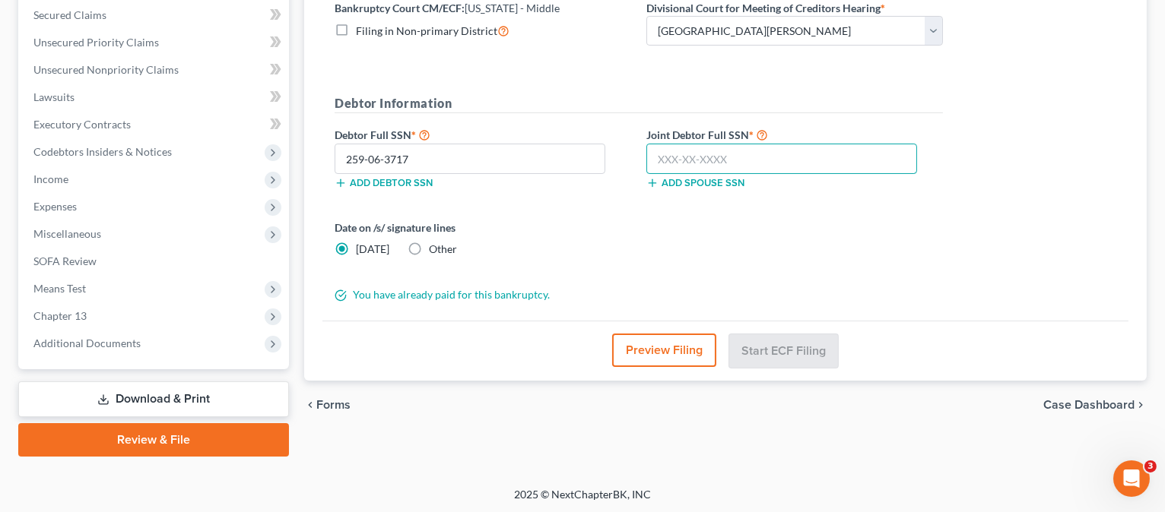
click at [670, 148] on input "text" at bounding box center [781, 159] width 271 height 30
type input "252-59-6608"
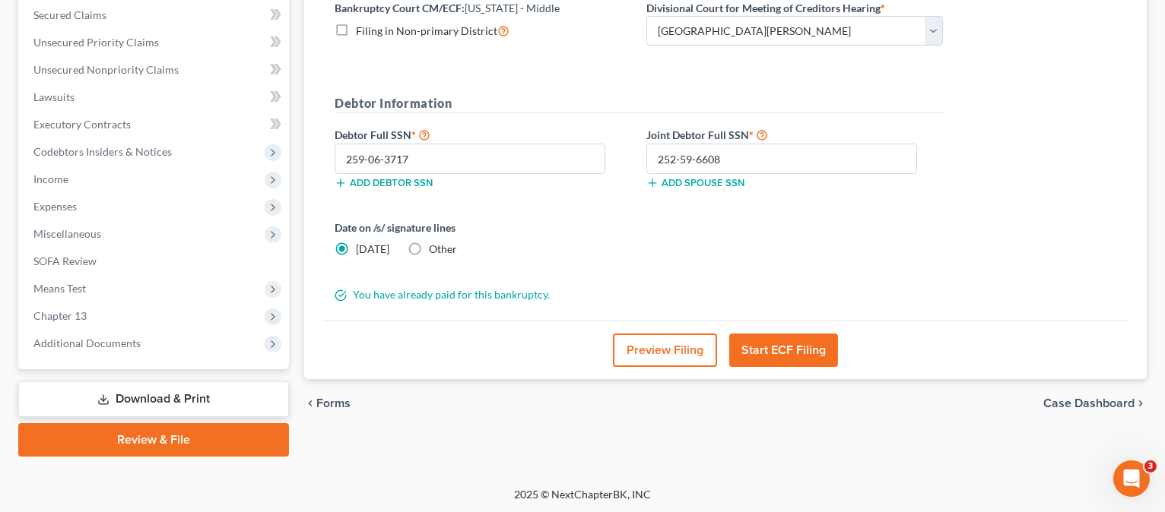
click at [429, 246] on label "Other" at bounding box center [443, 249] width 28 height 15
click at [435, 246] on input "Other" at bounding box center [440, 247] width 10 height 10
radio input "true"
radio input "false"
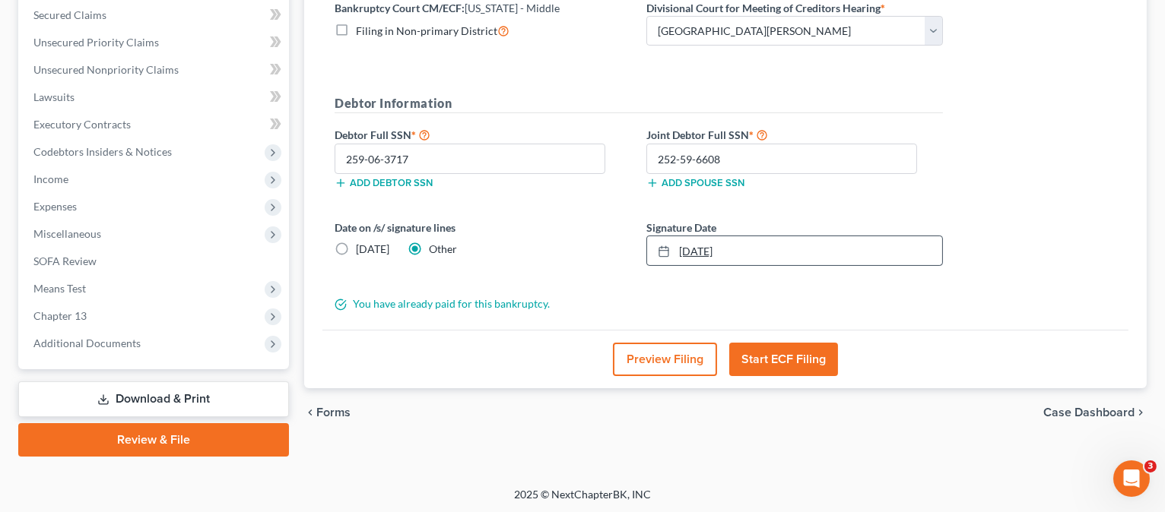
click at [737, 250] on link "[DATE]" at bounding box center [794, 250] width 295 height 29
click at [566, 290] on form "District Information Bankruptcy Court CM/ECF: [US_STATE] - Middle Filing in Non…" at bounding box center [639, 140] width 608 height 343
click at [639, 357] on button "Preview Filing" at bounding box center [665, 359] width 104 height 33
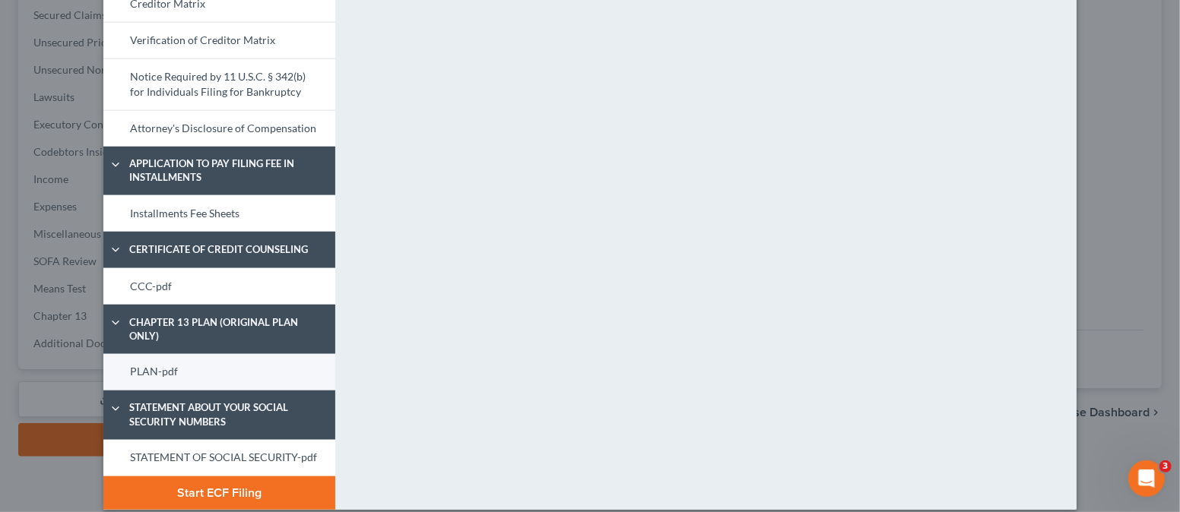
scroll to position [766, 0]
click at [220, 476] on button "Start ECF Filing" at bounding box center [219, 492] width 232 height 33
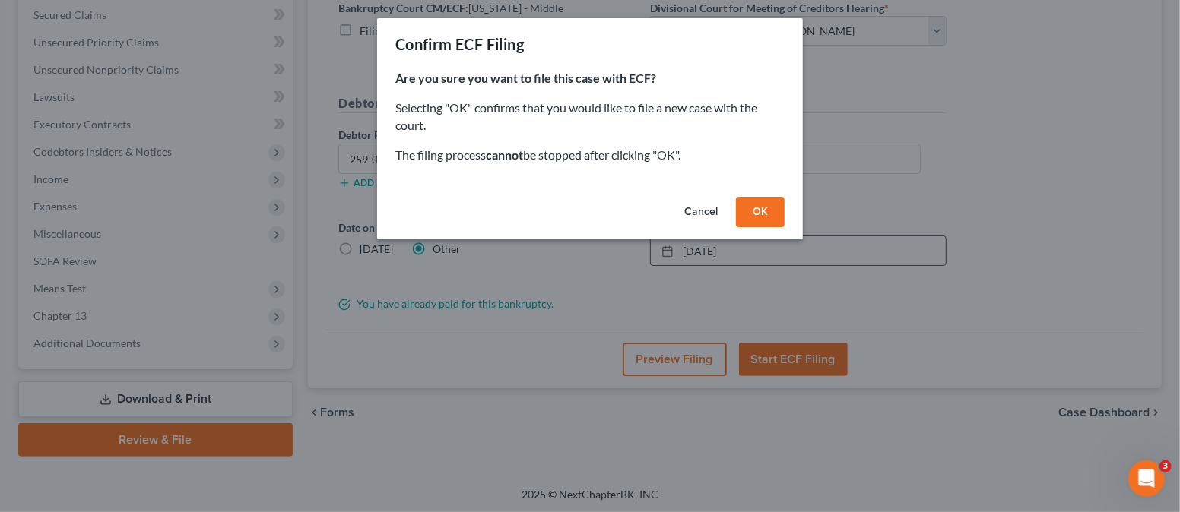
click at [771, 214] on button "OK" at bounding box center [760, 212] width 49 height 30
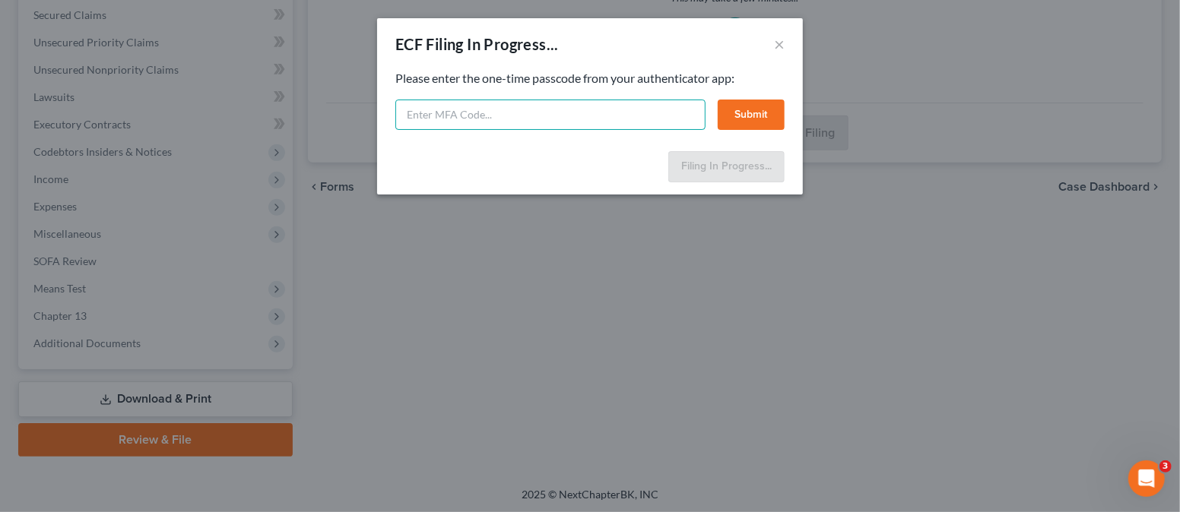
click at [505, 116] on input "text" at bounding box center [550, 115] width 310 height 30
type input "058253"
click at [756, 107] on button "Submit" at bounding box center [751, 115] width 67 height 30
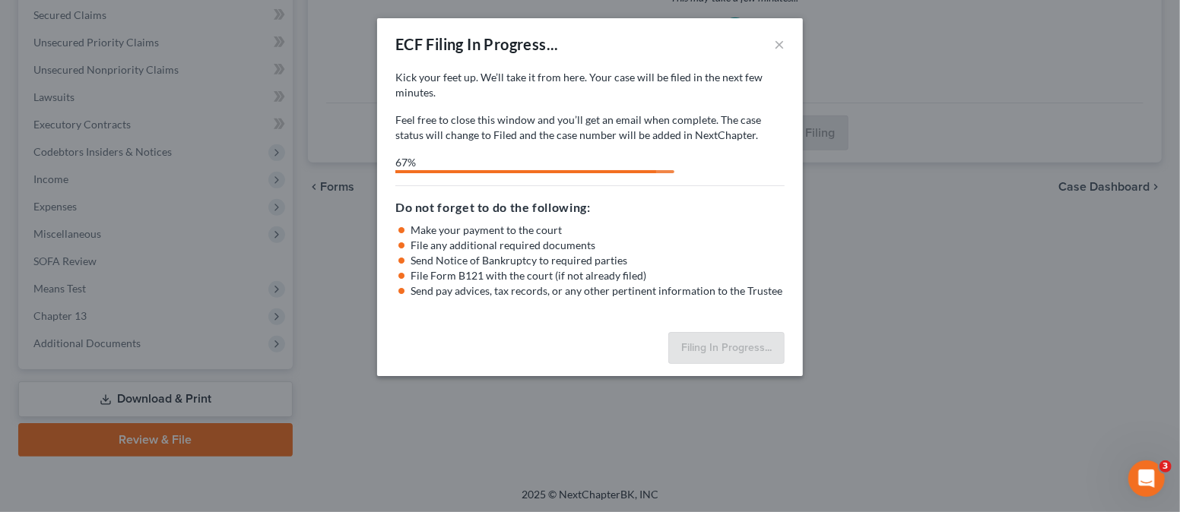
select select "0"
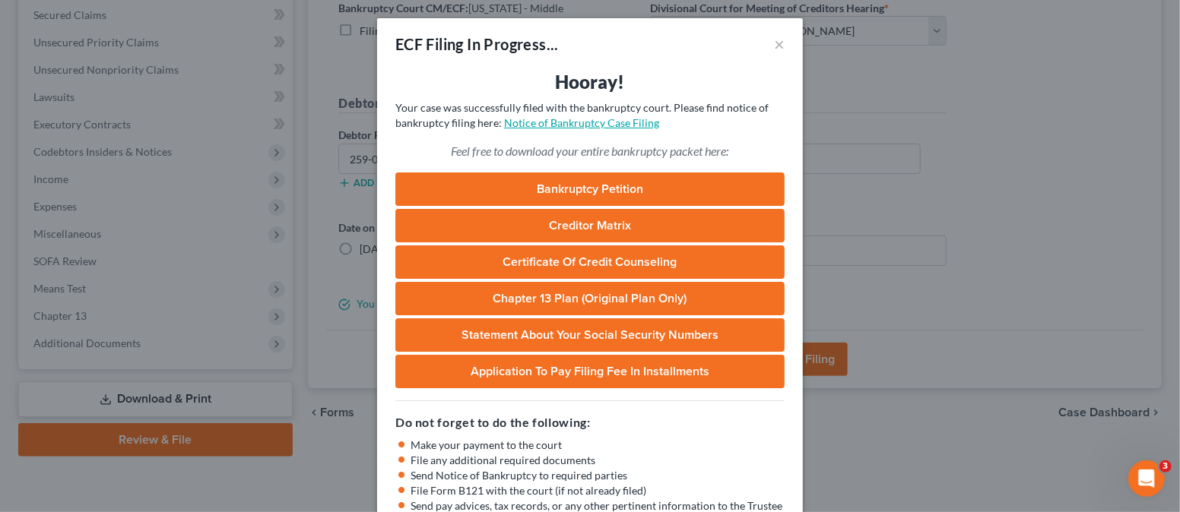
click at [570, 119] on link "Notice of Bankruptcy Case Filing" at bounding box center [581, 122] width 155 height 13
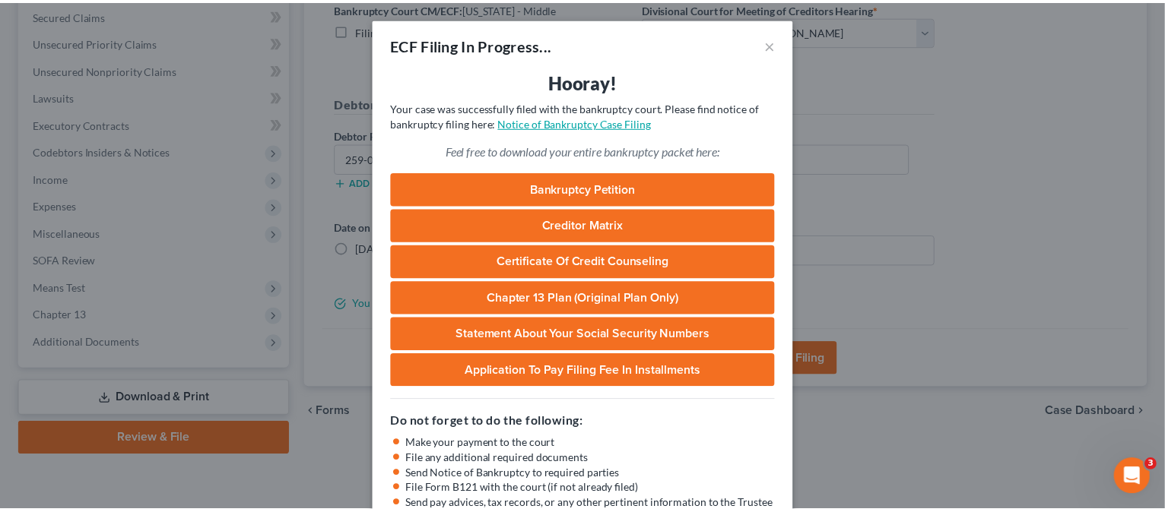
scroll to position [95, 0]
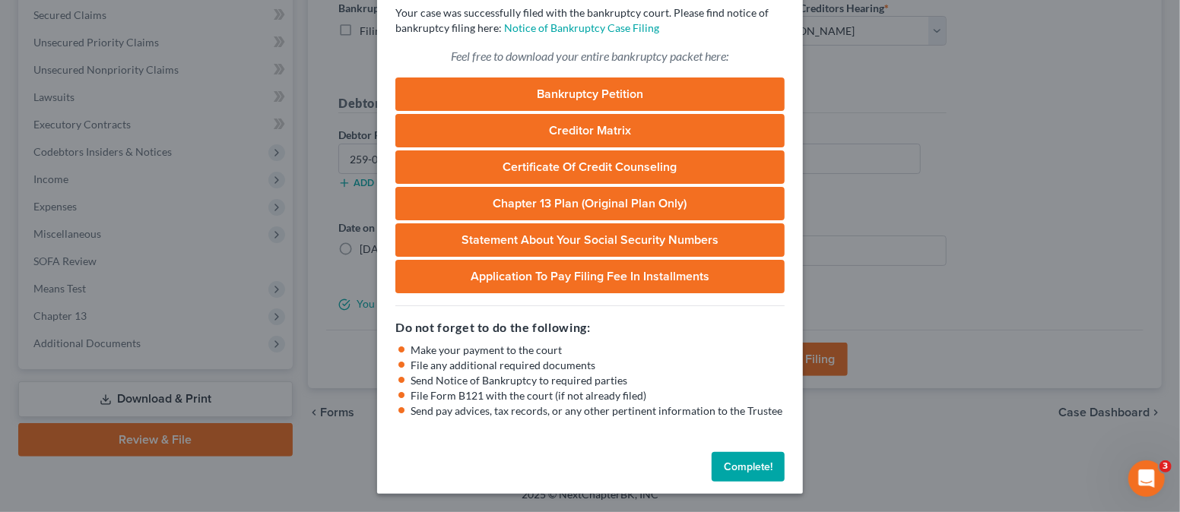
click at [730, 465] on button "Complete!" at bounding box center [748, 467] width 73 height 30
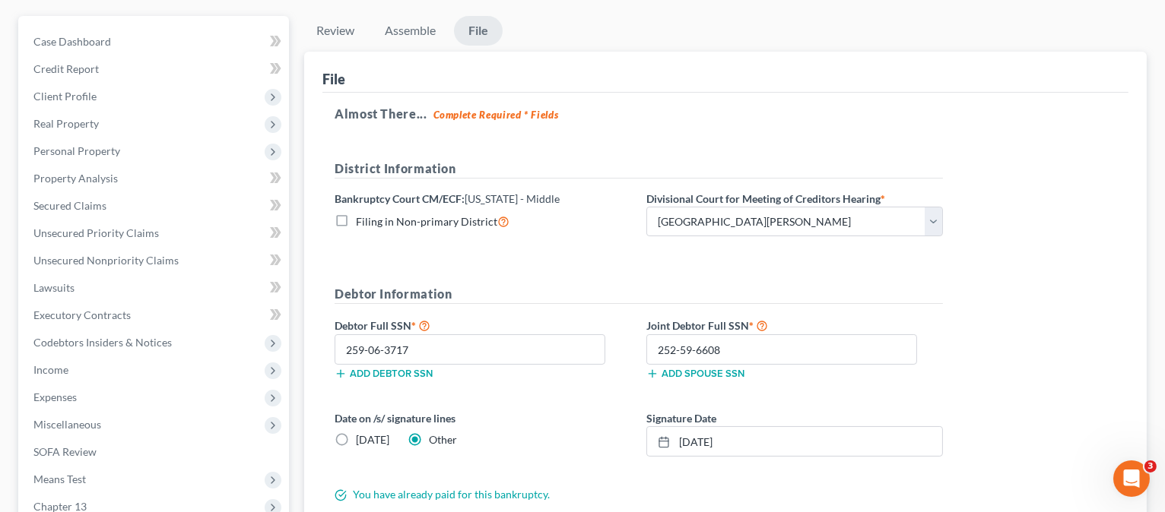
scroll to position [0, 0]
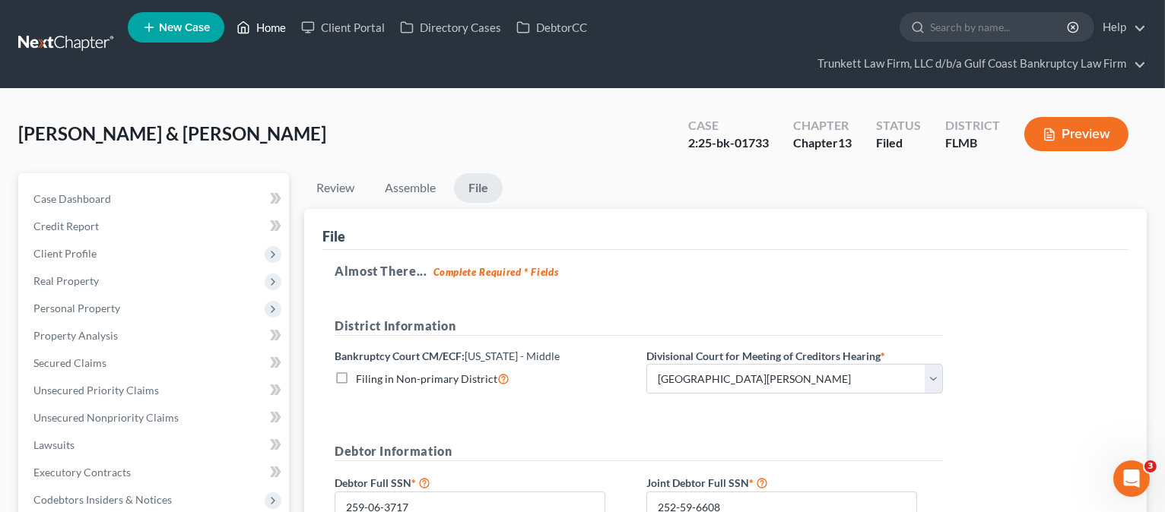
click at [278, 20] on link "Home" at bounding box center [261, 27] width 65 height 27
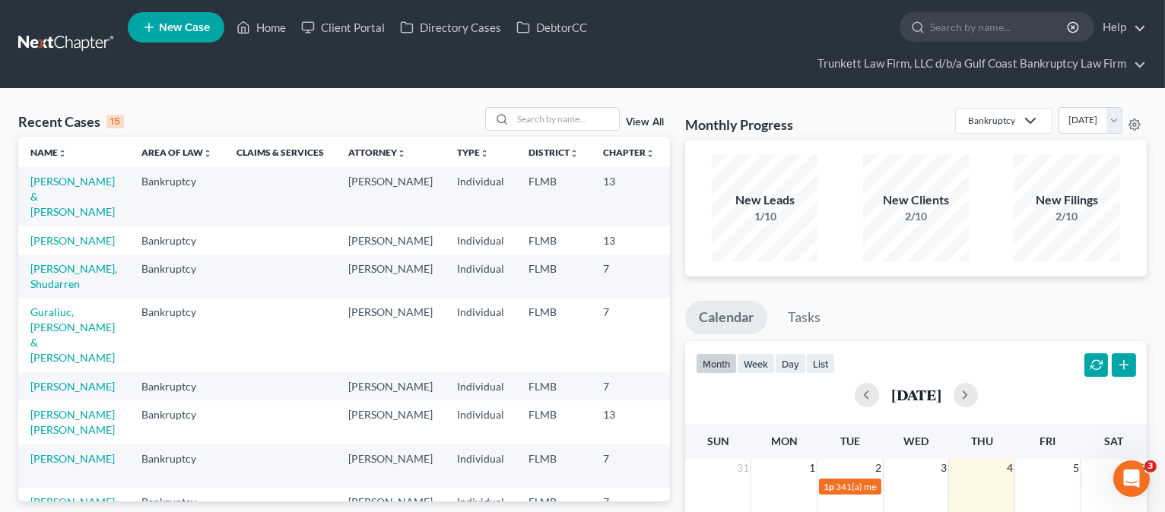
click at [562, 65] on ul "New Case Home Client Portal Directory Cases DebtorCC - No Result - See all resu…" at bounding box center [637, 44] width 1019 height 73
click at [46, 235] on link "[PERSON_NAME]" at bounding box center [72, 240] width 84 height 13
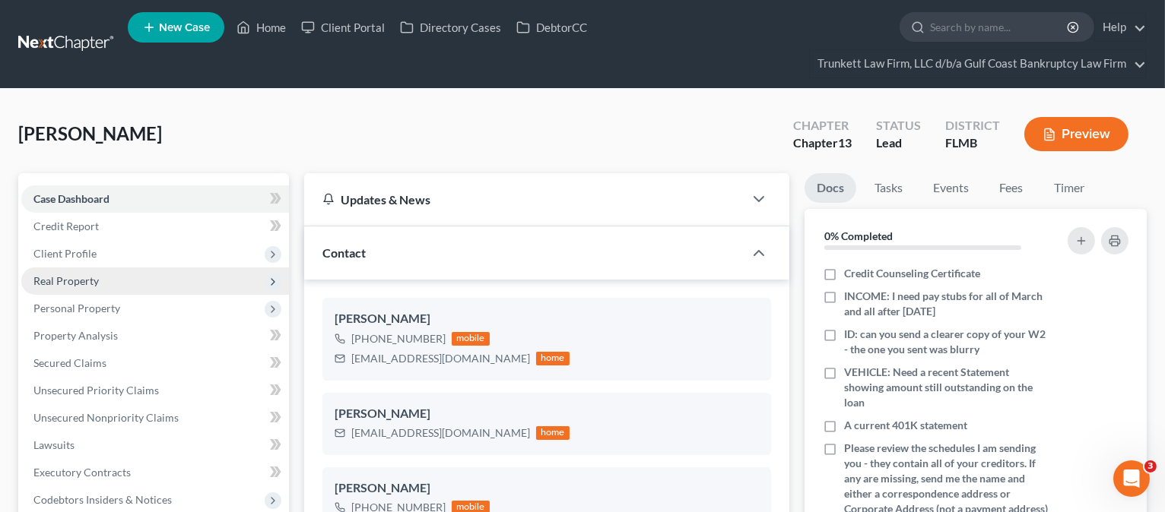
click at [78, 279] on span "Real Property" at bounding box center [65, 280] width 65 height 13
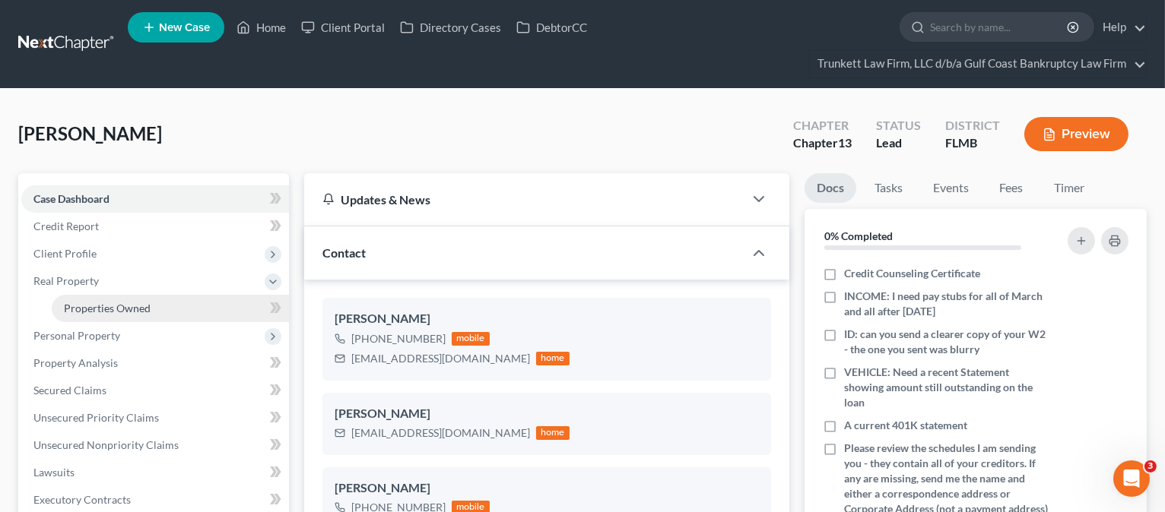
click at [129, 302] on span "Properties Owned" at bounding box center [107, 308] width 87 height 13
